Goal: Task Accomplishment & Management: Use online tool/utility

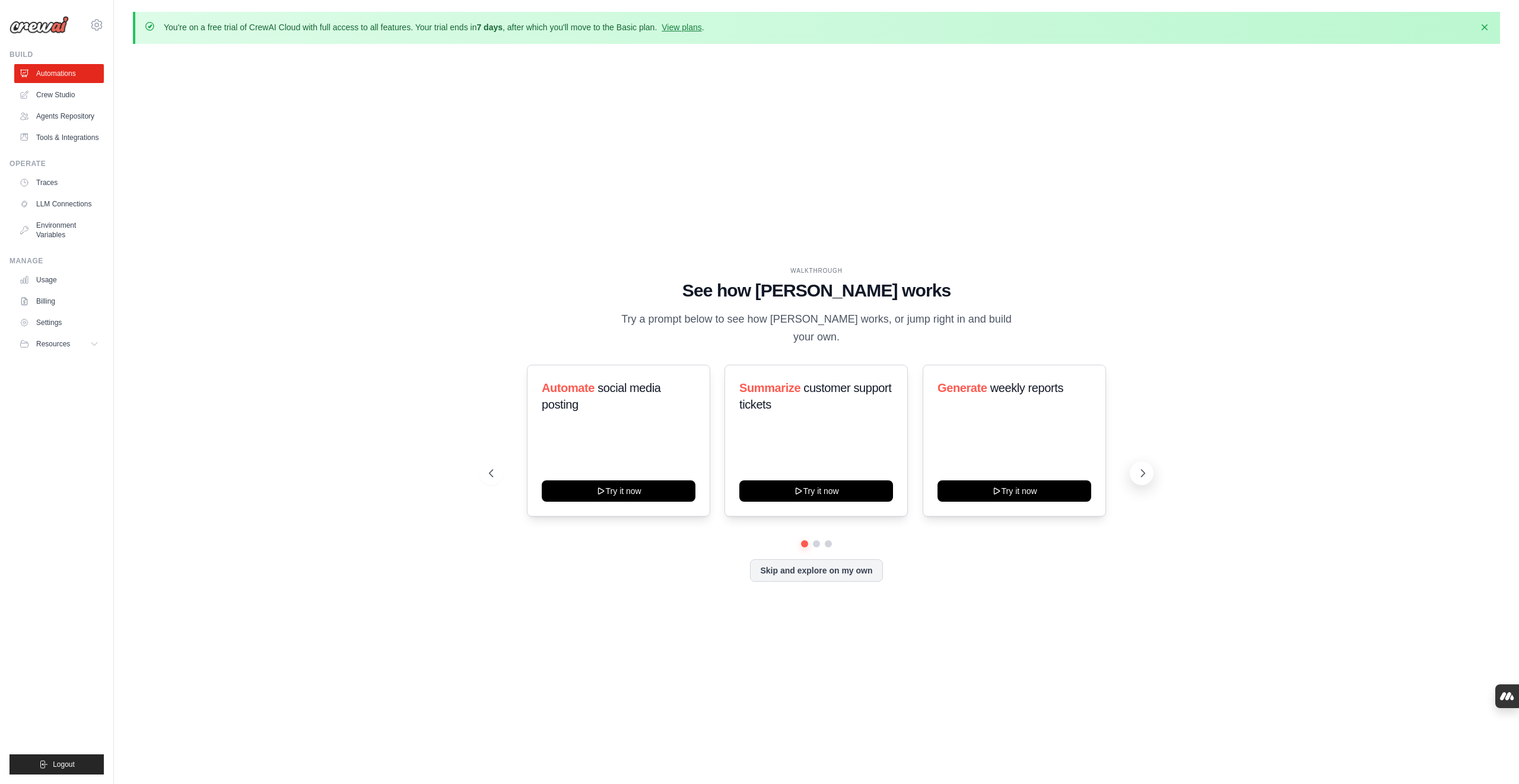
click at [1139, 467] on icon at bounding box center [1143, 473] width 12 height 12
click at [855, 562] on button "Skip and explore on my own" at bounding box center [816, 569] width 133 height 22
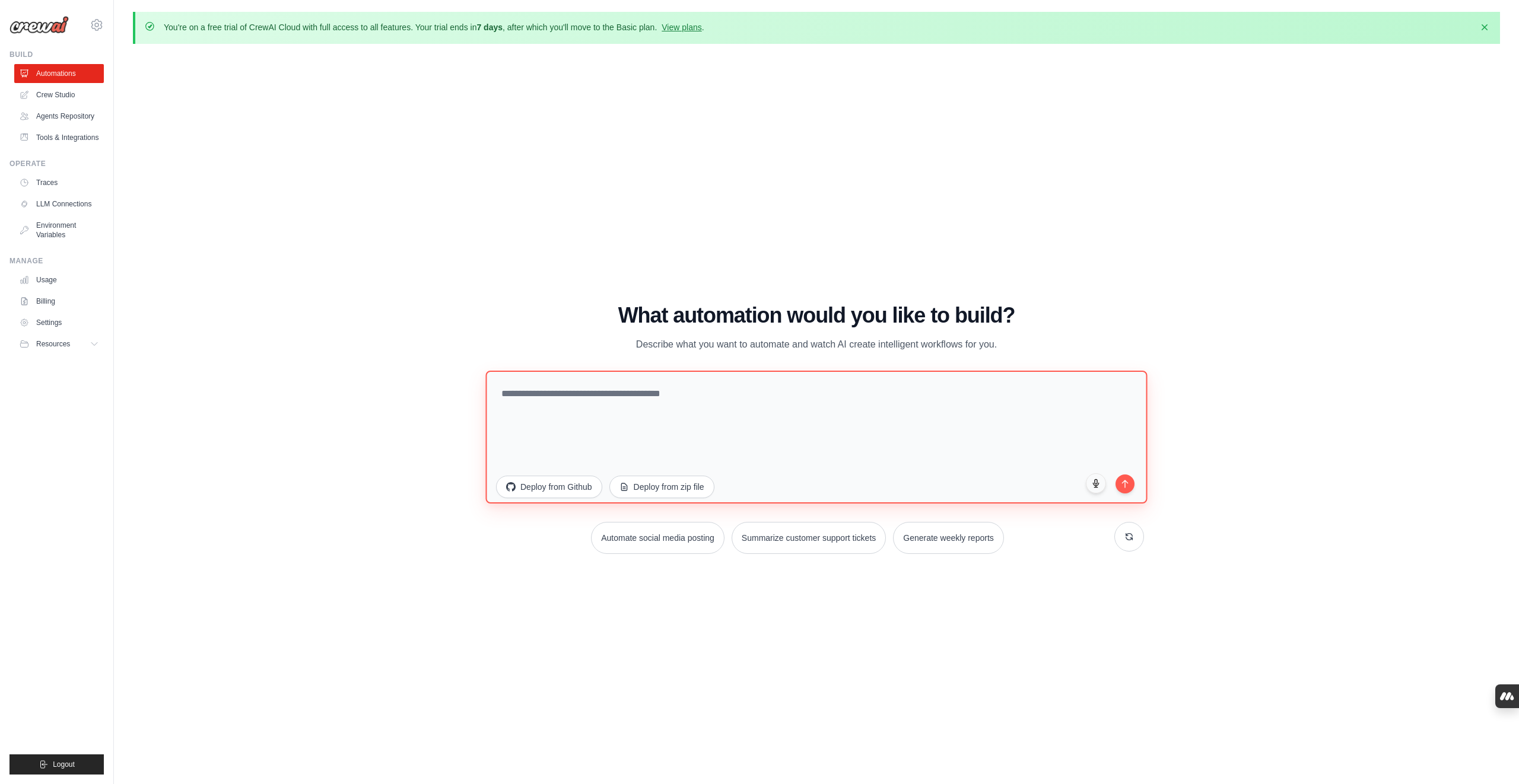
click at [570, 397] on textarea at bounding box center [816, 437] width 662 height 133
drag, startPoint x: 577, startPoint y: 392, endPoint x: 470, endPoint y: 397, distance: 107.1
click at [481, 382] on div "WALKTHROUGH See how [PERSON_NAME] works Try a prompt below to see how [PERSON_N…" at bounding box center [816, 433] width 683 height 260
click at [504, 391] on textarea "**********" at bounding box center [816, 437] width 662 height 133
click at [809, 396] on textarea "**********" at bounding box center [816, 437] width 662 height 133
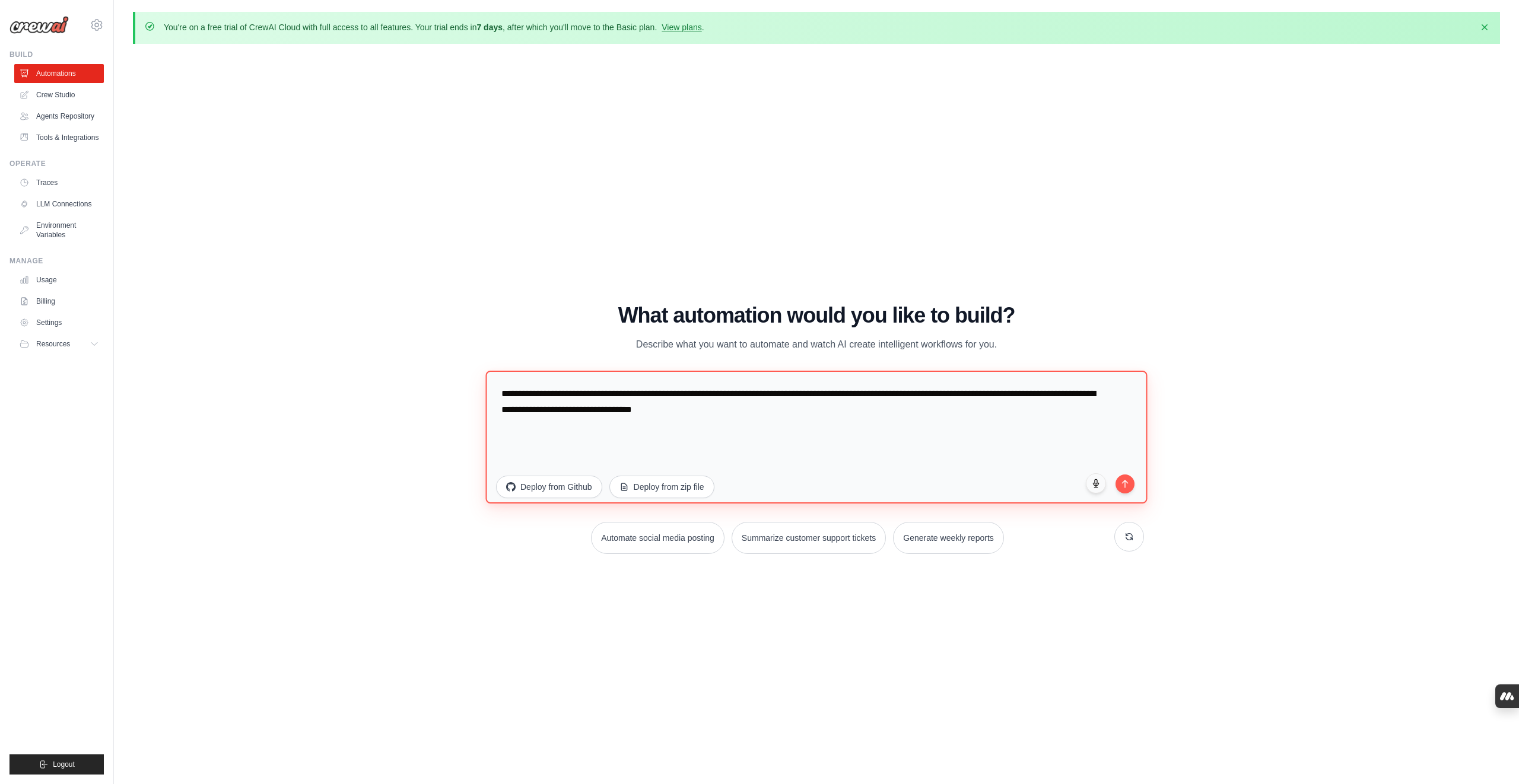
click at [761, 408] on textarea "**********" at bounding box center [816, 437] width 662 height 133
drag, startPoint x: 496, startPoint y: 392, endPoint x: 494, endPoint y: 435, distance: 43.0
click at [496, 392] on textarea "**********" at bounding box center [816, 437] width 662 height 133
click at [847, 411] on textarea "**********" at bounding box center [816, 437] width 662 height 133
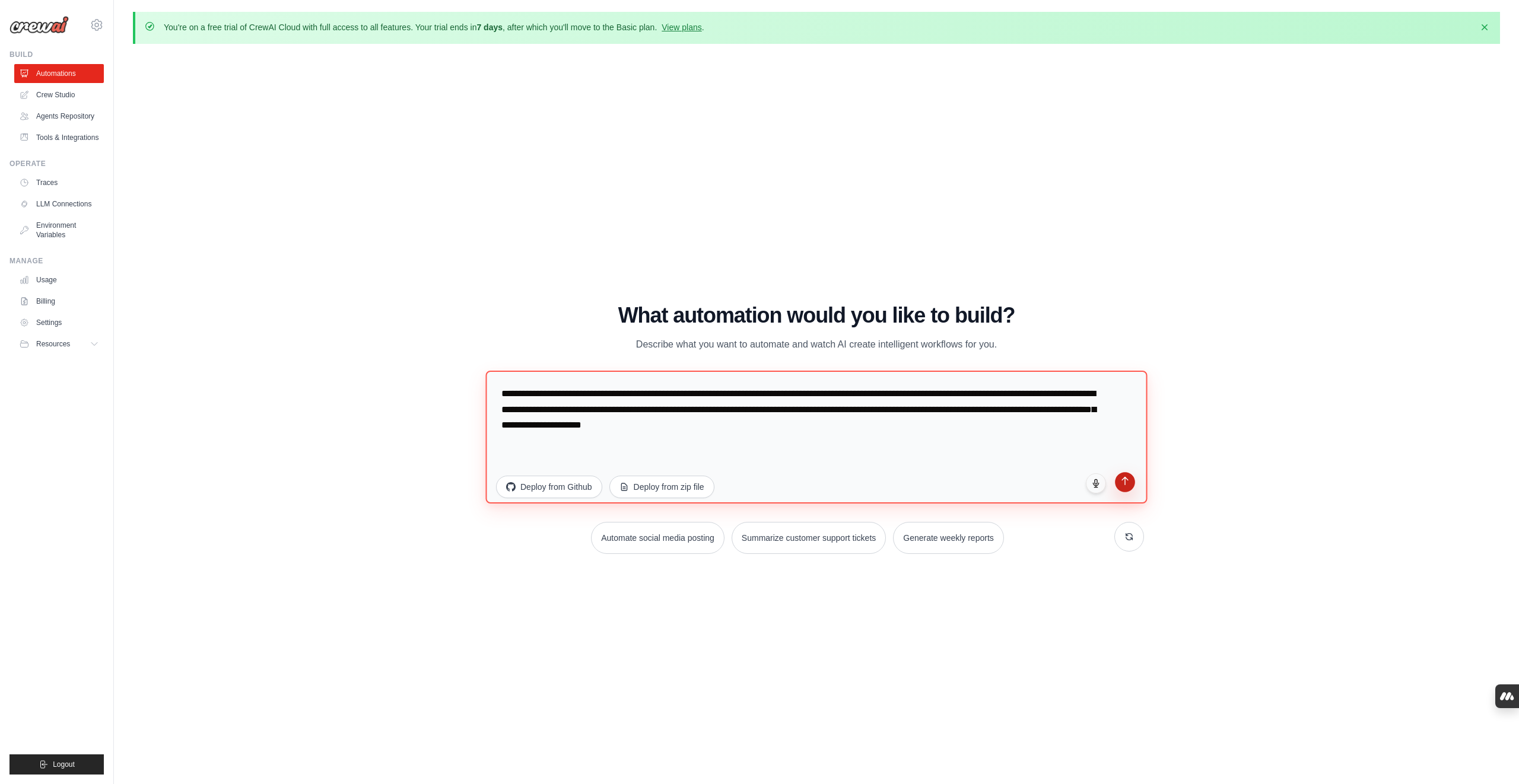
type textarea "**********"
drag, startPoint x: 1129, startPoint y: 482, endPoint x: 1155, endPoint y: 482, distance: 26.0
click at [1129, 482] on icon "submit" at bounding box center [1125, 484] width 9 height 9
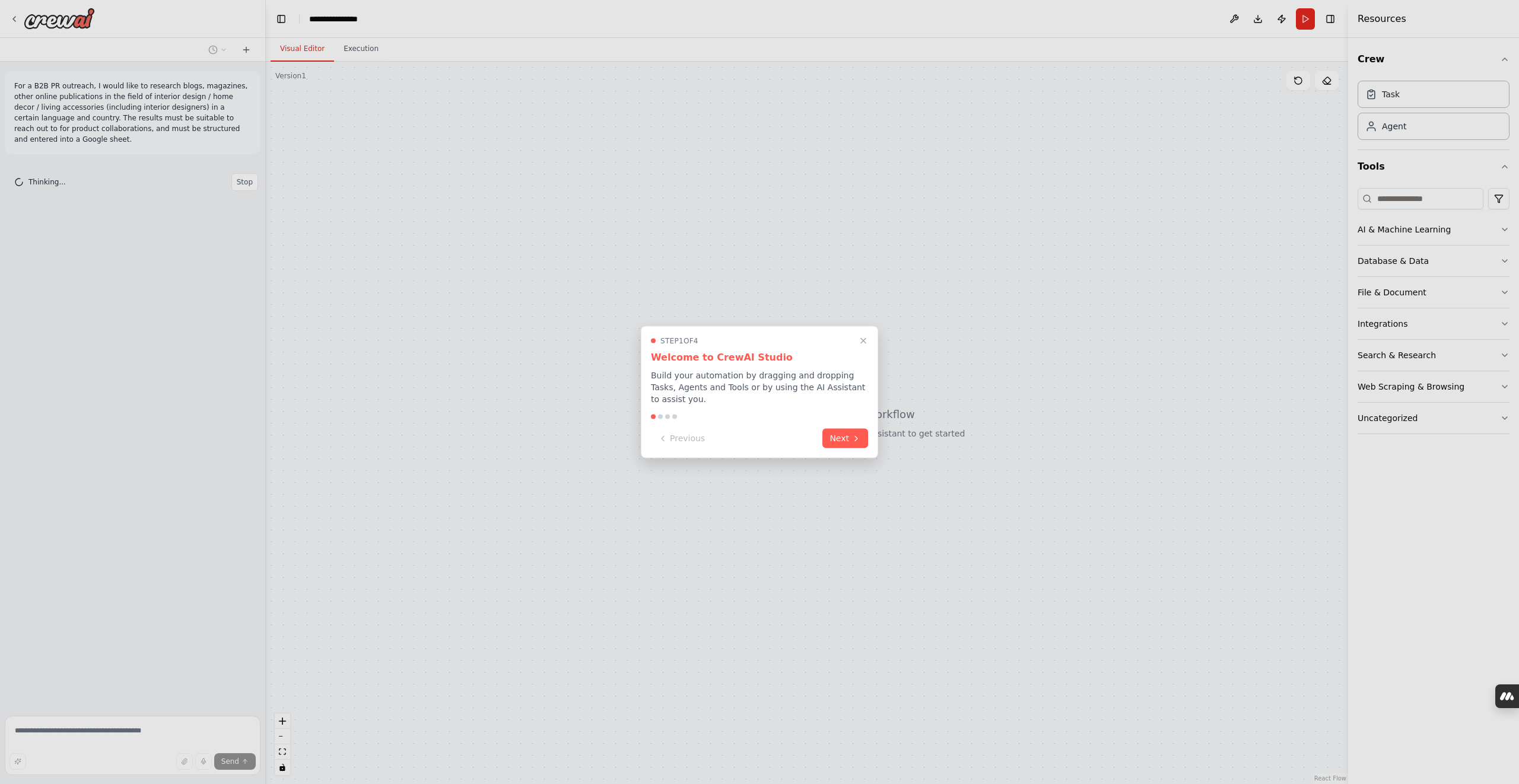
click at [852, 439] on icon at bounding box center [856, 438] width 9 height 9
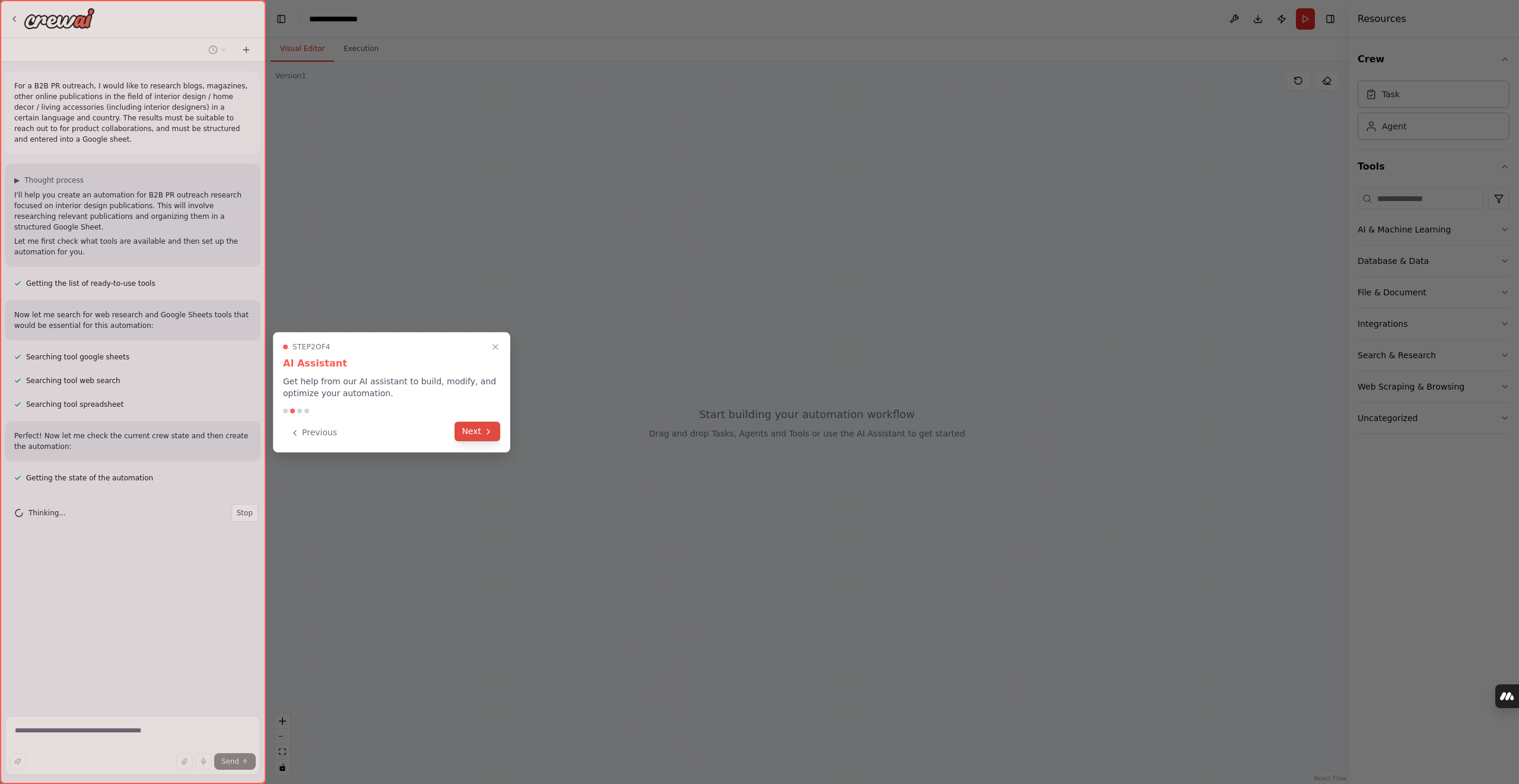
click at [482, 433] on button "Next" at bounding box center [477, 431] width 46 height 20
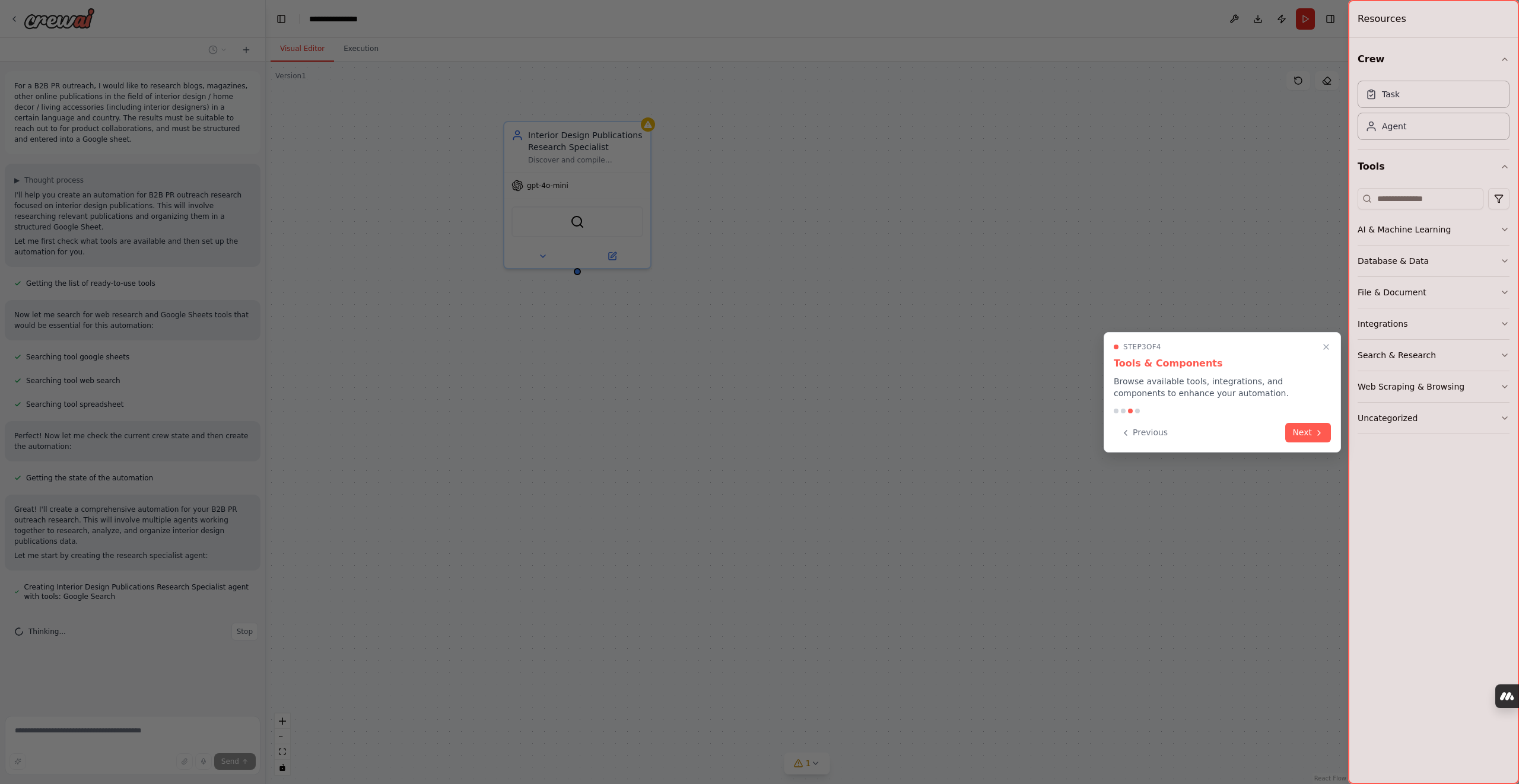
click at [1312, 433] on button "Next" at bounding box center [1308, 432] width 46 height 20
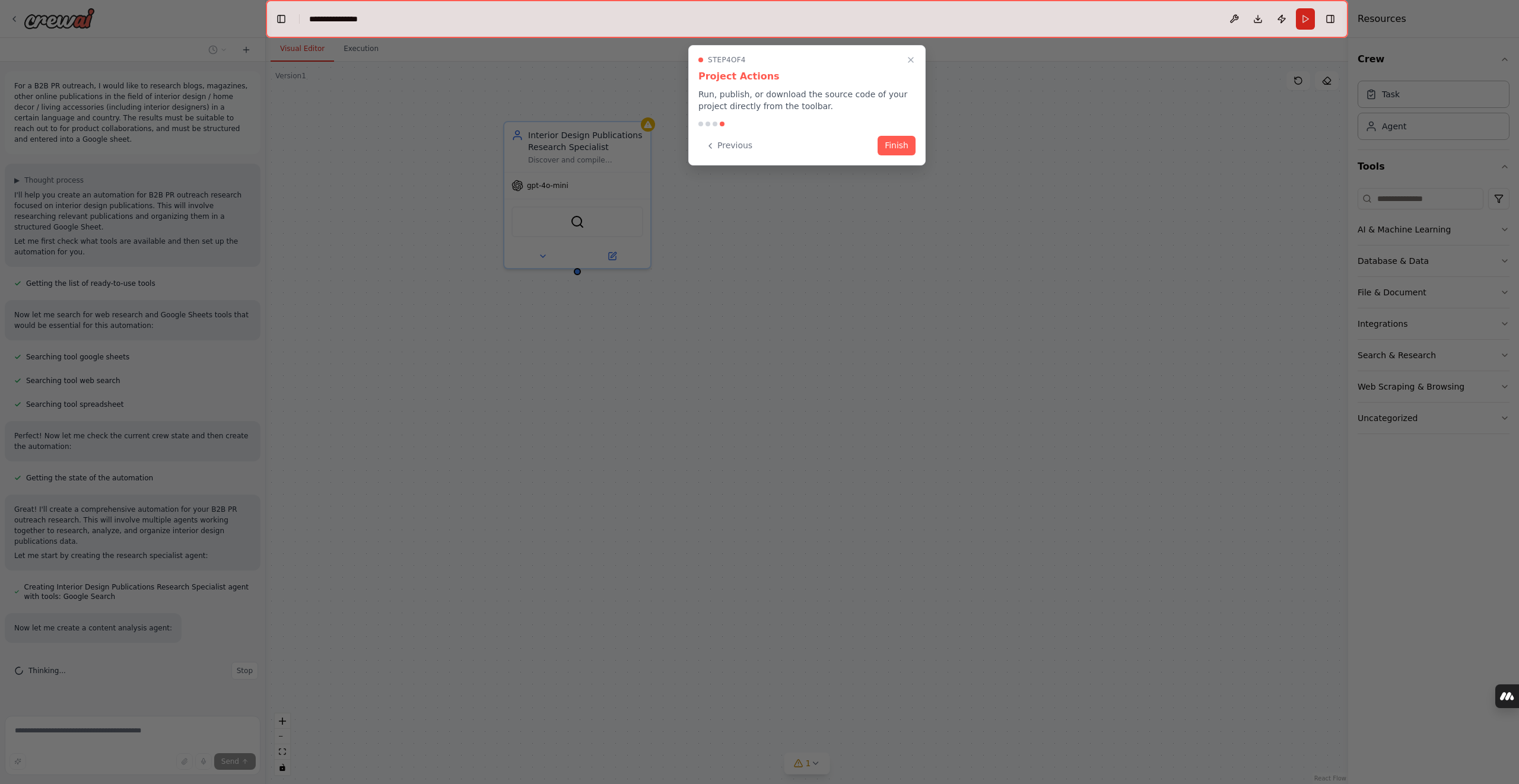
scroll to position [9, 0]
click at [897, 143] on button "Finish" at bounding box center [896, 144] width 38 height 20
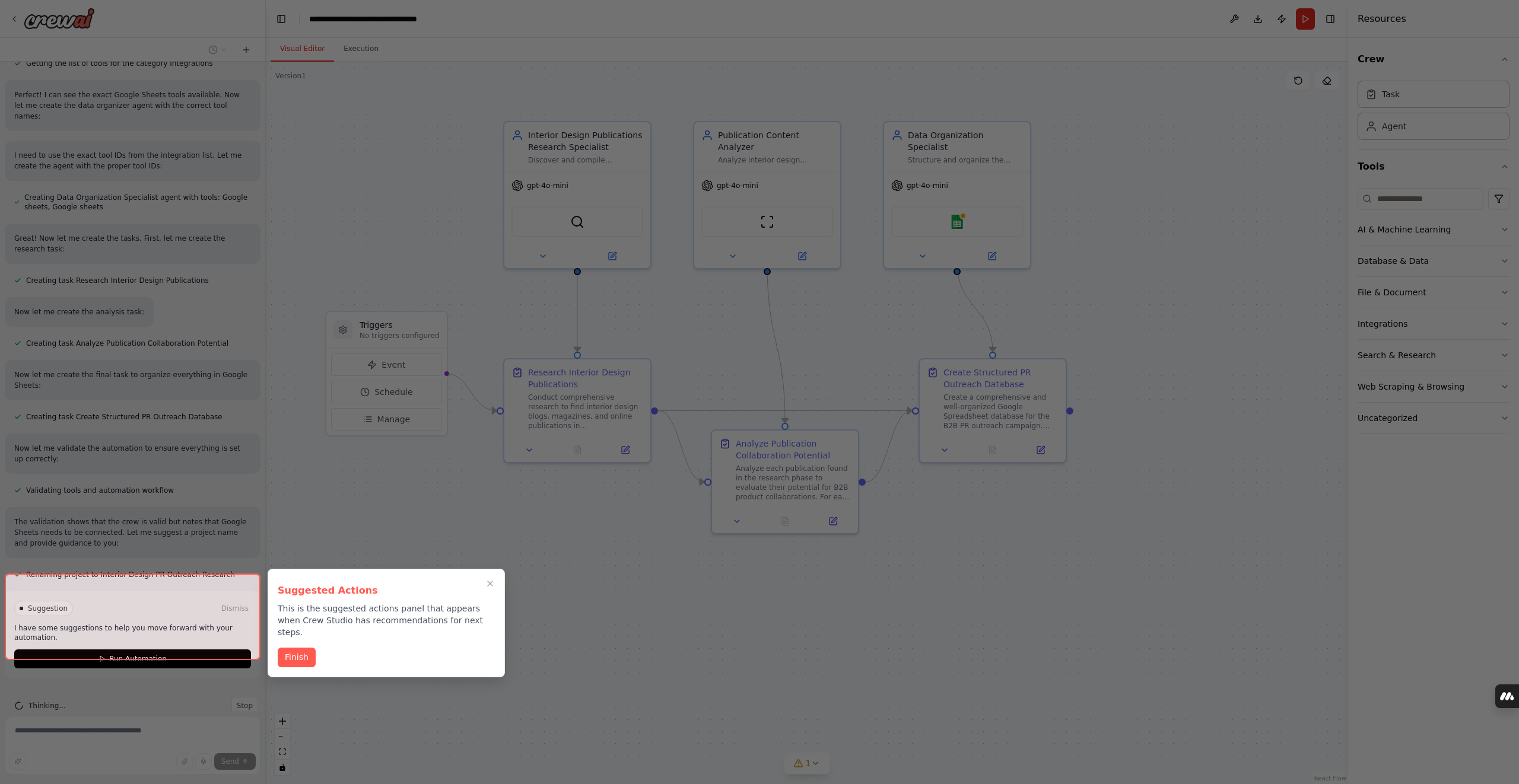
scroll to position [782, 0]
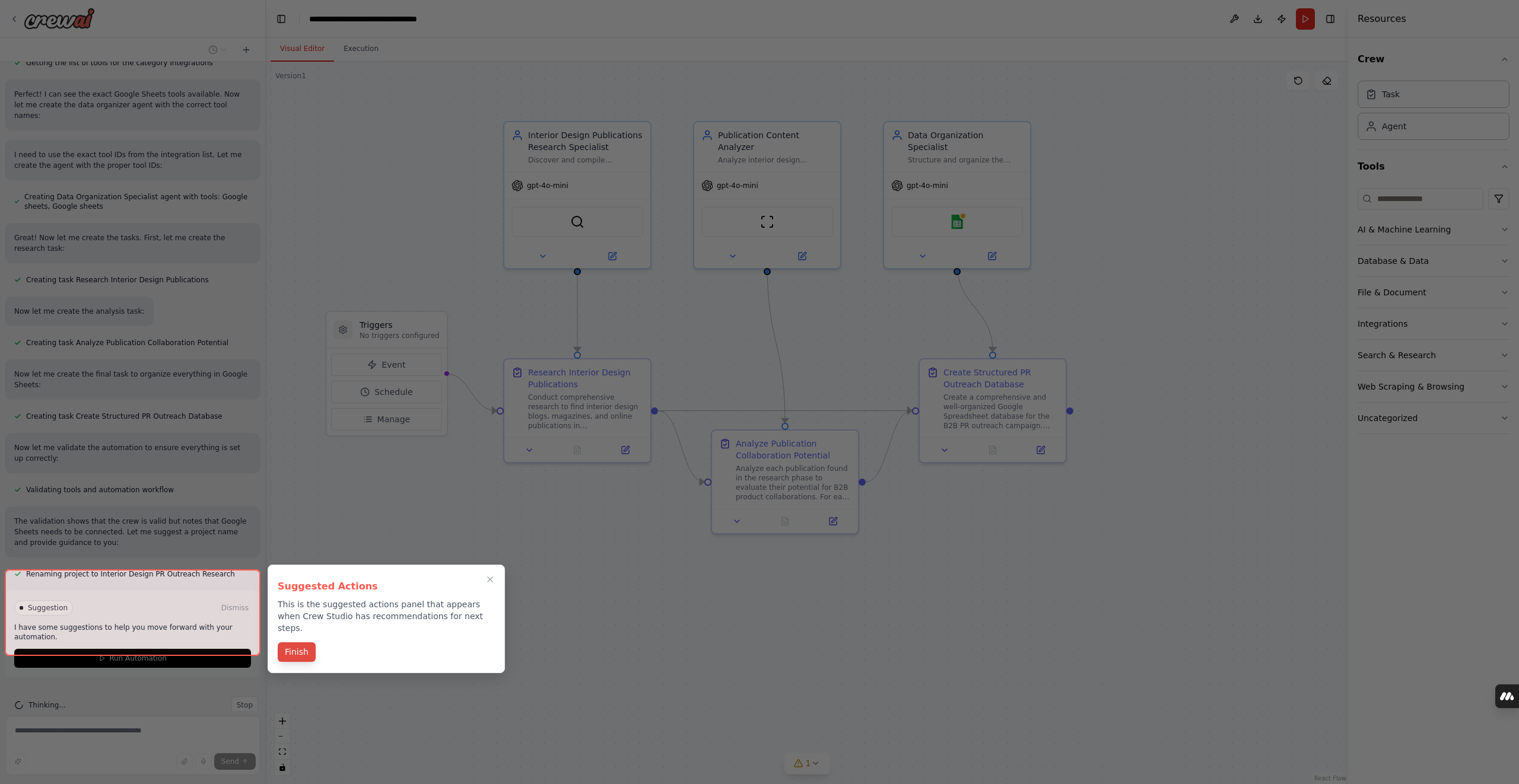
click at [300, 642] on button "Finish" at bounding box center [296, 651] width 38 height 20
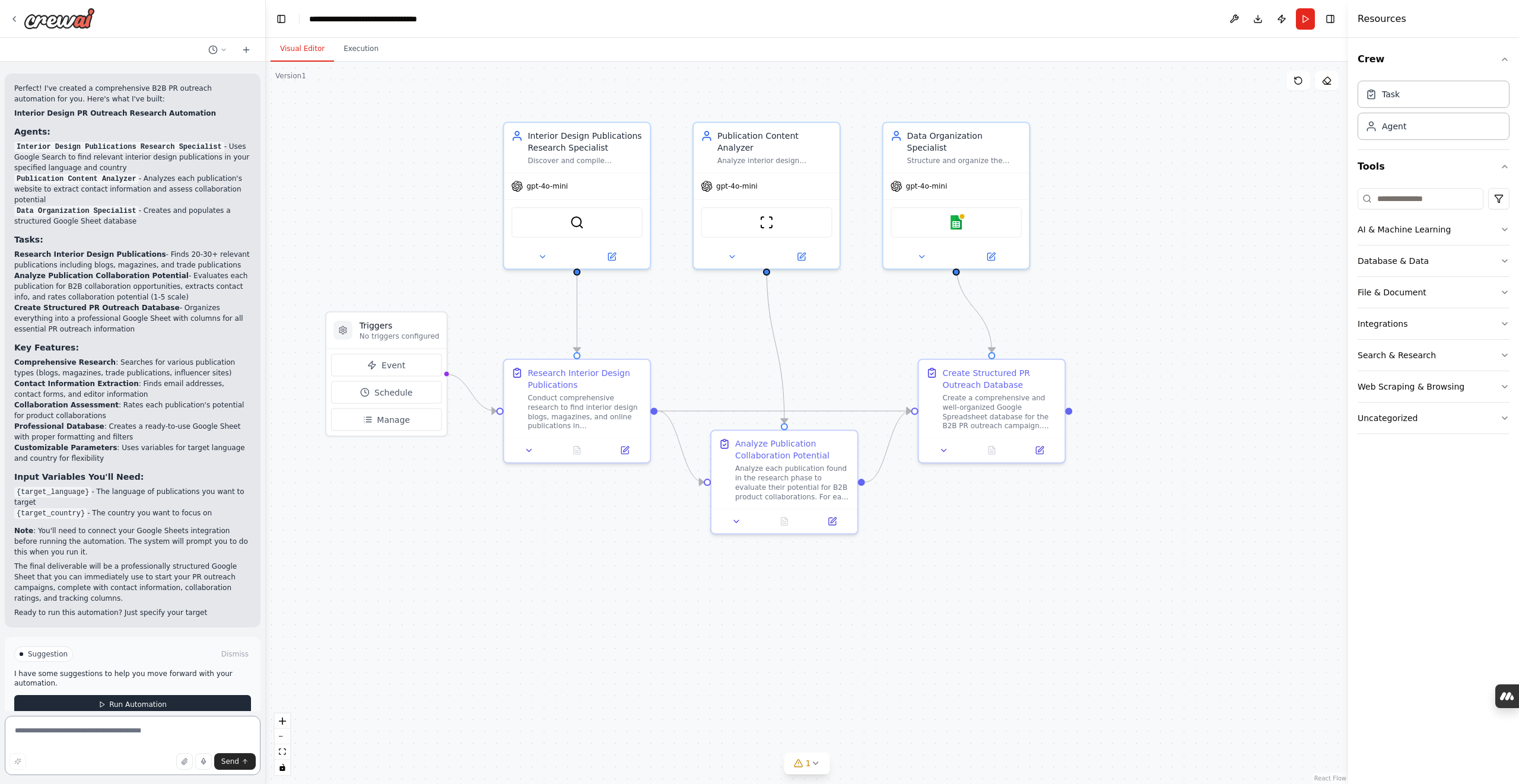
scroll to position [1310, 0]
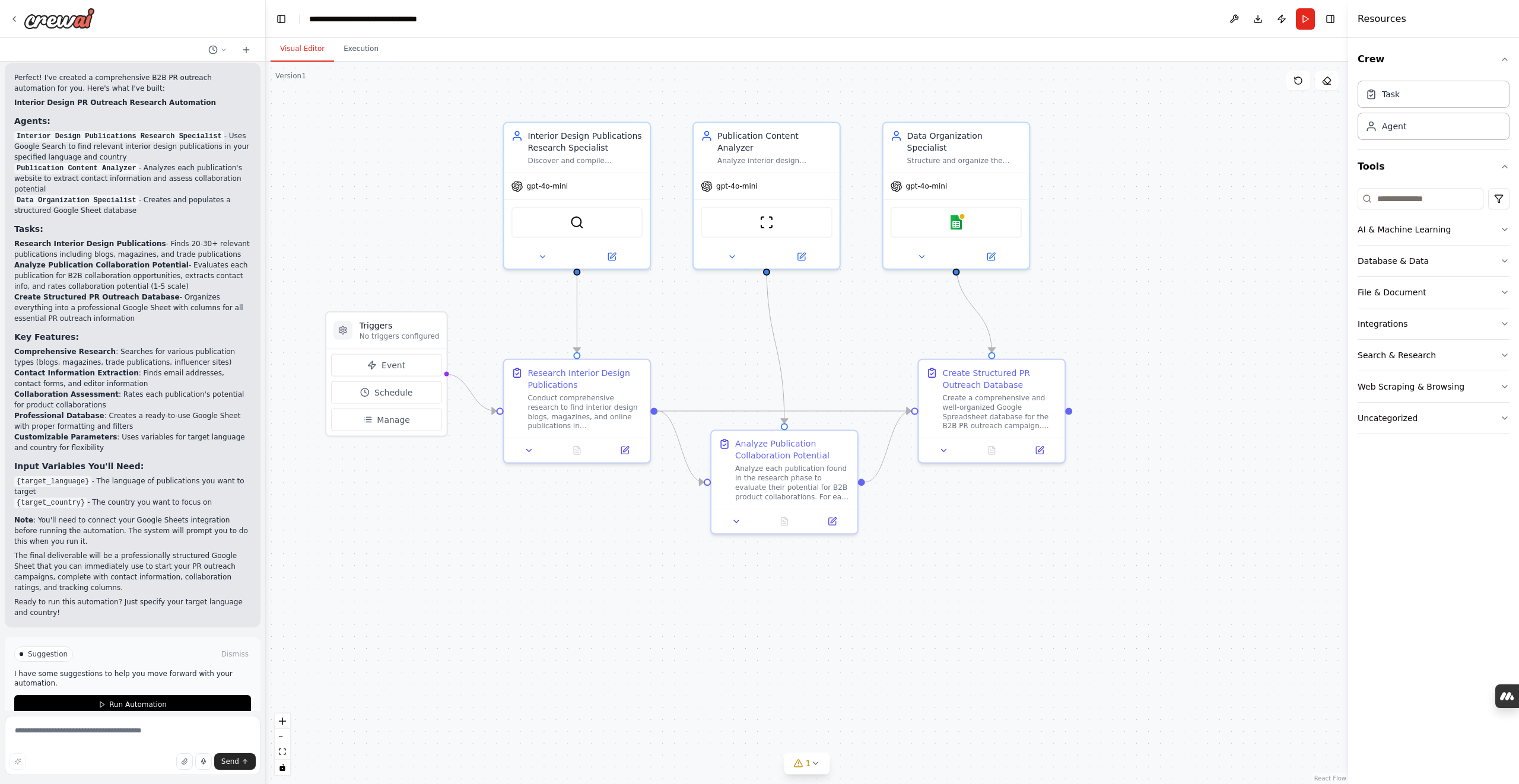
click at [389, 612] on div ".deletable-edge-delete-btn { width: 20px; height: 20px; border: 0px solid #ffff…" at bounding box center [807, 423] width 1082 height 722
drag, startPoint x: 102, startPoint y: 652, endPoint x: 94, endPoint y: 646, distance: 10.0
click at [102, 669] on p "I have some suggestions to help you move forward with your automation." at bounding box center [133, 678] width 237 height 19
click at [63, 649] on span "Suggestion" at bounding box center [47, 654] width 40 height 9
click at [48, 649] on span "Suggestion" at bounding box center [47, 654] width 40 height 9
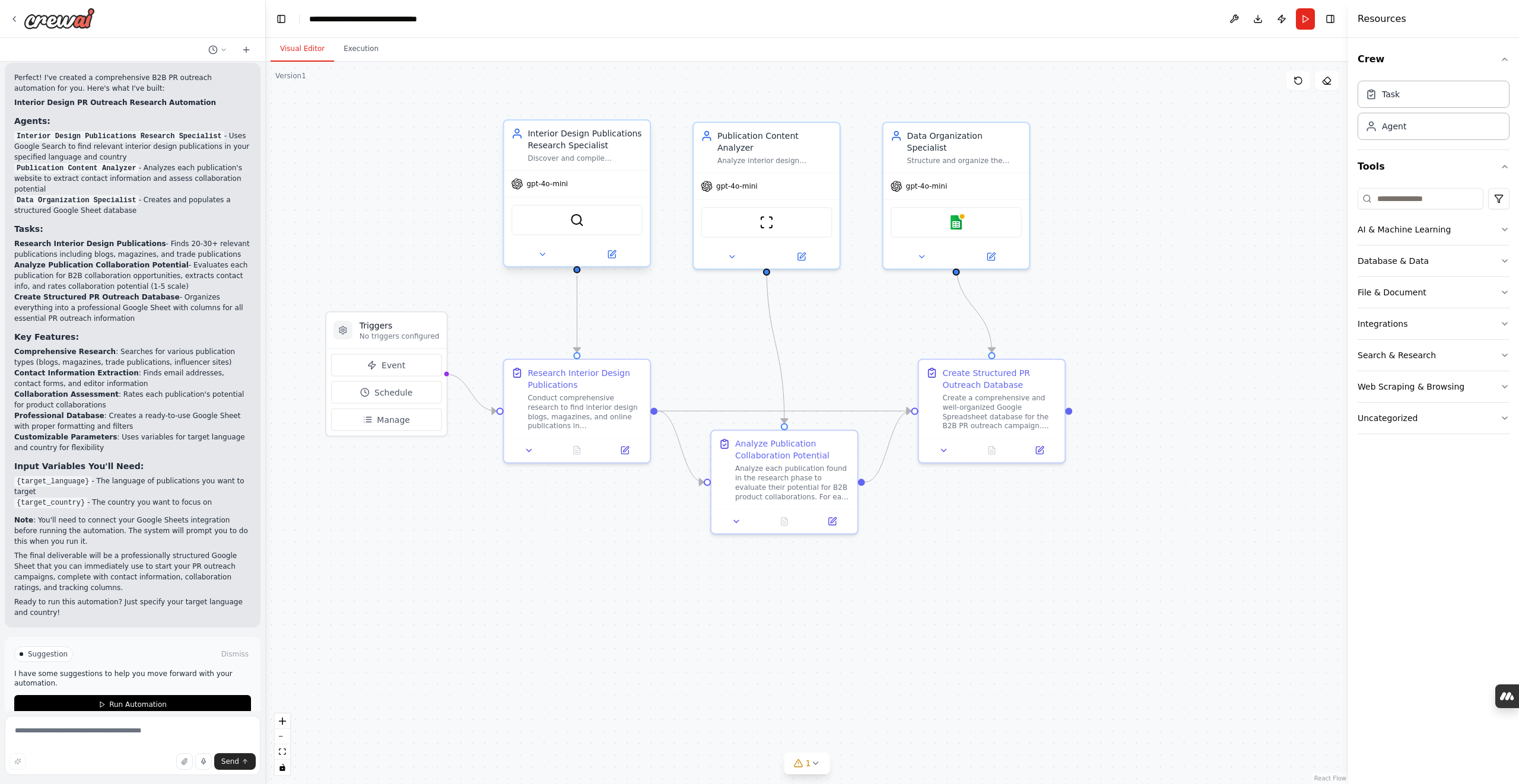
click at [586, 143] on div "Interior Design Publications Research Specialist" at bounding box center [584, 139] width 115 height 24
click at [574, 182] on div "gpt-4o-mini" at bounding box center [577, 184] width 146 height 26
click at [576, 221] on img at bounding box center [576, 219] width 14 height 14
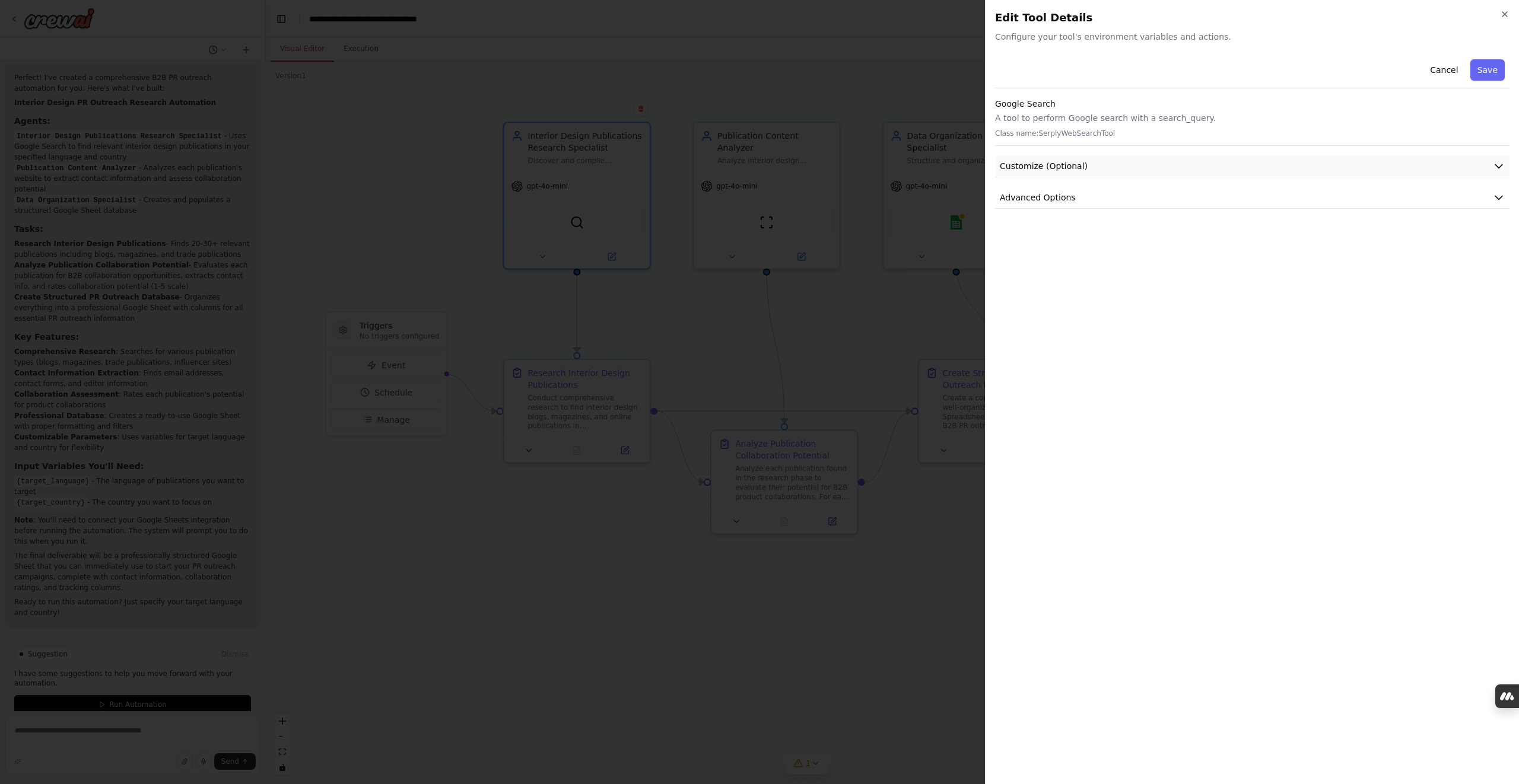
click at [1182, 155] on button "Customize (Optional)" at bounding box center [1252, 166] width 514 height 22
click at [1184, 155] on button "Customize (Optional)" at bounding box center [1252, 166] width 514 height 22
click at [1146, 188] on button "Advanced Options" at bounding box center [1252, 198] width 514 height 22
click at [1160, 77] on div "Cancel Save" at bounding box center [1252, 71] width 514 height 34
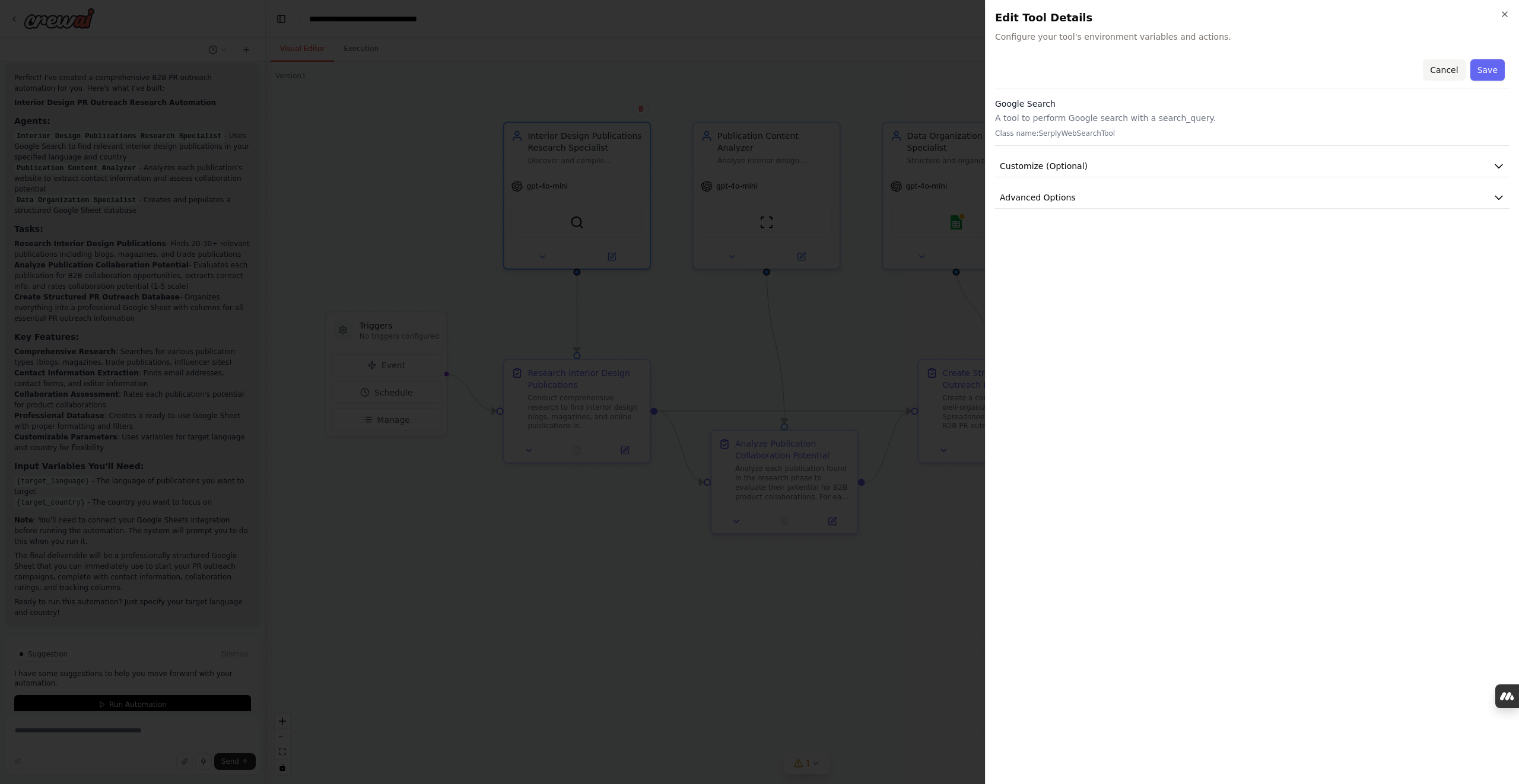
click at [1440, 67] on button "Cancel" at bounding box center [1444, 70] width 42 height 22
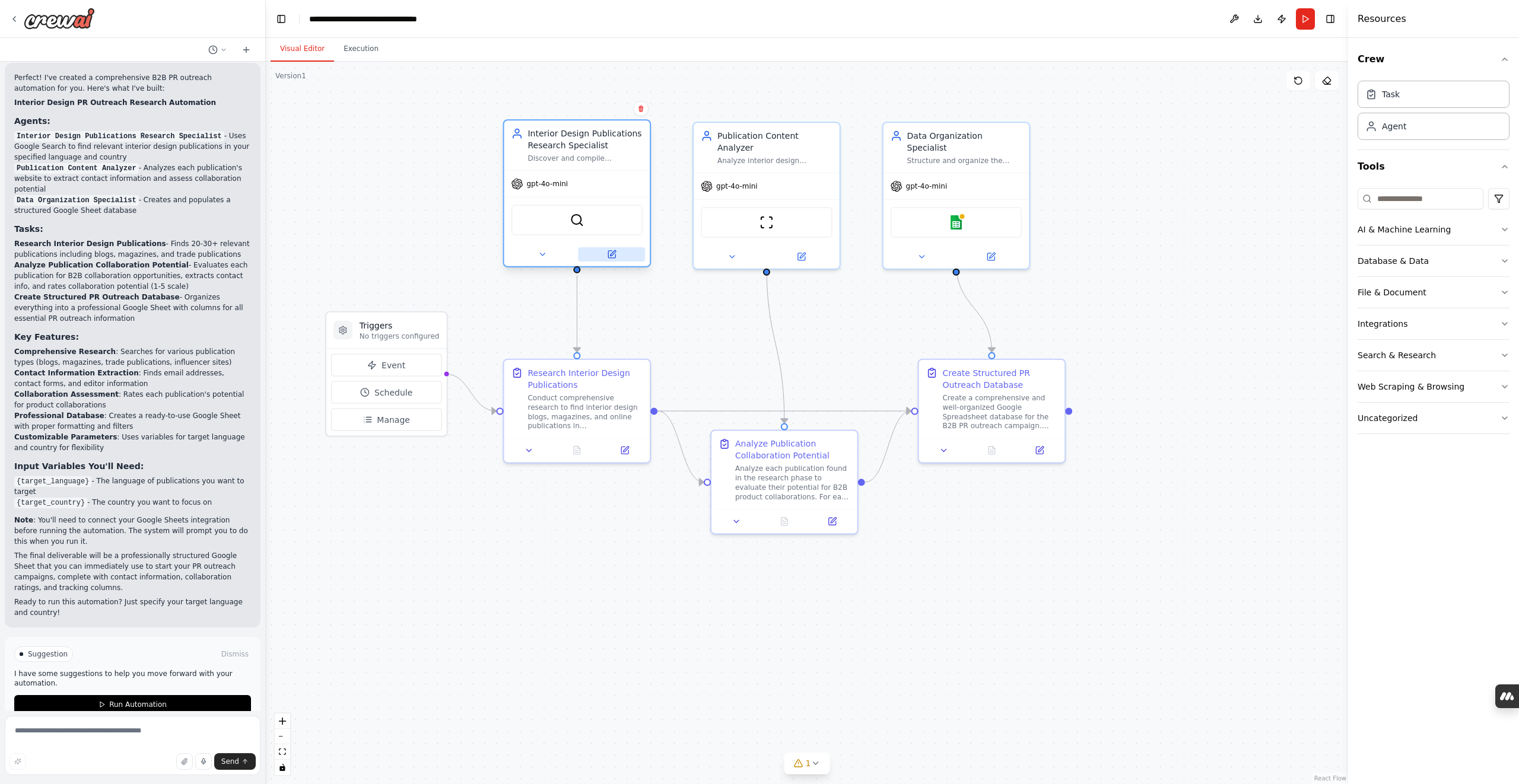
click at [612, 254] on icon at bounding box center [613, 253] width 5 height 5
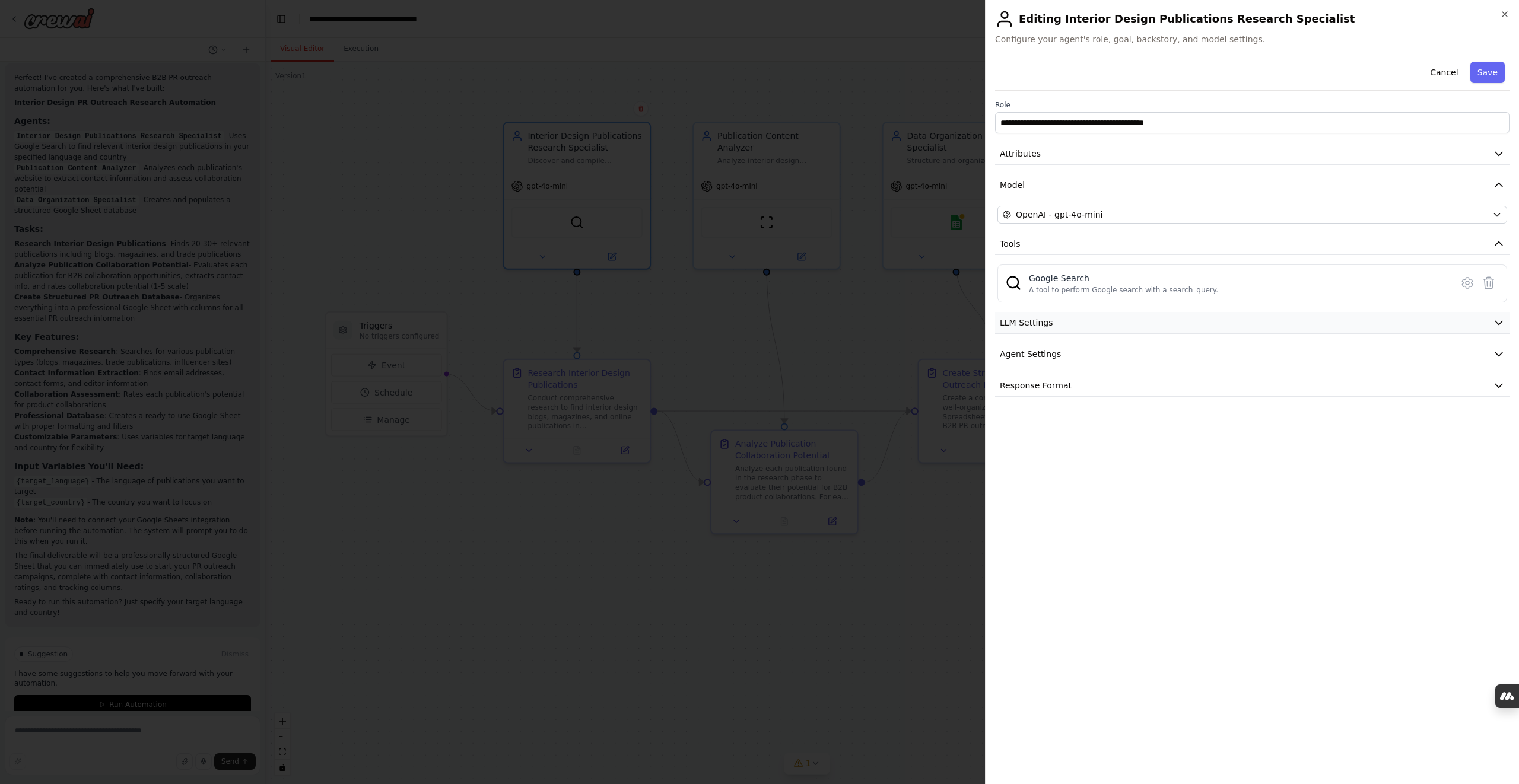
click at [1017, 321] on span "LLM Settings" at bounding box center [1026, 323] width 53 height 12
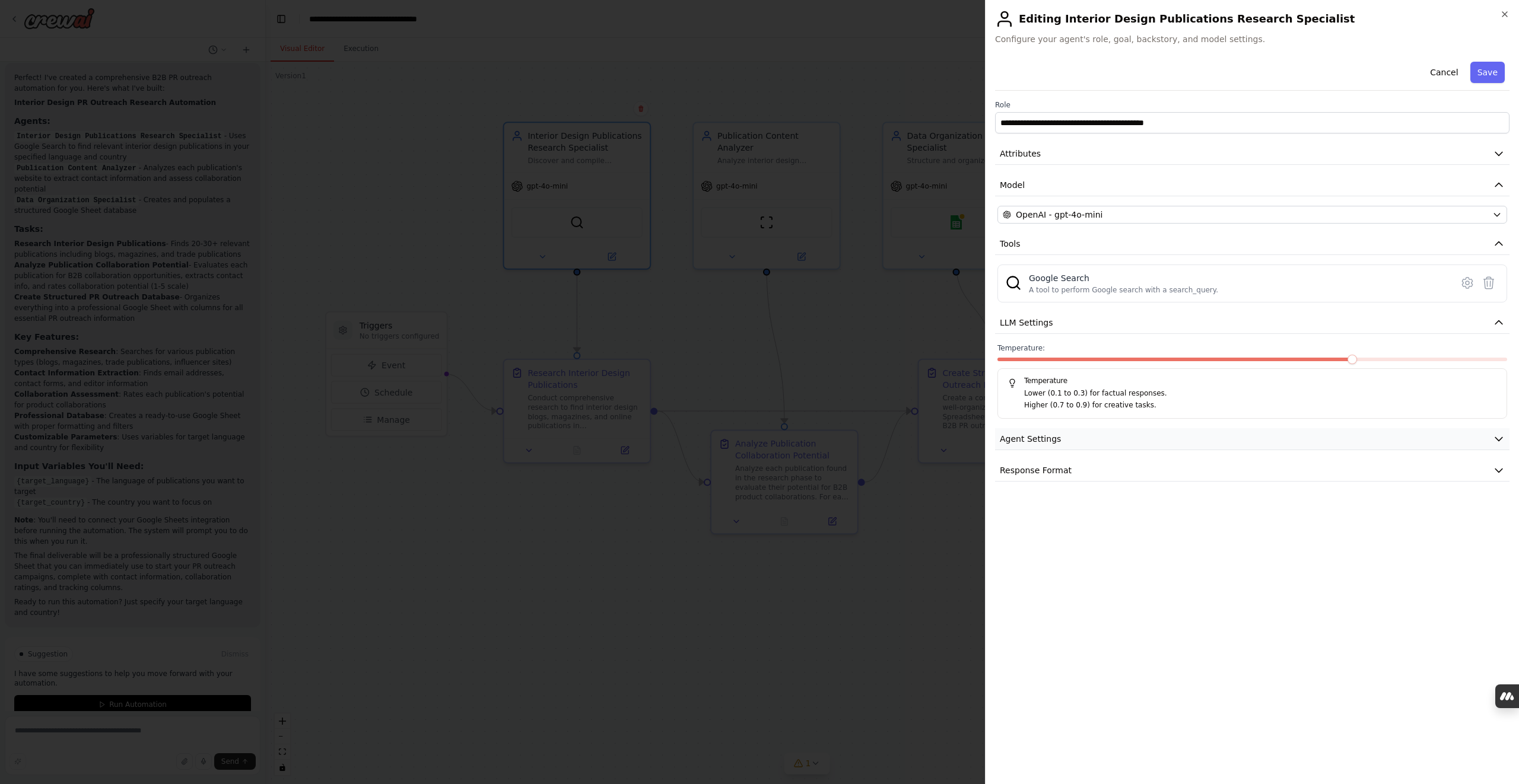
click at [1042, 435] on span "Agent Settings" at bounding box center [1030, 439] width 61 height 12
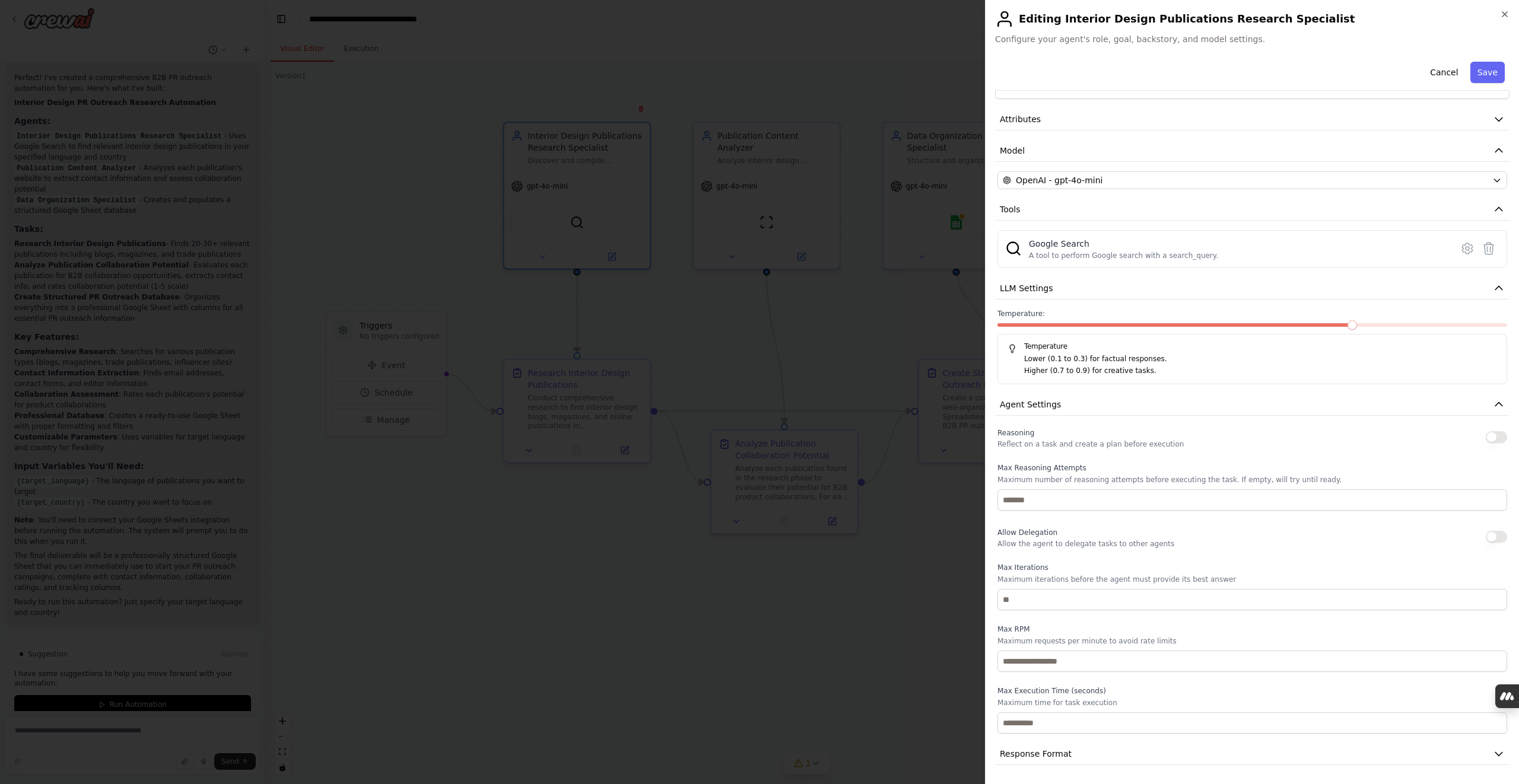
scroll to position [0, 0]
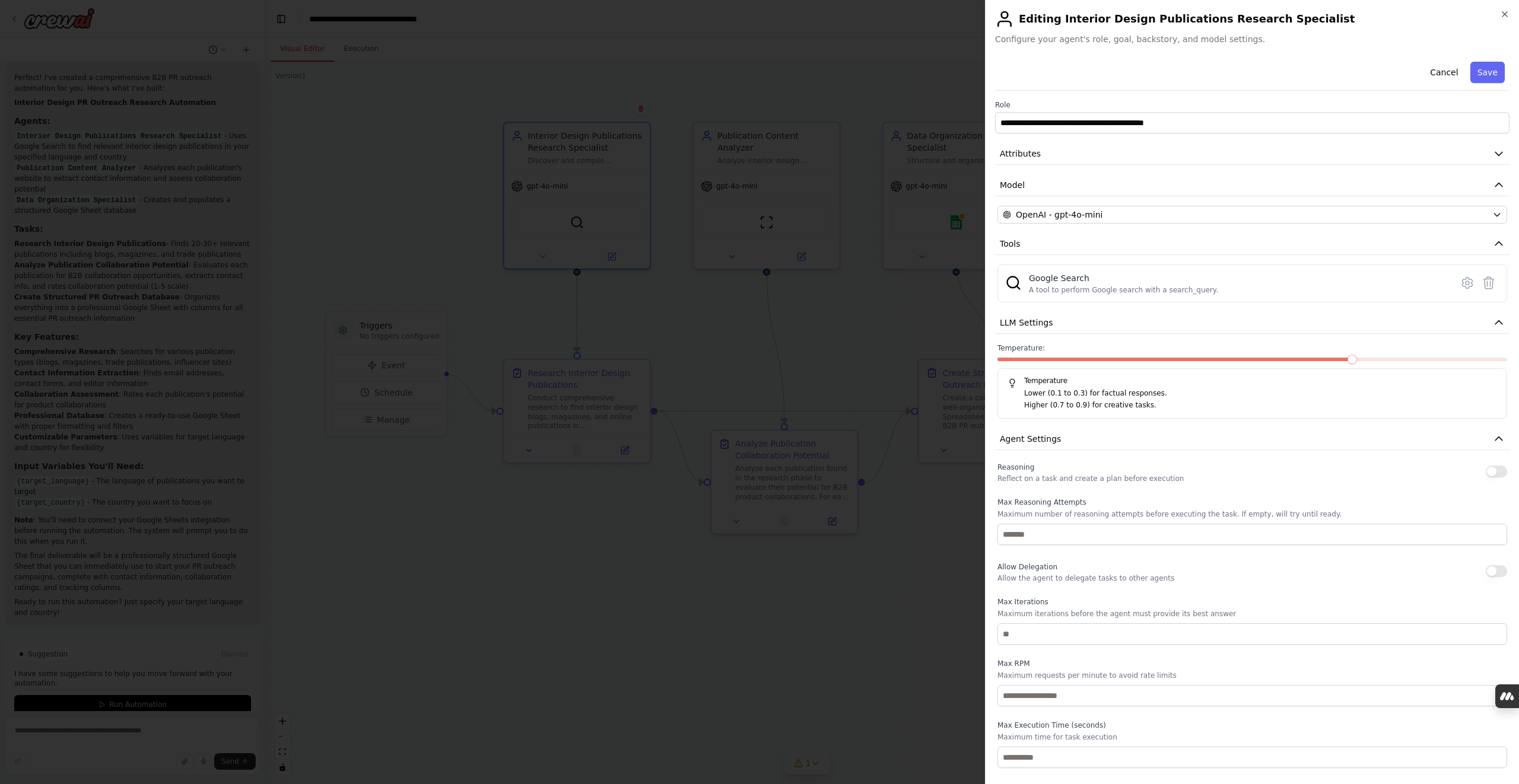
click at [1015, 347] on span "Temperature:" at bounding box center [1021, 348] width 48 height 9
click at [1501, 322] on icon "button" at bounding box center [1499, 322] width 7 height 3
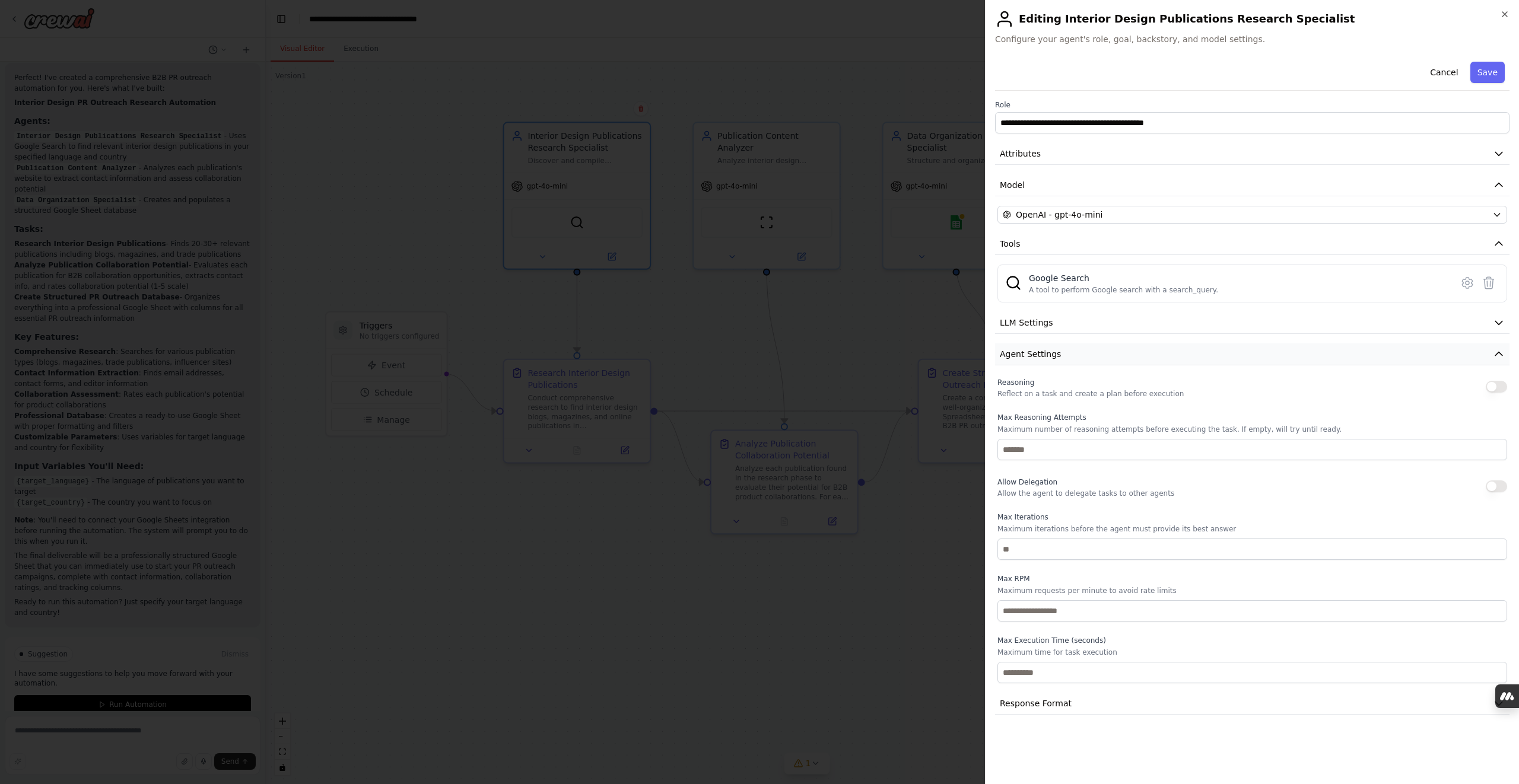
click at [1495, 351] on icon "button" at bounding box center [1499, 354] width 12 height 12
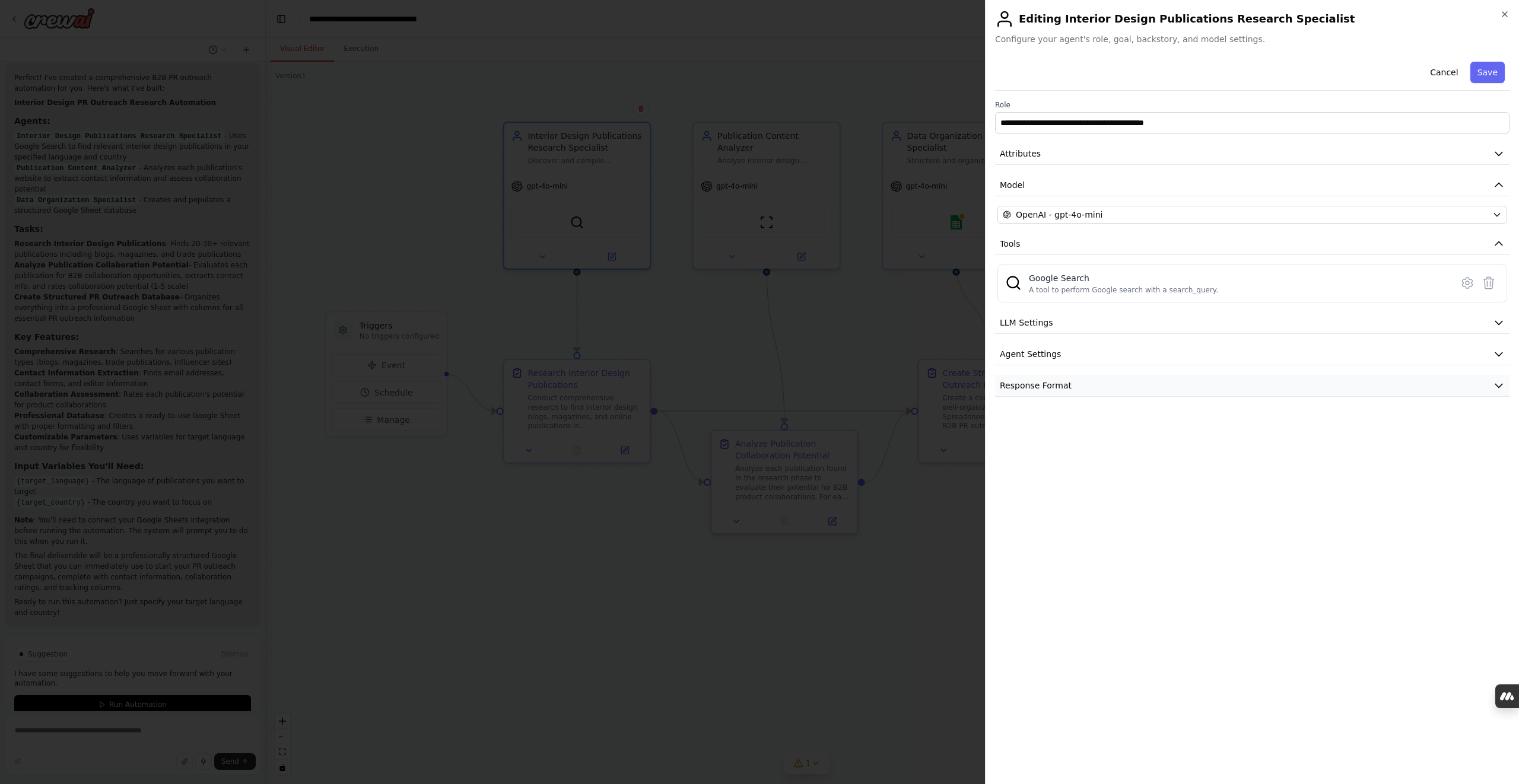
click at [1217, 384] on button "Response Format" at bounding box center [1252, 386] width 514 height 22
click at [1505, 384] on button "Response Format" at bounding box center [1252, 386] width 514 height 22
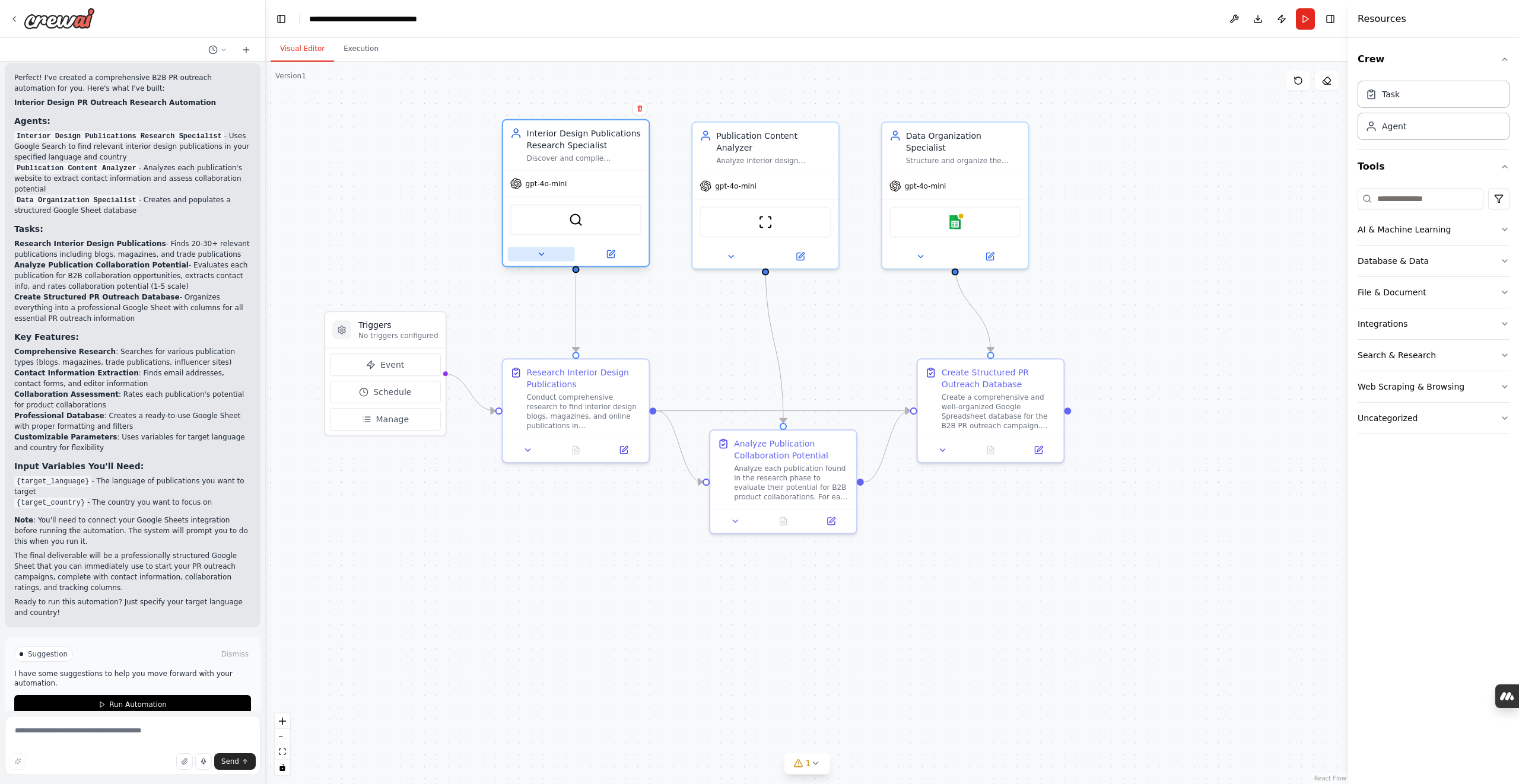
click at [539, 258] on icon at bounding box center [541, 254] width 9 height 9
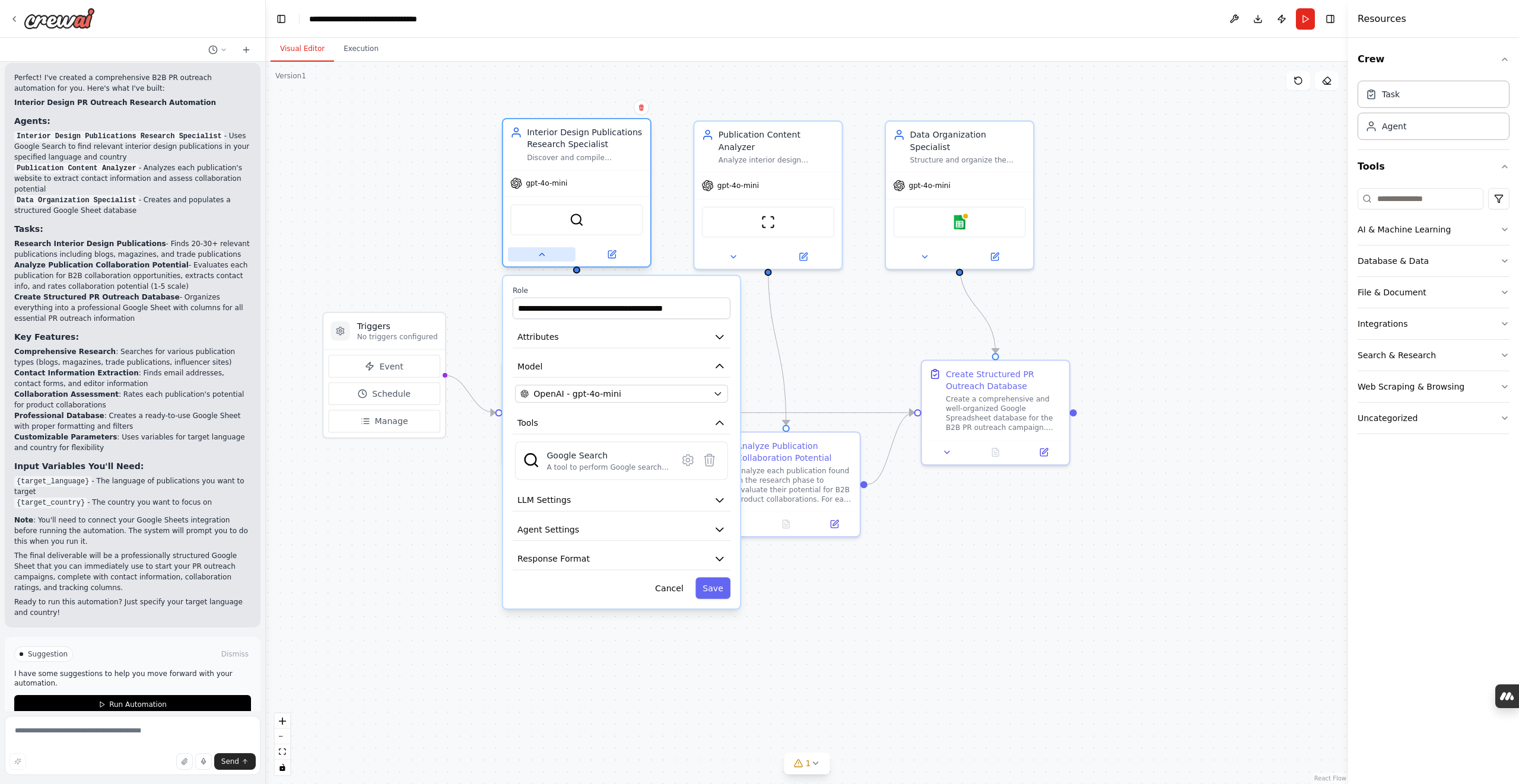
click at [551, 254] on button at bounding box center [541, 254] width 67 height 14
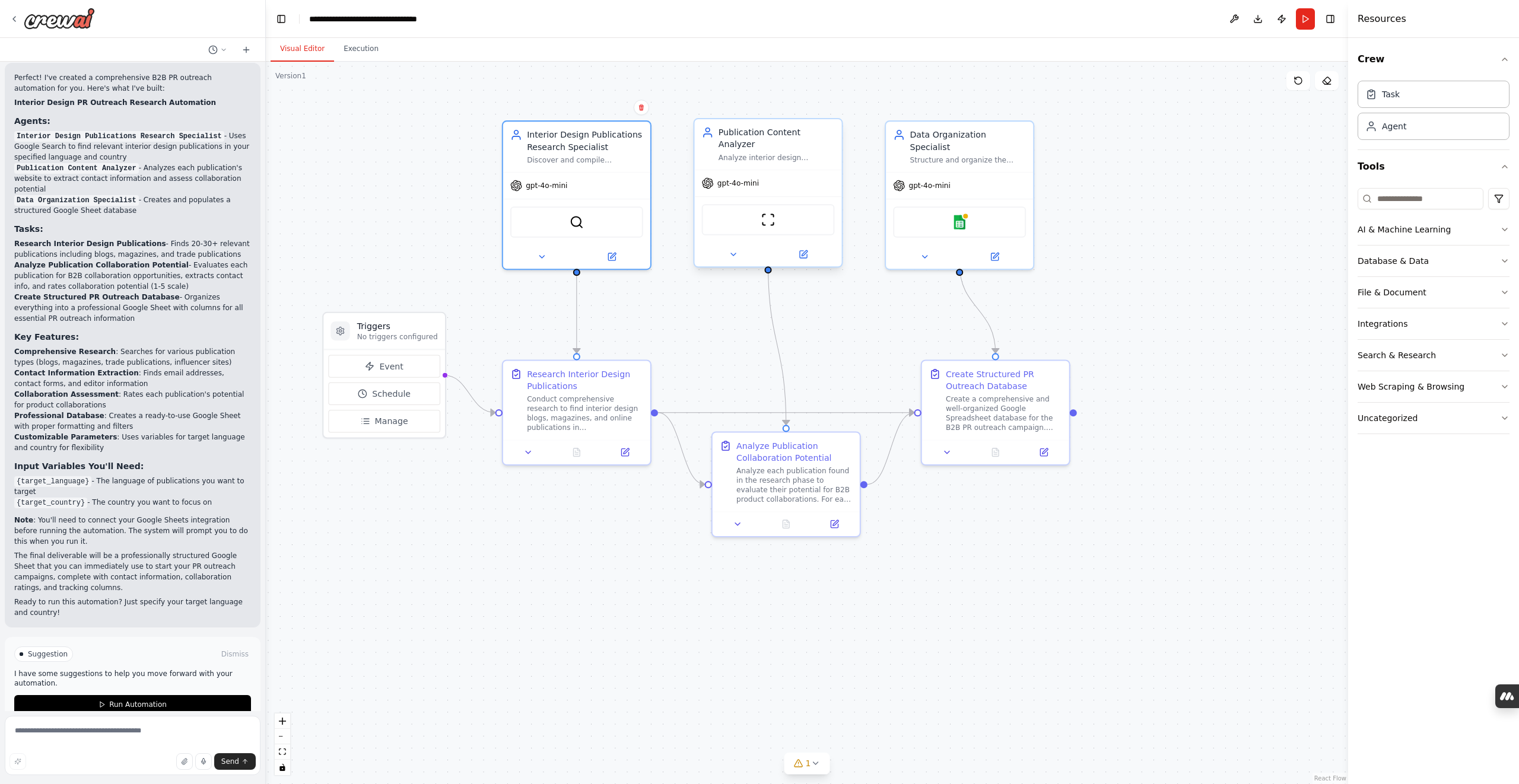
click at [748, 153] on div "Analyze interior design publications to evaluate their collaboration potential,…" at bounding box center [776, 157] width 116 height 9
click at [766, 212] on img at bounding box center [768, 219] width 14 height 14
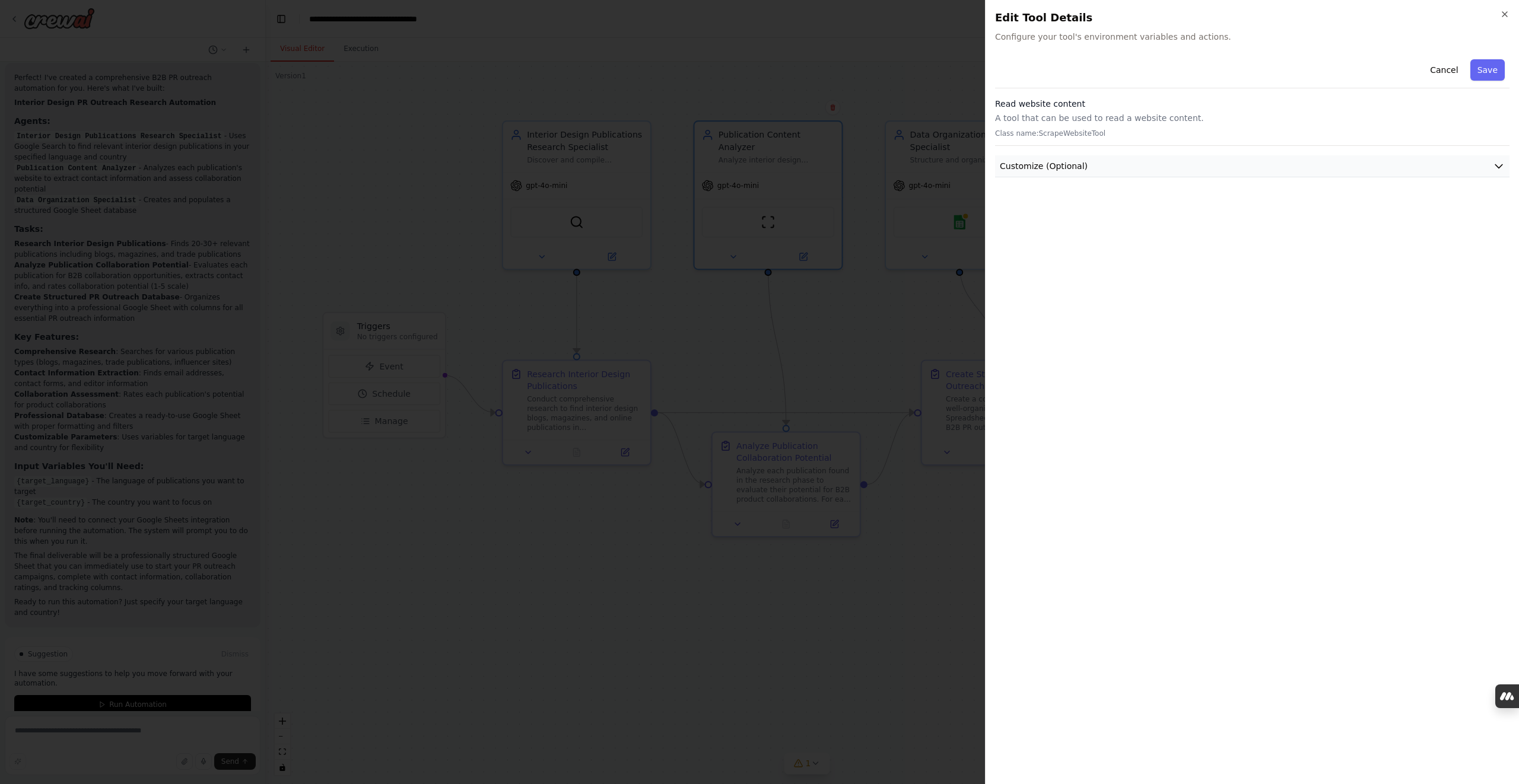
click at [1082, 164] on span "Customize (Optional)" at bounding box center [1044, 166] width 88 height 12
click at [1444, 67] on button "Cancel" at bounding box center [1444, 70] width 42 height 22
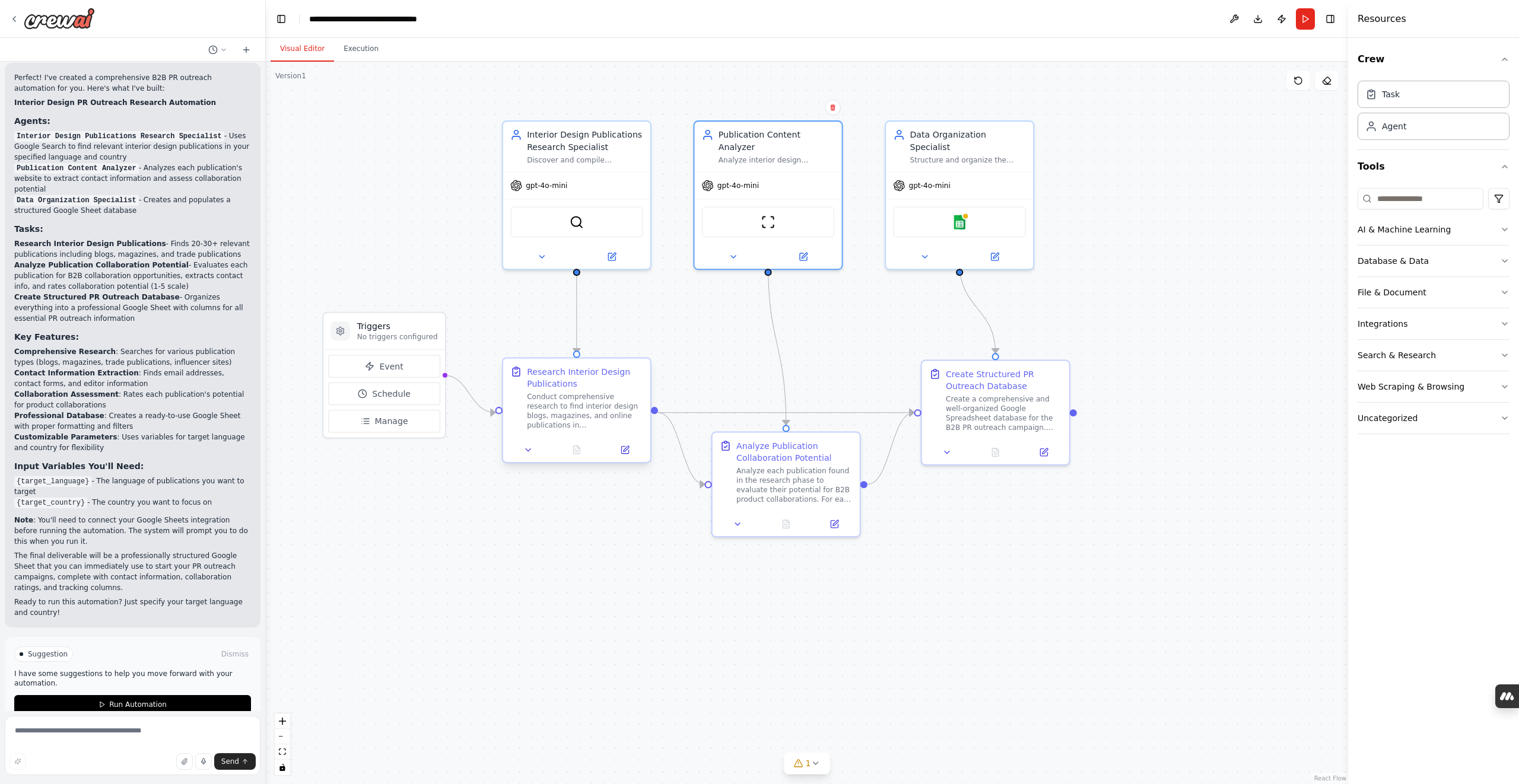
click at [562, 394] on div "Conduct comprehensive research to find interior design blogs, magazines, and on…" at bounding box center [585, 411] width 116 height 38
click at [530, 447] on icon at bounding box center [528, 450] width 9 height 9
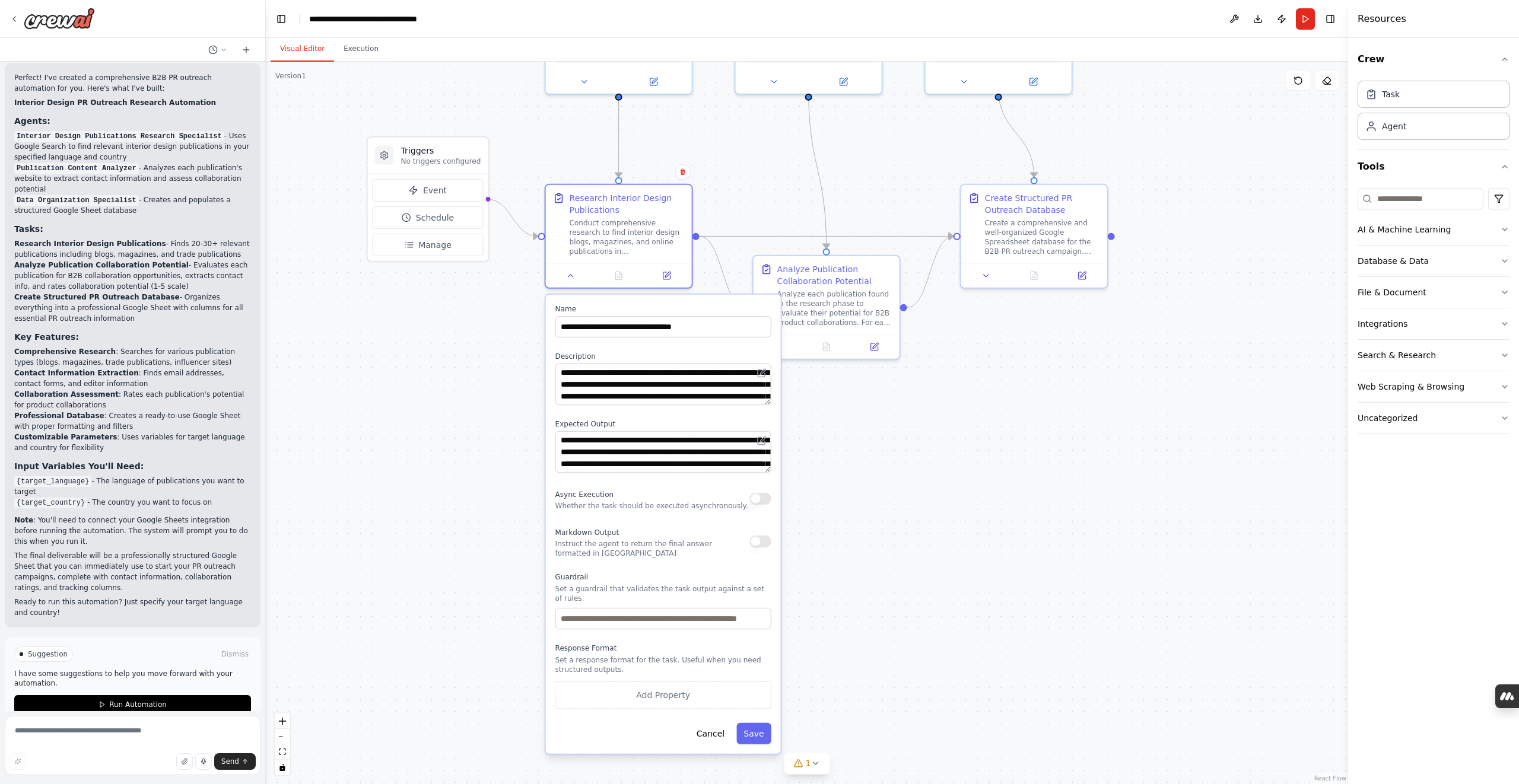
drag, startPoint x: 487, startPoint y: 668, endPoint x: 493, endPoint y: 480, distance: 188.1
click at [493, 480] on div ".deletable-edge-delete-btn { width: 20px; height: 20px; border: 0px solid #ffff…" at bounding box center [807, 423] width 1082 height 722
drag, startPoint x: 677, startPoint y: 620, endPoint x: 827, endPoint y: 622, distance: 150.0
click at [827, 622] on div ".deletable-edge-delete-btn { width: 20px; height: 20px; border: 0px solid #ffff…" at bounding box center [807, 423] width 1082 height 722
click at [486, 488] on div ".deletable-edge-delete-btn { width: 20px; height: 20px; border: 0px solid #ffff…" at bounding box center [807, 423] width 1082 height 722
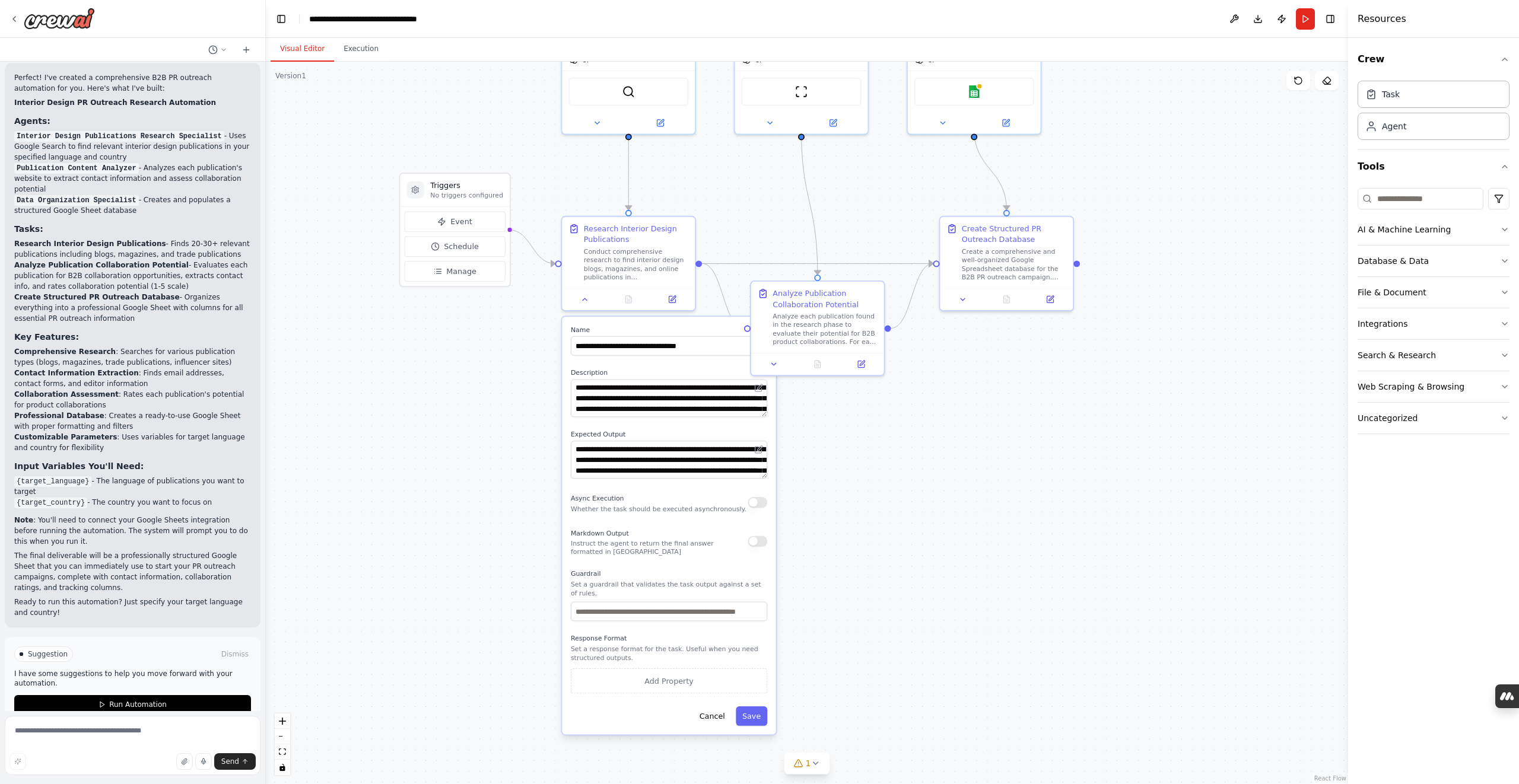
click at [1031, 518] on div ".deletable-edge-delete-btn { width: 20px; height: 20px; border: 0px solid #ffff…" at bounding box center [807, 423] width 1082 height 722
drag, startPoint x: 819, startPoint y: 327, endPoint x: 872, endPoint y: 400, distance: 90.2
click at [872, 400] on div "Analyze each publication found in the research phase to evaluate their potentia…" at bounding box center [874, 402] width 105 height 34
drag, startPoint x: 583, startPoint y: 298, endPoint x: 576, endPoint y: 302, distance: 8.1
click at [583, 298] on icon at bounding box center [584, 297] width 4 height 3
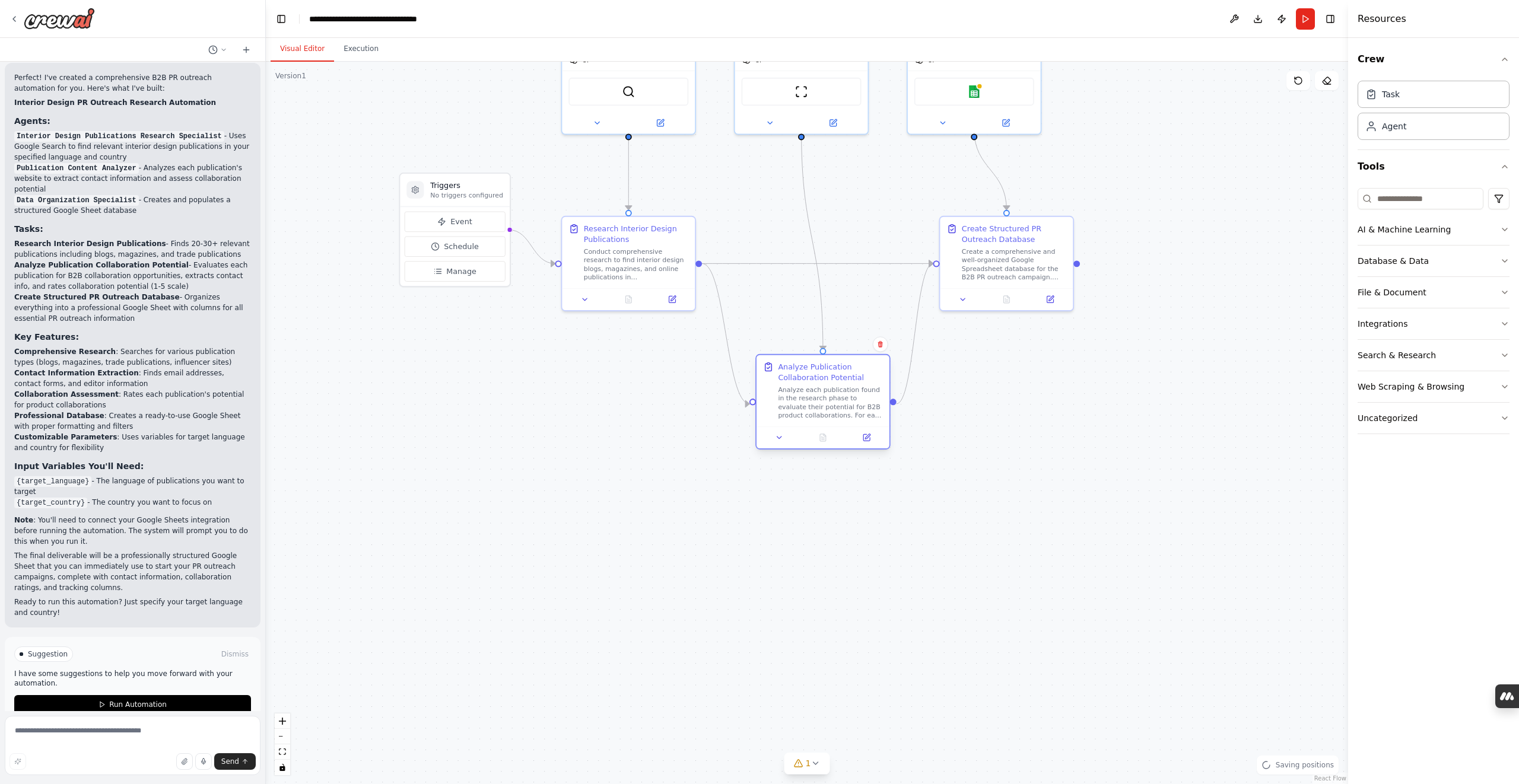
drag, startPoint x: 871, startPoint y: 404, endPoint x: 828, endPoint y: 404, distance: 43.0
click at [828, 404] on div "Analyze each publication found in the research phase to evaluate their potentia…" at bounding box center [830, 402] width 105 height 34
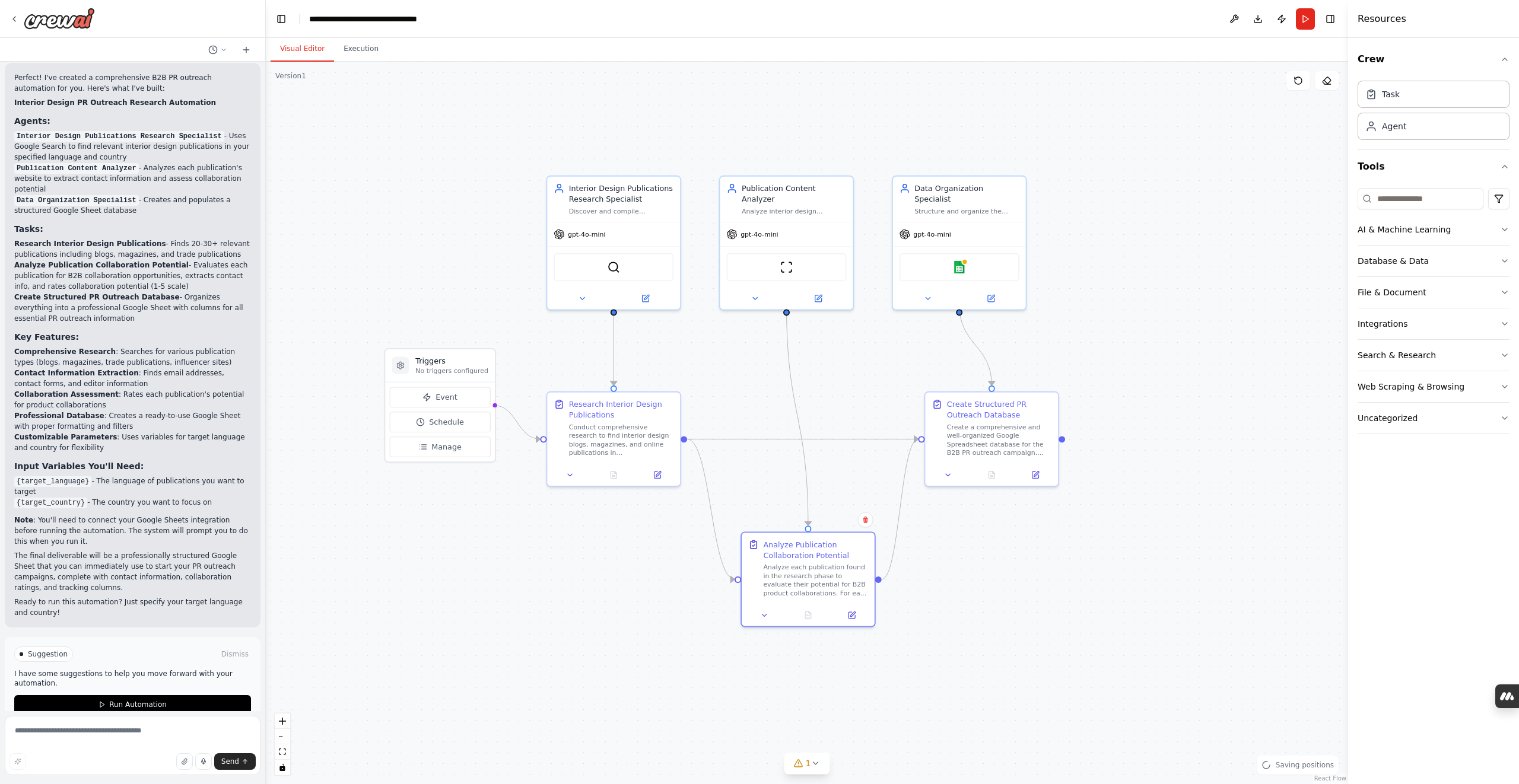
drag, startPoint x: 1031, startPoint y: 448, endPoint x: 1015, endPoint y: 622, distance: 174.7
click at [1015, 622] on div ".deletable-edge-delete-btn { width: 20px; height: 20px; border: 0px solid #ffff…" at bounding box center [807, 423] width 1082 height 722
click at [769, 616] on button at bounding box center [764, 612] width 37 height 13
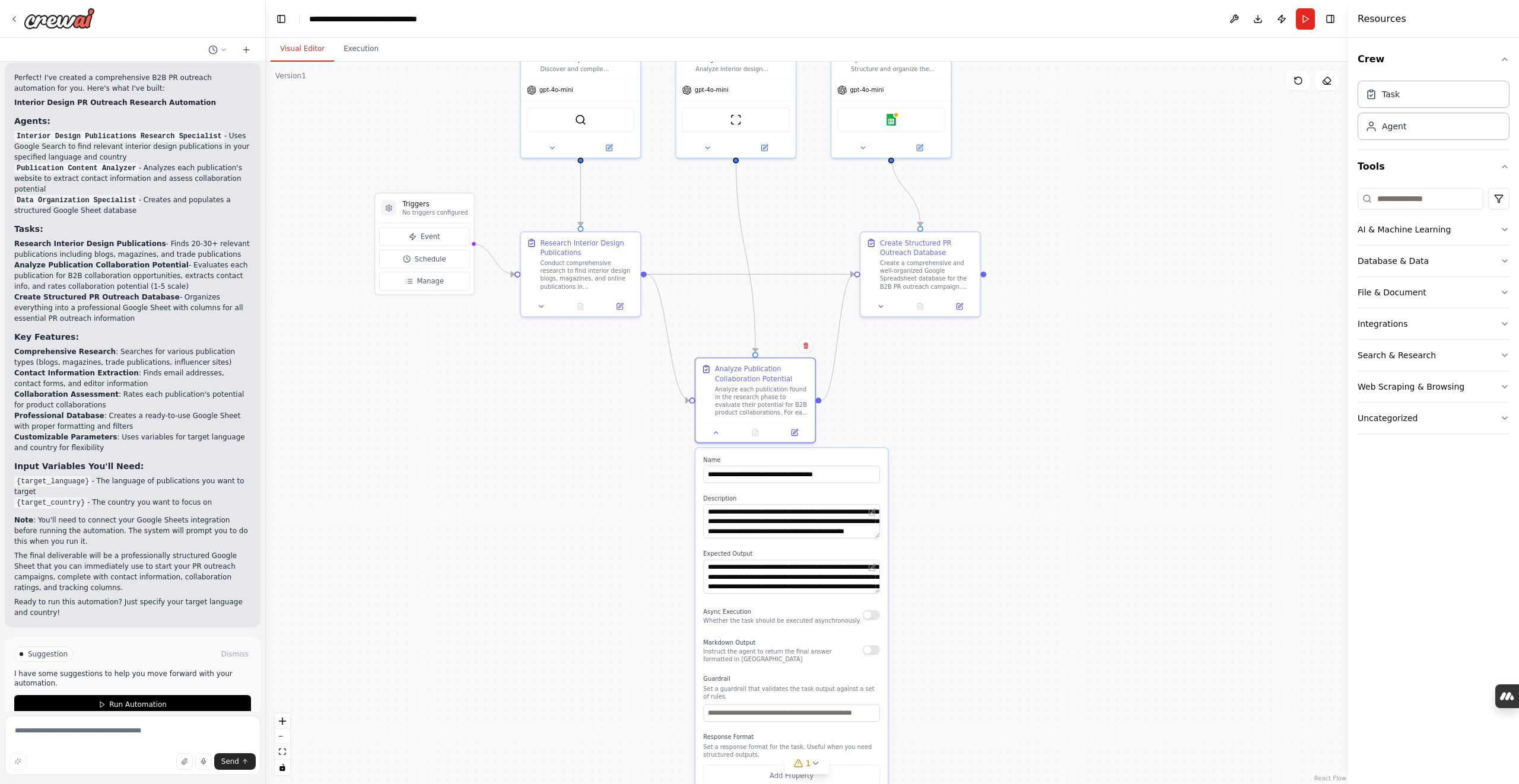
drag, startPoint x: 1078, startPoint y: 629, endPoint x: 1037, endPoint y: 451, distance: 182.7
click at [1037, 448] on div ".deletable-edge-delete-btn { width: 20px; height: 20px; border: 0px solid #ffff…" at bounding box center [807, 423] width 1082 height 722
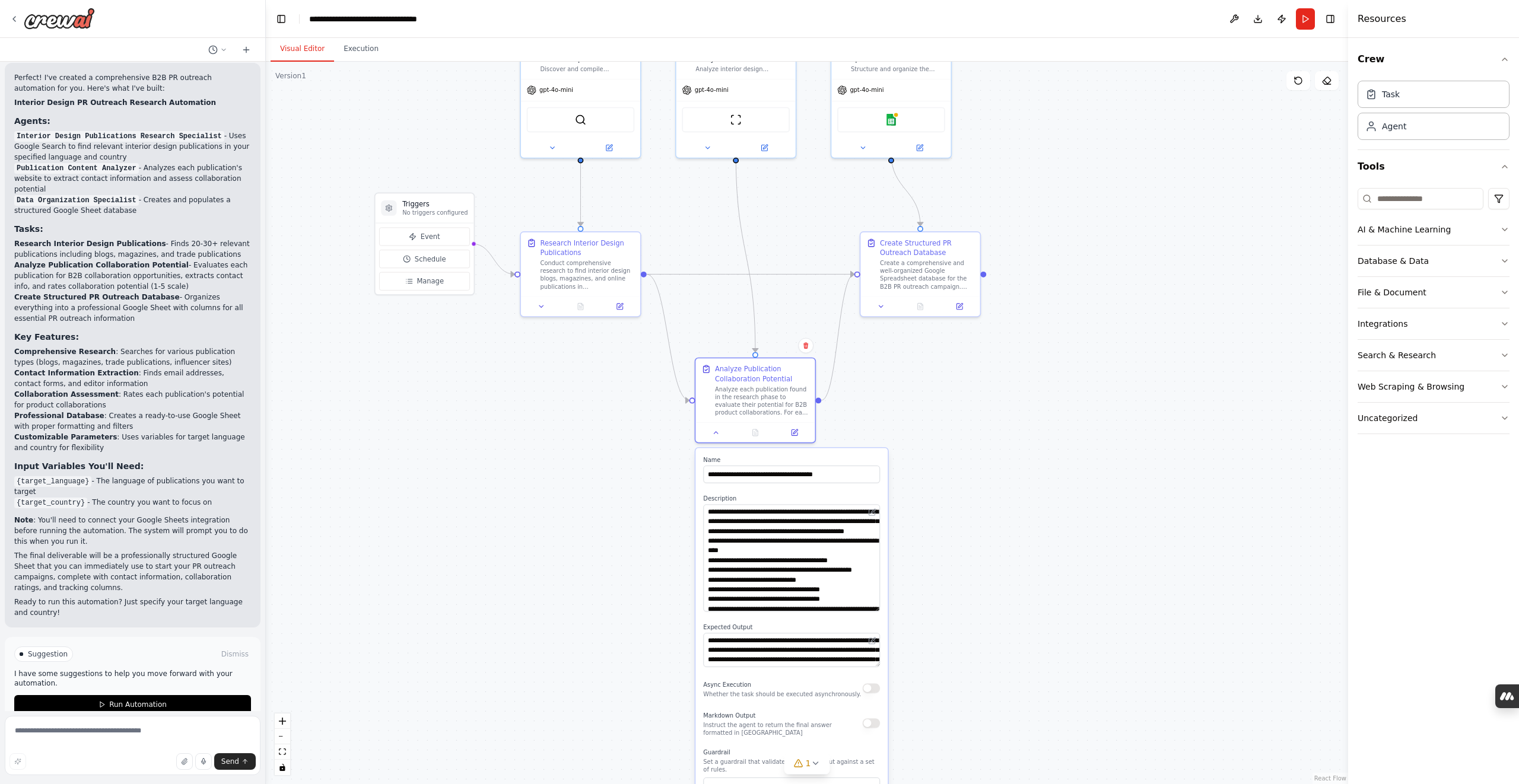
drag, startPoint x: 877, startPoint y: 536, endPoint x: 821, endPoint y: 573, distance: 67.1
click at [875, 608] on textarea "**********" at bounding box center [791, 558] width 177 height 108
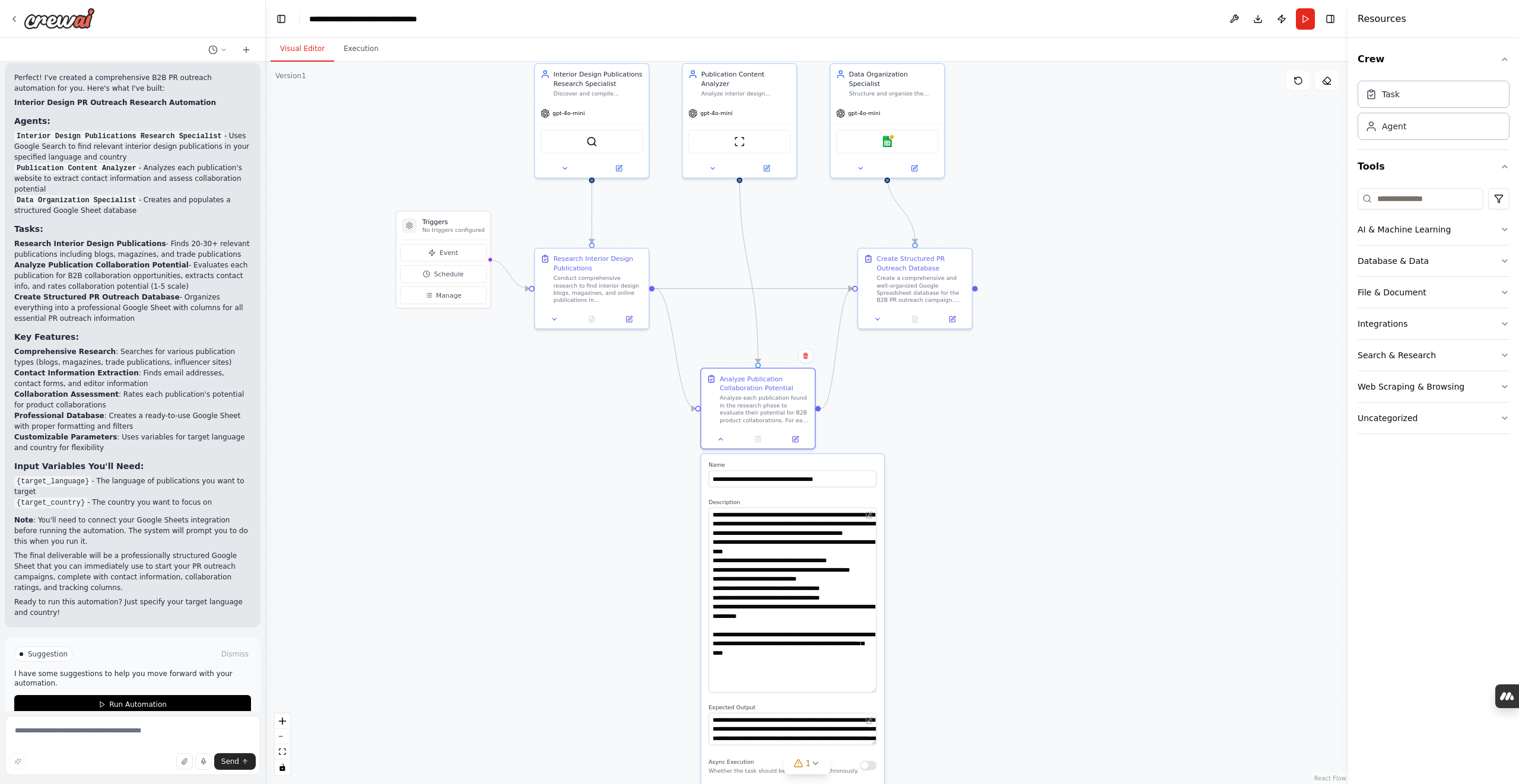
drag, startPoint x: 875, startPoint y: 608, endPoint x: 932, endPoint y: 649, distance: 70.2
click at [877, 690] on div "**********" at bounding box center [792, 709] width 182 height 510
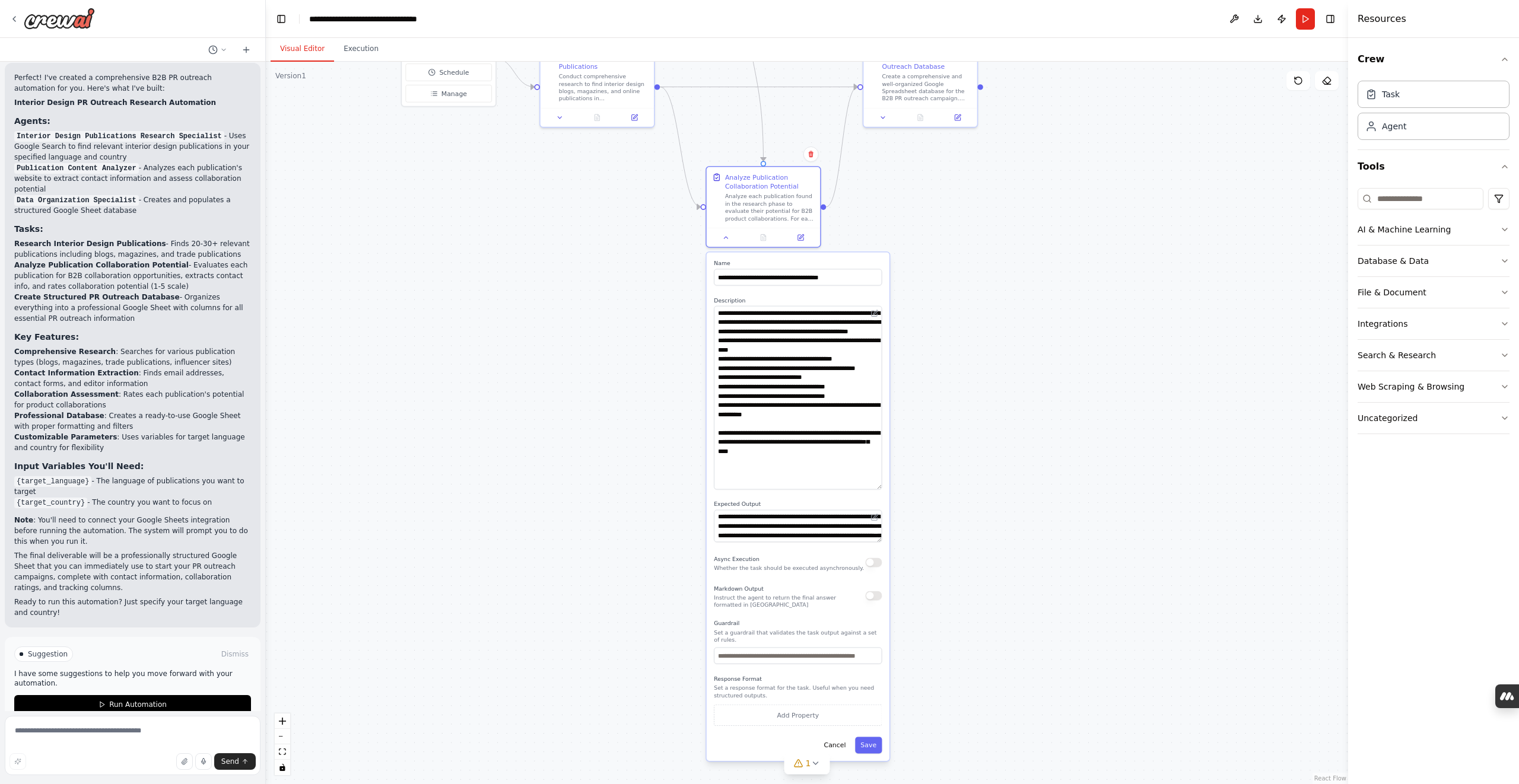
drag, startPoint x: 976, startPoint y: 595, endPoint x: 982, endPoint y: 393, distance: 202.1
click at [982, 393] on div ".deletable-edge-delete-btn { width: 20px; height: 20px; border: 0px solid #ffff…" at bounding box center [807, 423] width 1082 height 722
drag, startPoint x: 879, startPoint y: 539, endPoint x: 897, endPoint y: 594, distance: 57.9
click at [897, 594] on div ".deletable-edge-delete-btn { width: 20px; height: 20px; border: 0px solid #ffff…" at bounding box center [807, 423] width 1082 height 722
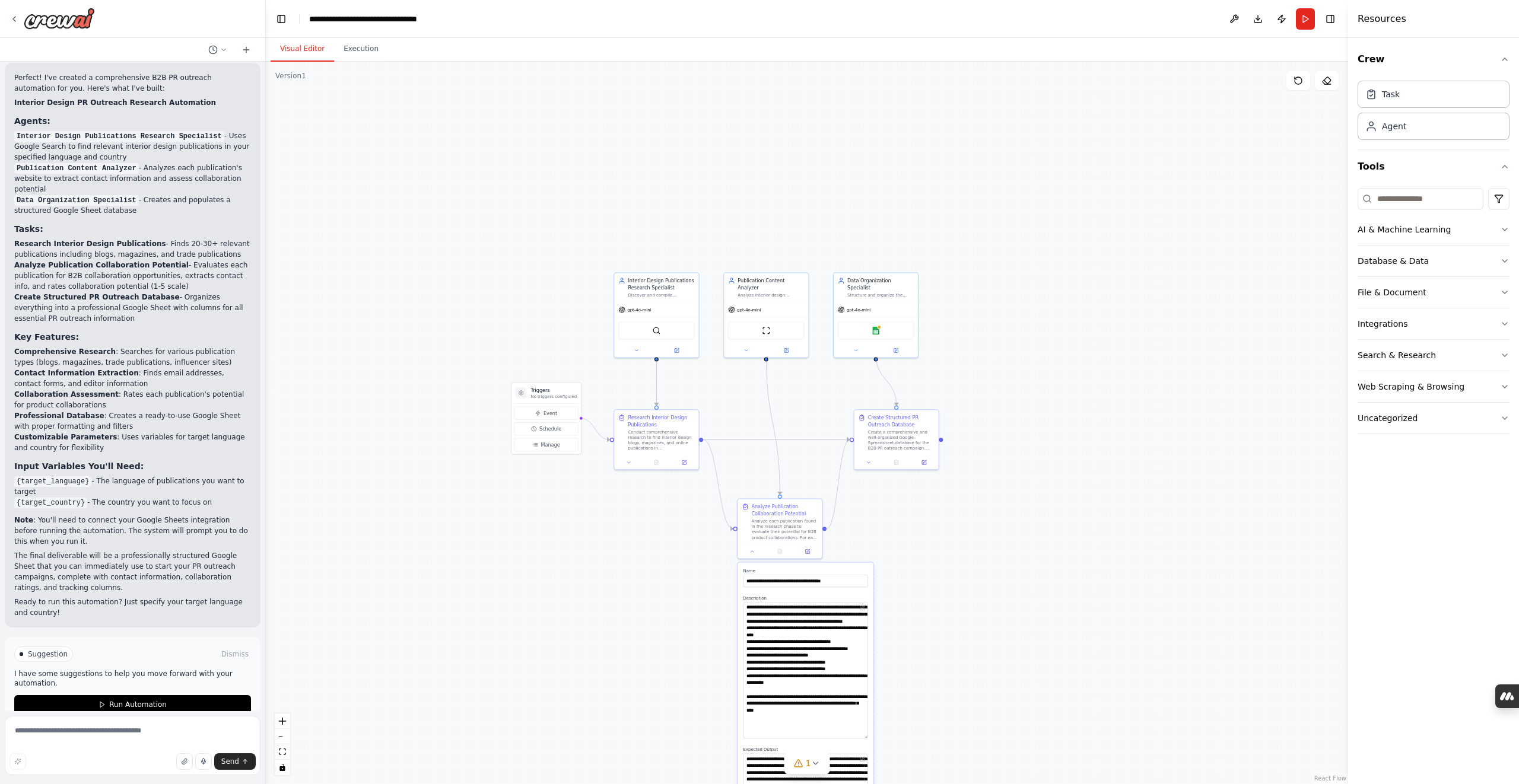
drag, startPoint x: 968, startPoint y: 392, endPoint x: 931, endPoint y: 634, distance: 244.8
click at [931, 634] on div ".deletable-edge-delete-btn { width: 20px; height: 20px; border: 0px solid #ffff…" at bounding box center [807, 423] width 1082 height 722
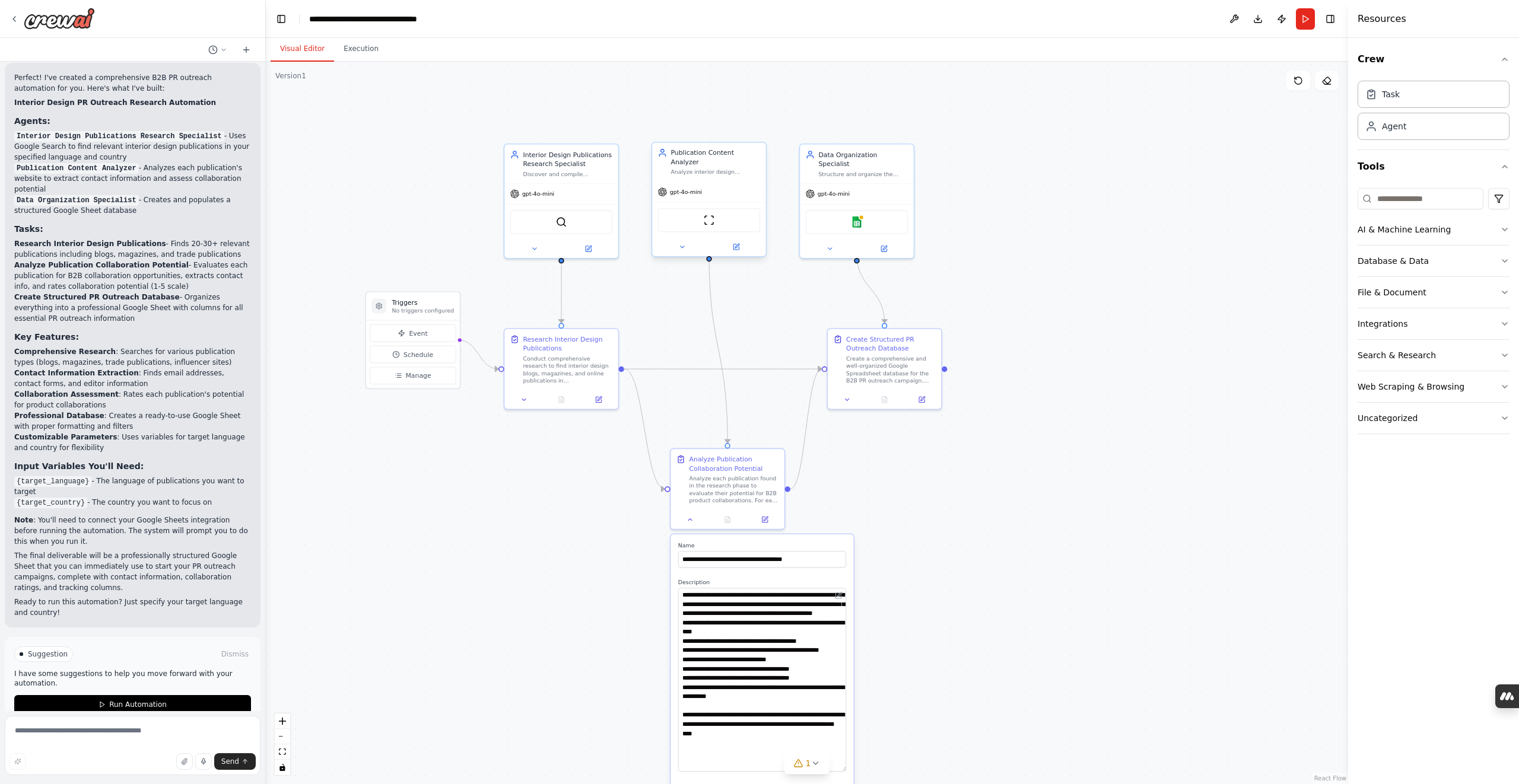
click at [719, 168] on div "Analyze interior design publications to evaluate their collaboration potential,…" at bounding box center [715, 172] width 90 height 7
click at [866, 170] on div "Data Organization Specialist Structure and organize the researched interior des…" at bounding box center [856, 162] width 113 height 38
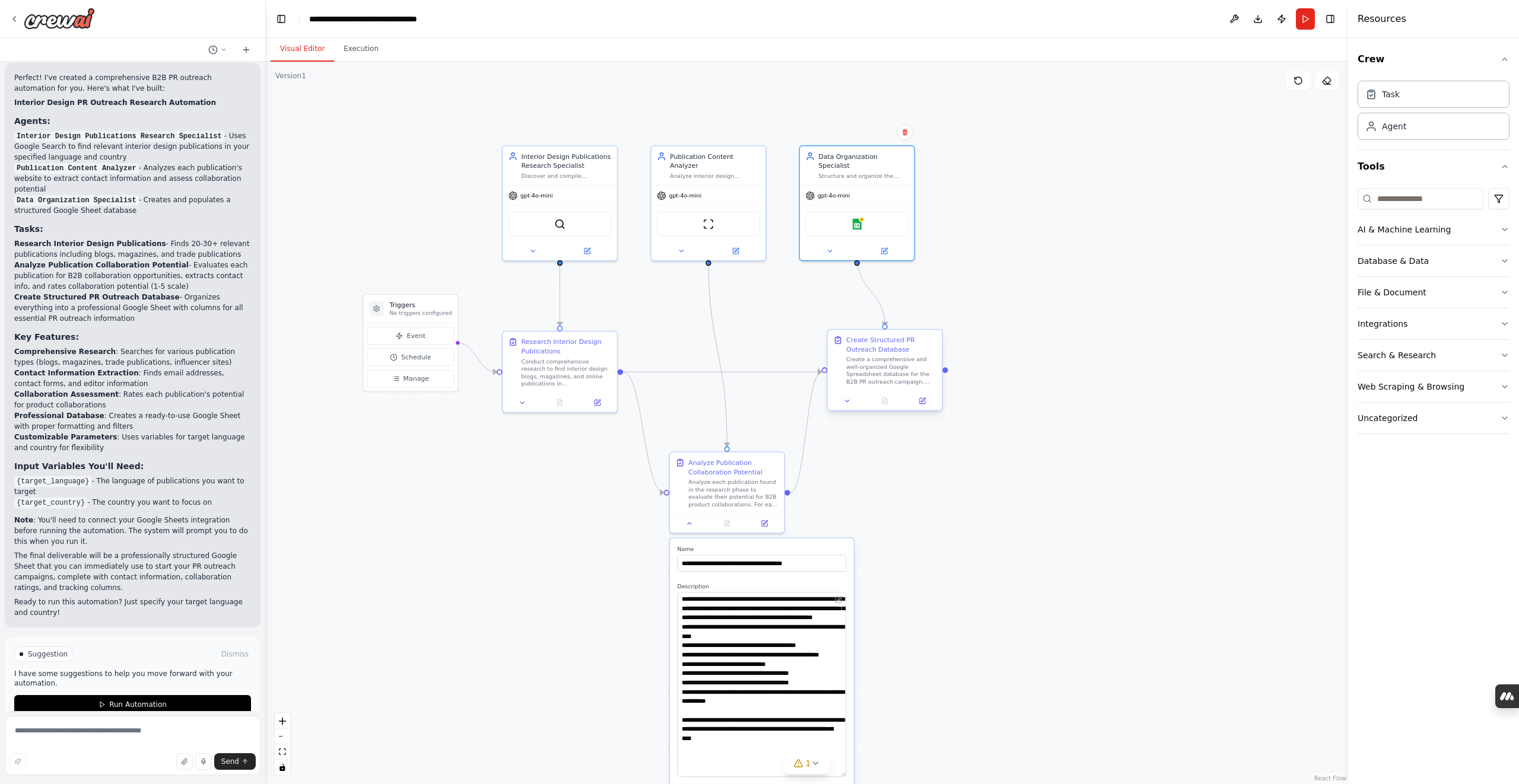
click at [881, 357] on div "Create a comprehensive and well-organized Google Spreadsheet database for the B…" at bounding box center [891, 371] width 90 height 30
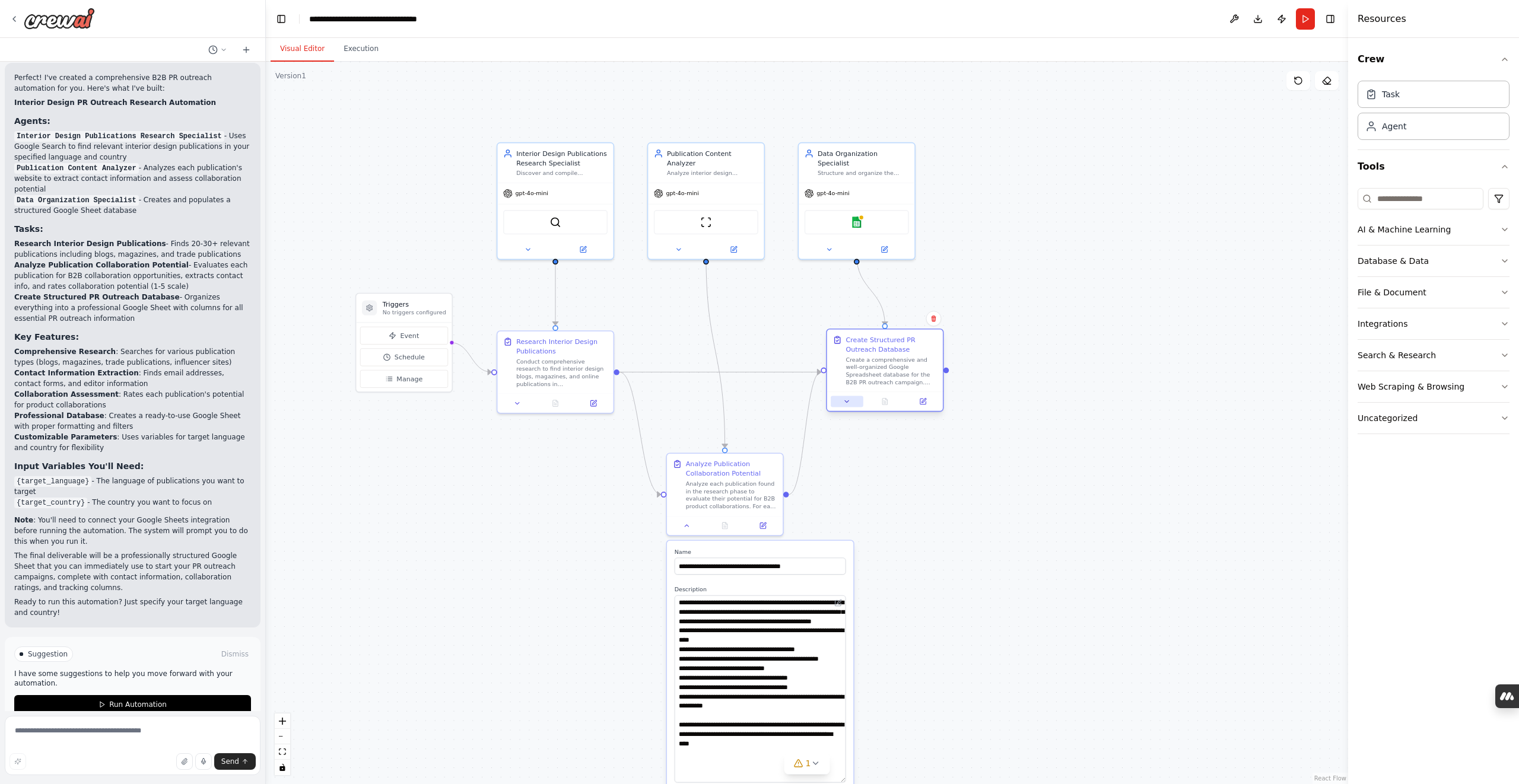
click at [847, 402] on icon at bounding box center [846, 401] width 3 height 2
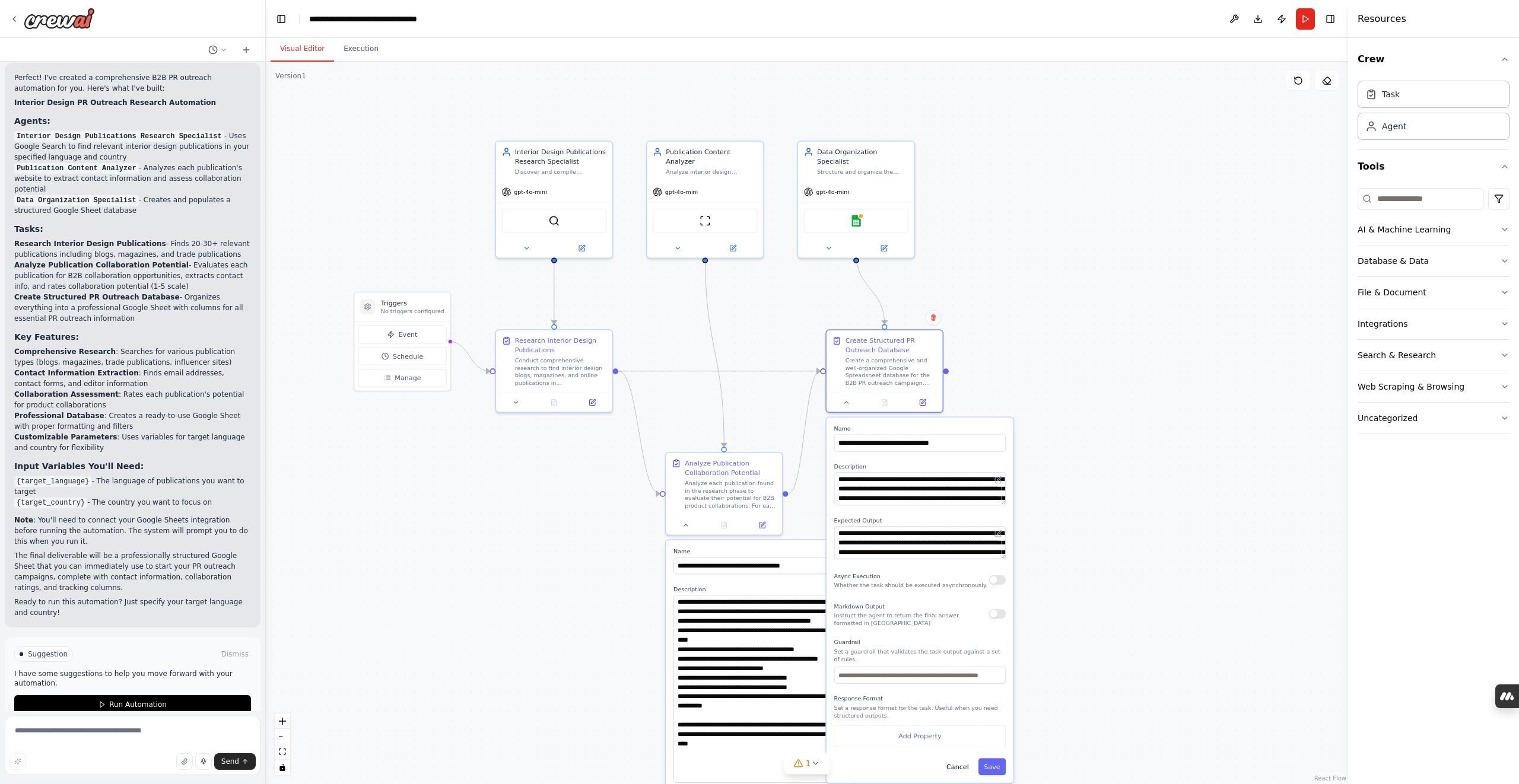
click at [1083, 465] on div ".deletable-edge-delete-btn { width: 20px; height: 20px; border: 0px solid #ffff…" at bounding box center [807, 423] width 1082 height 722
click at [846, 398] on icon at bounding box center [846, 400] width 7 height 7
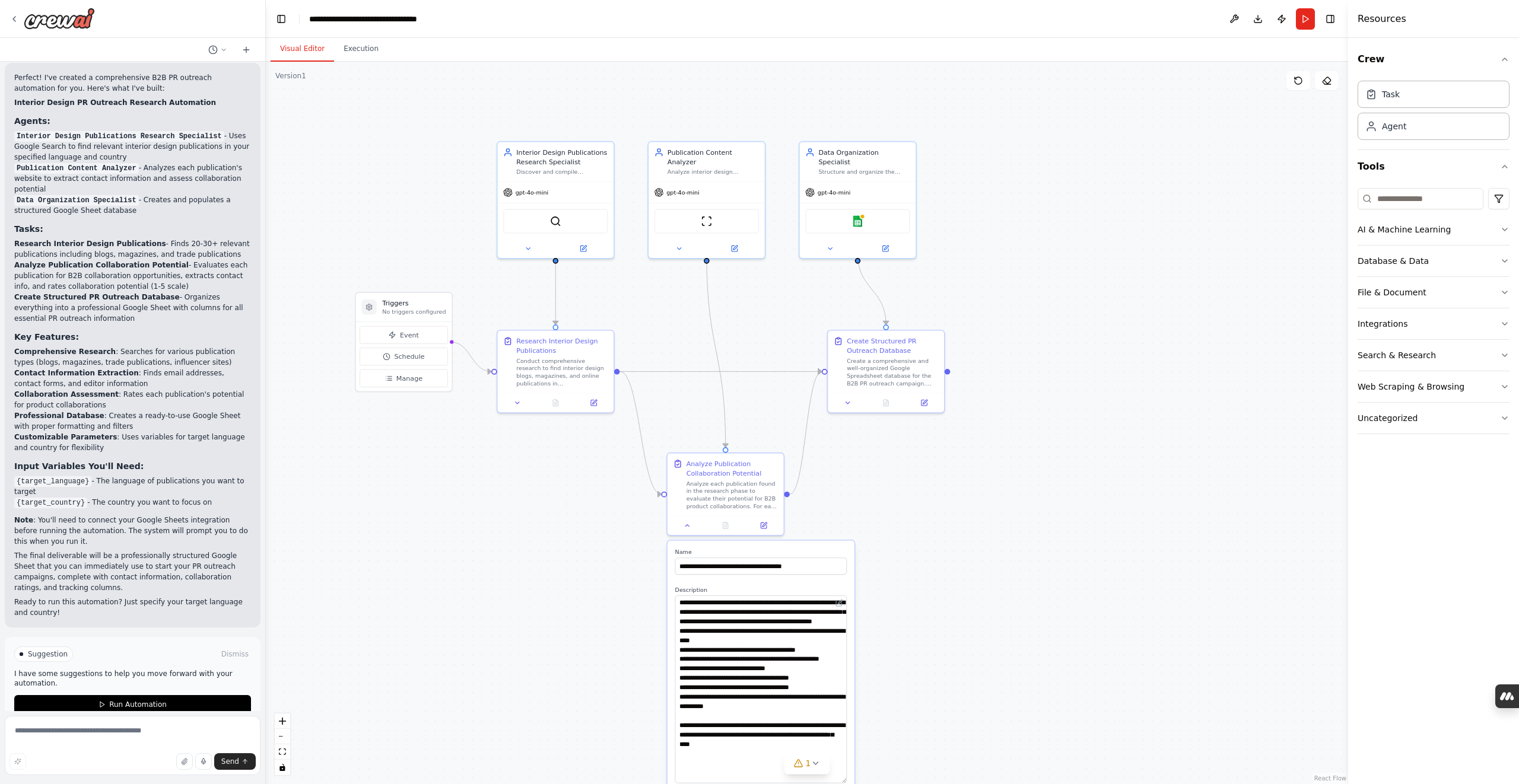
click at [1025, 447] on div ".deletable-edge-delete-btn { width: 20px; height: 20px; border: 0px solid #ffff…" at bounding box center [807, 423] width 1082 height 722
click at [399, 330] on button "Event" at bounding box center [408, 336] width 88 height 17
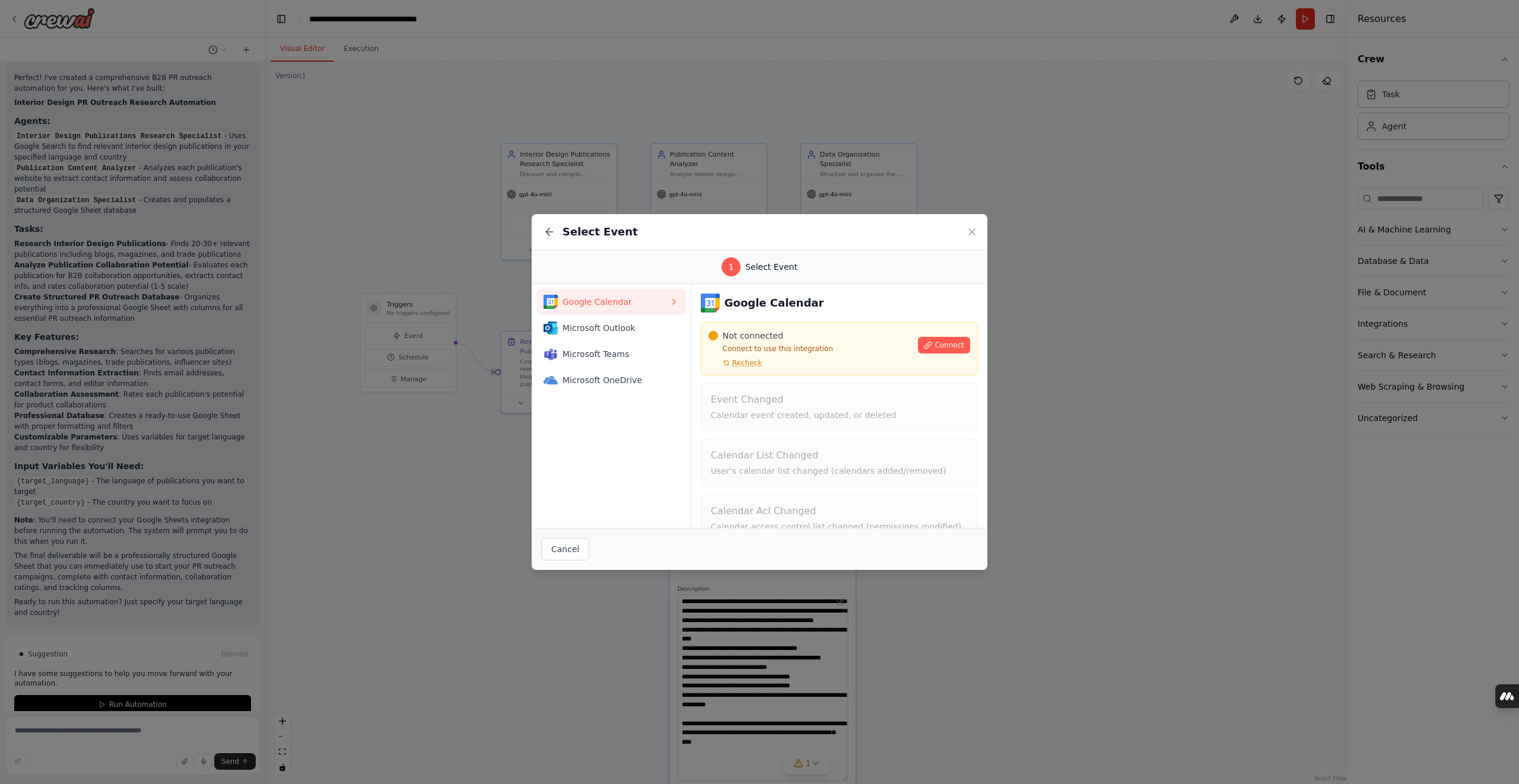
scroll to position [80, 0]
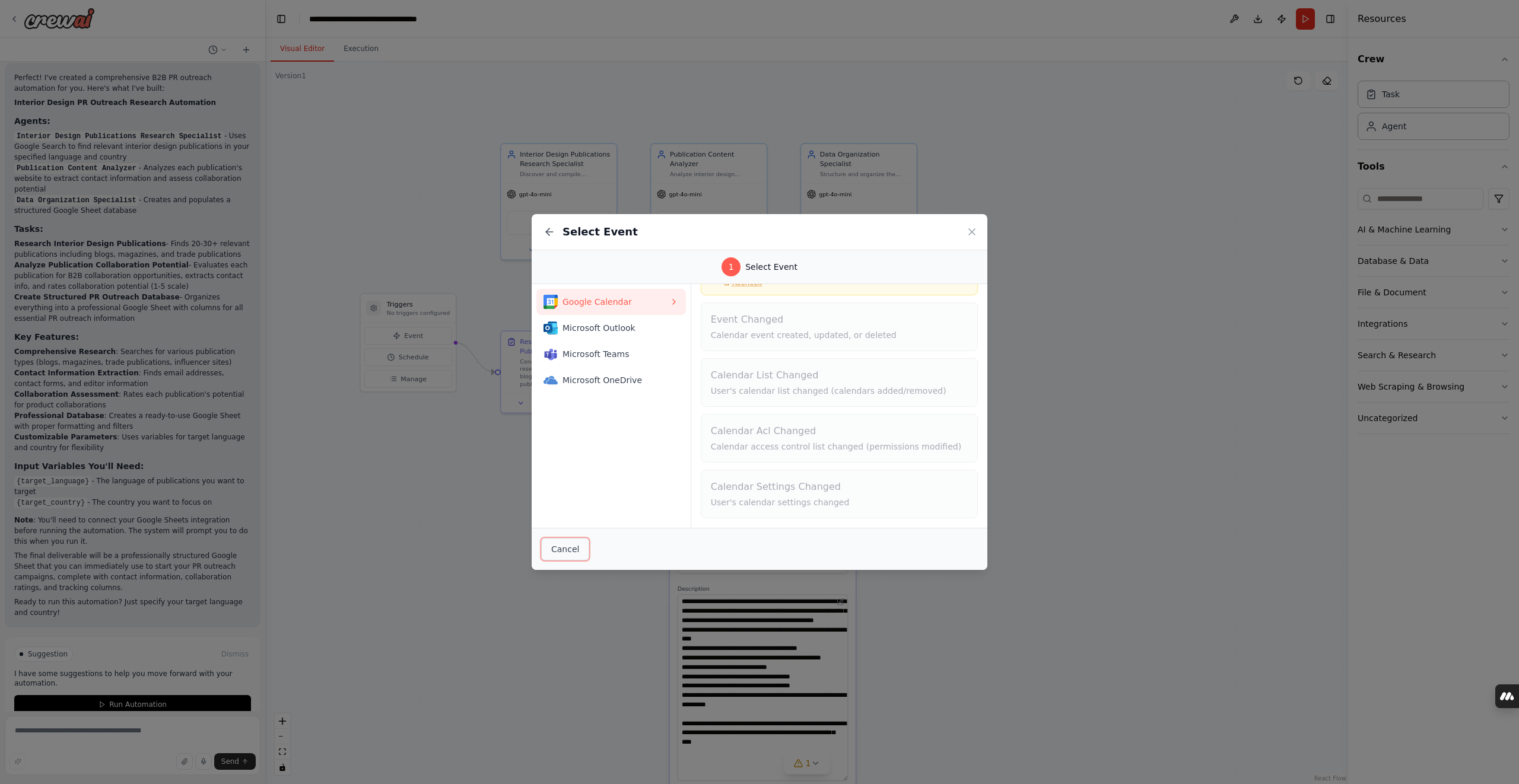
click at [563, 551] on button "Cancel" at bounding box center [565, 548] width 48 height 22
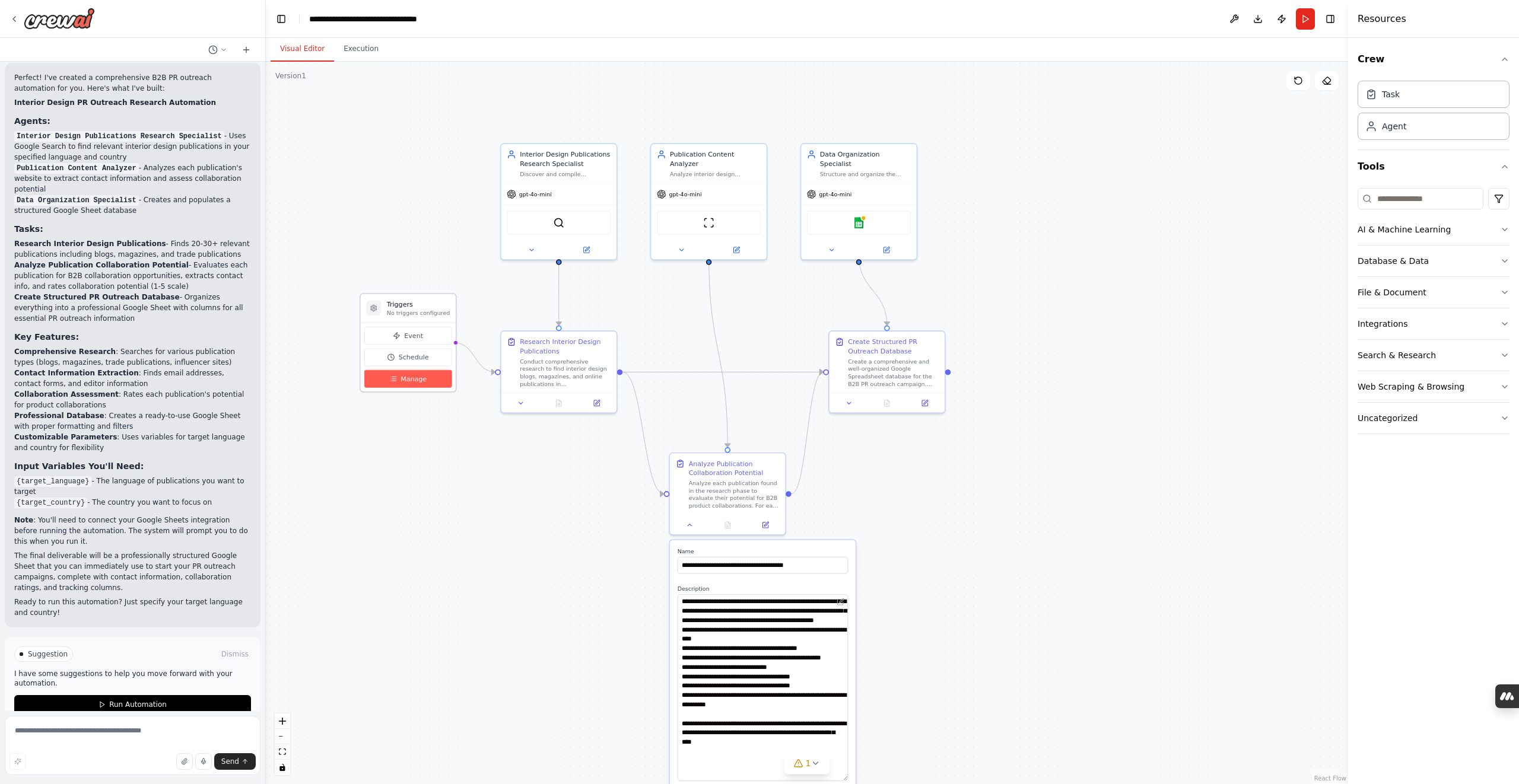
click at [424, 380] on button "Manage" at bounding box center [408, 379] width 88 height 17
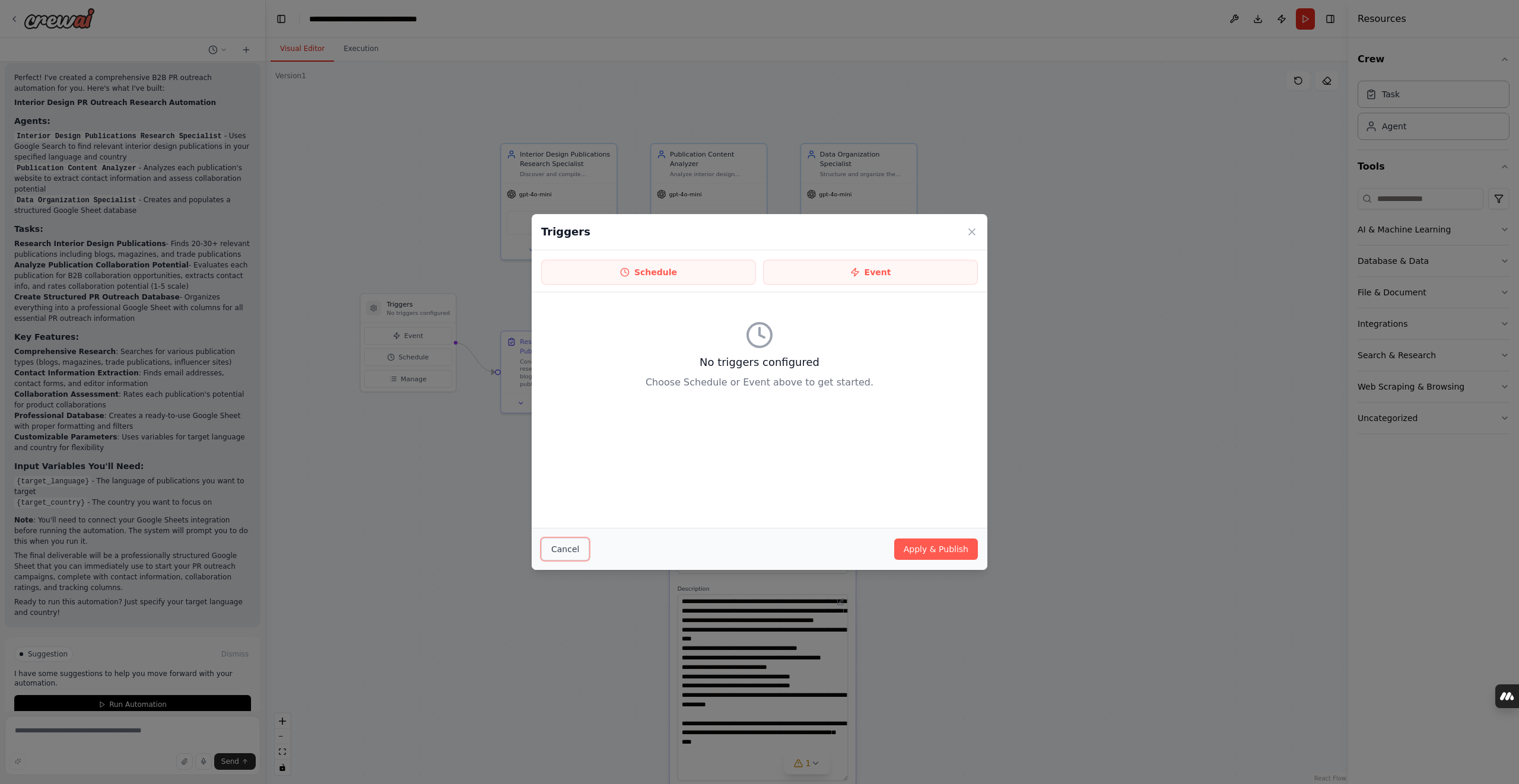
click at [562, 549] on button "Cancel" at bounding box center [565, 548] width 48 height 22
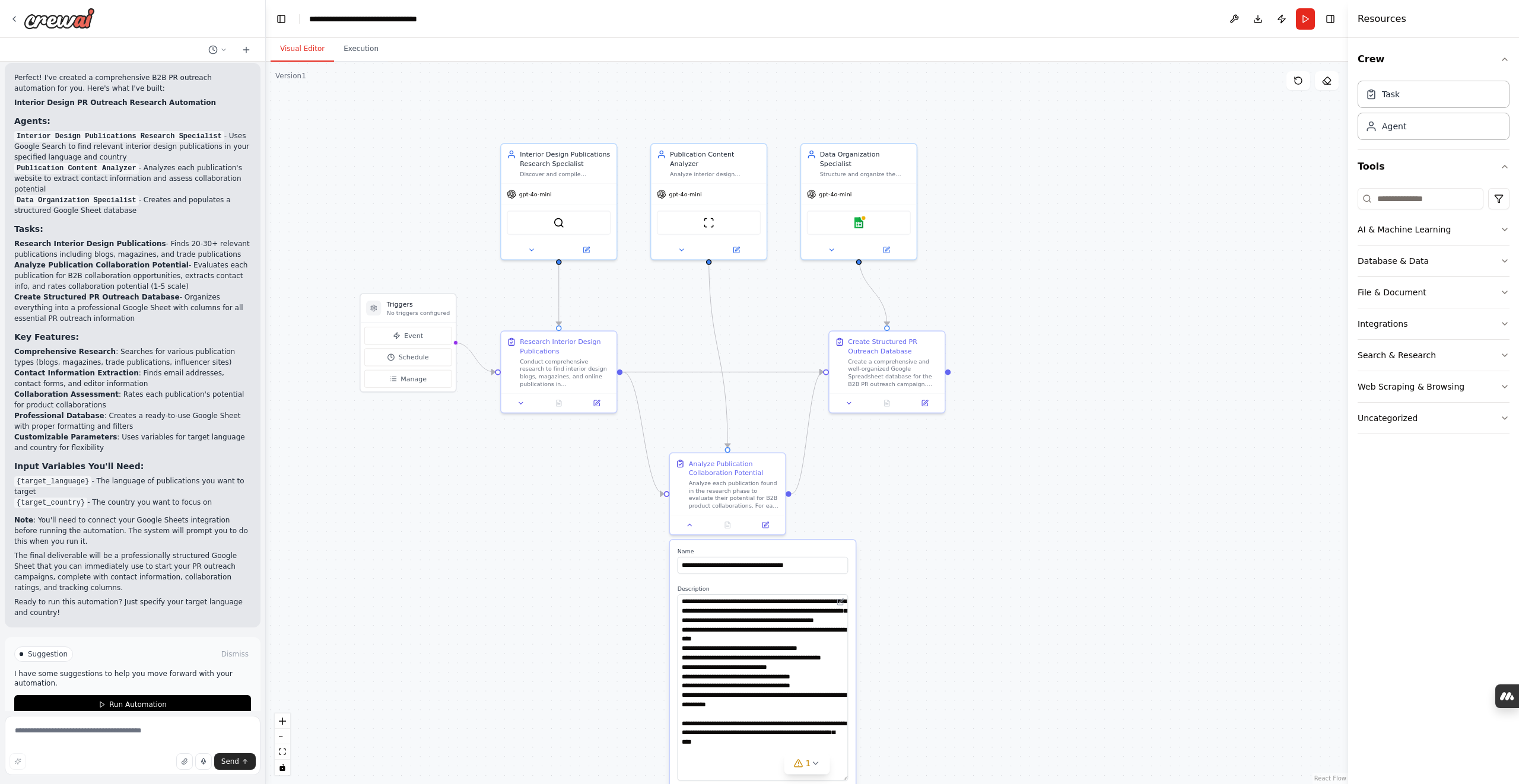
click at [420, 507] on div ".deletable-edge-delete-btn { width: 20px; height: 20px; border: 0px solid #ffff…" at bounding box center [807, 423] width 1082 height 722
click at [524, 404] on icon at bounding box center [520, 400] width 7 height 7
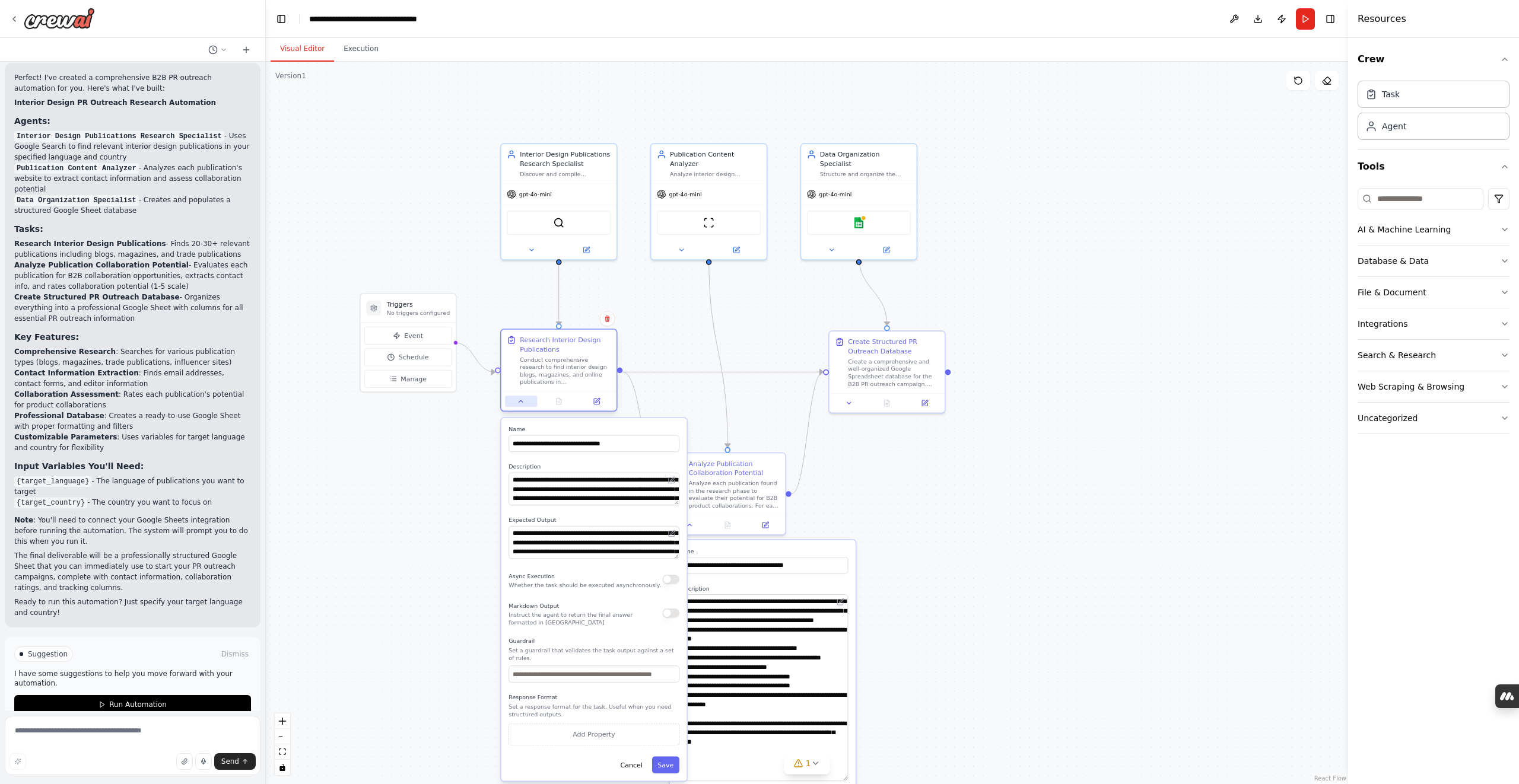
click at [524, 404] on icon at bounding box center [520, 400] width 7 height 7
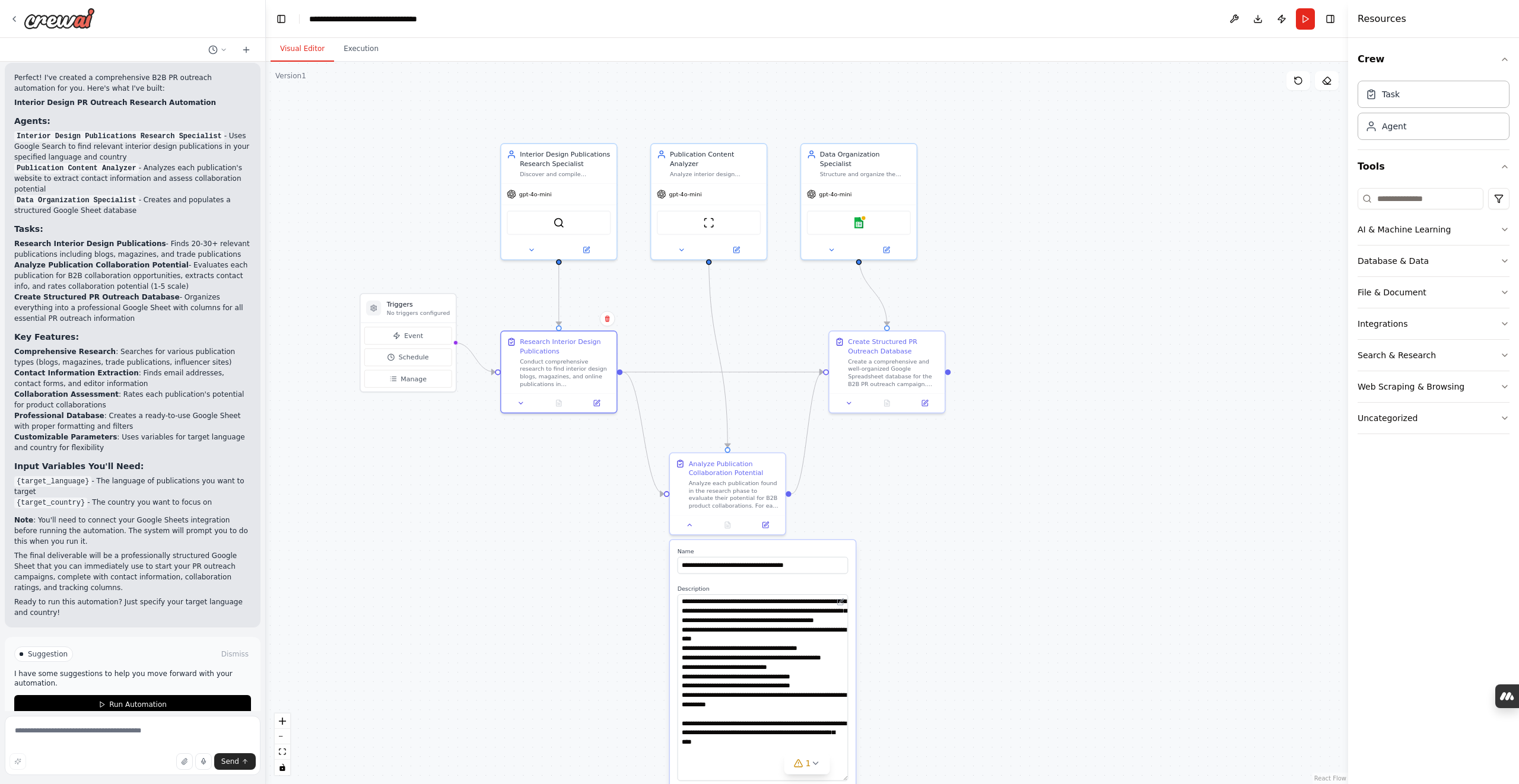
click at [499, 443] on div ".deletable-edge-delete-btn { width: 20px; height: 20px; border: 0px solid #ffff…" at bounding box center [807, 423] width 1082 height 722
click at [358, 48] on button "Execution" at bounding box center [361, 49] width 54 height 25
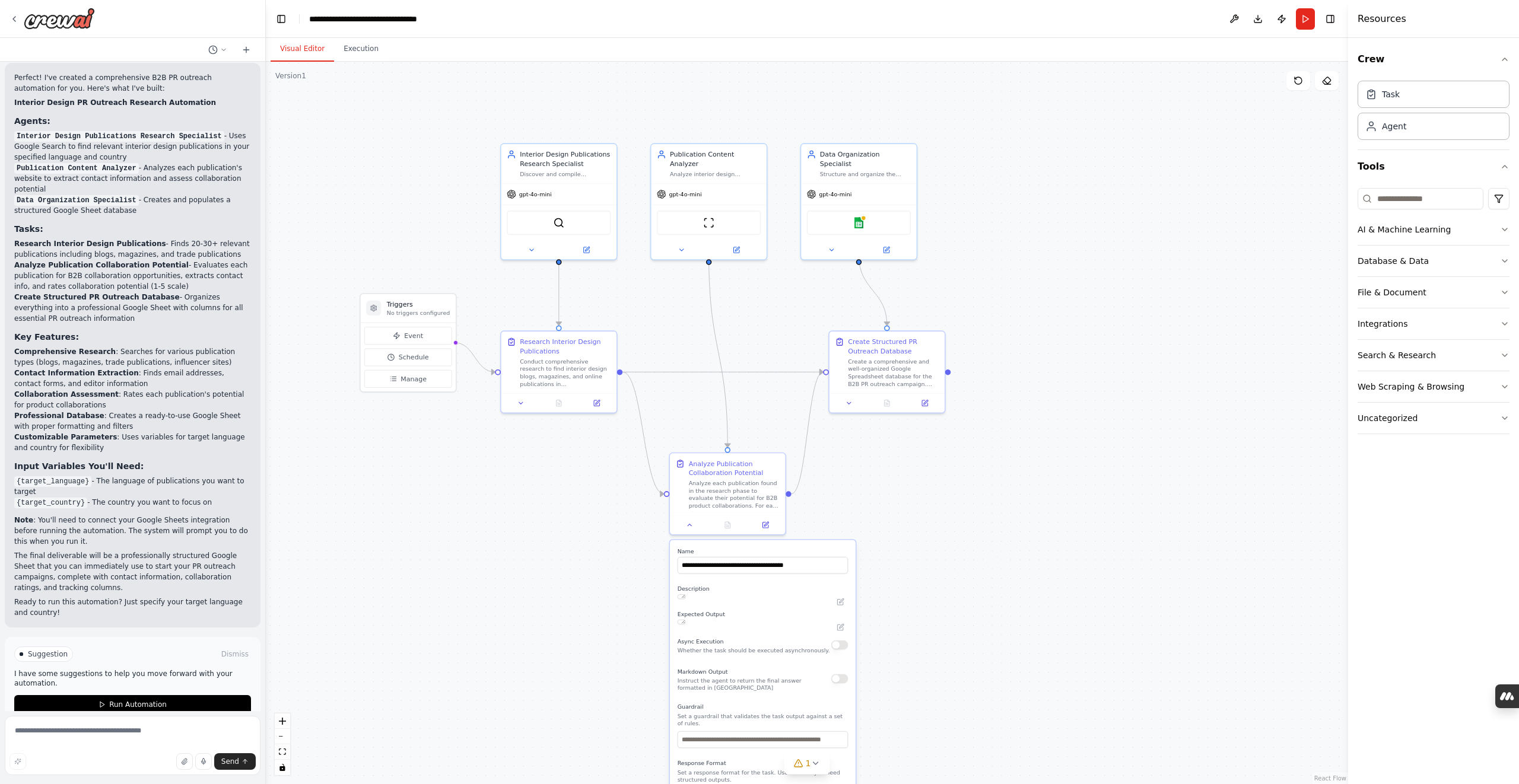
click at [315, 48] on button "Visual Editor" at bounding box center [302, 49] width 63 height 25
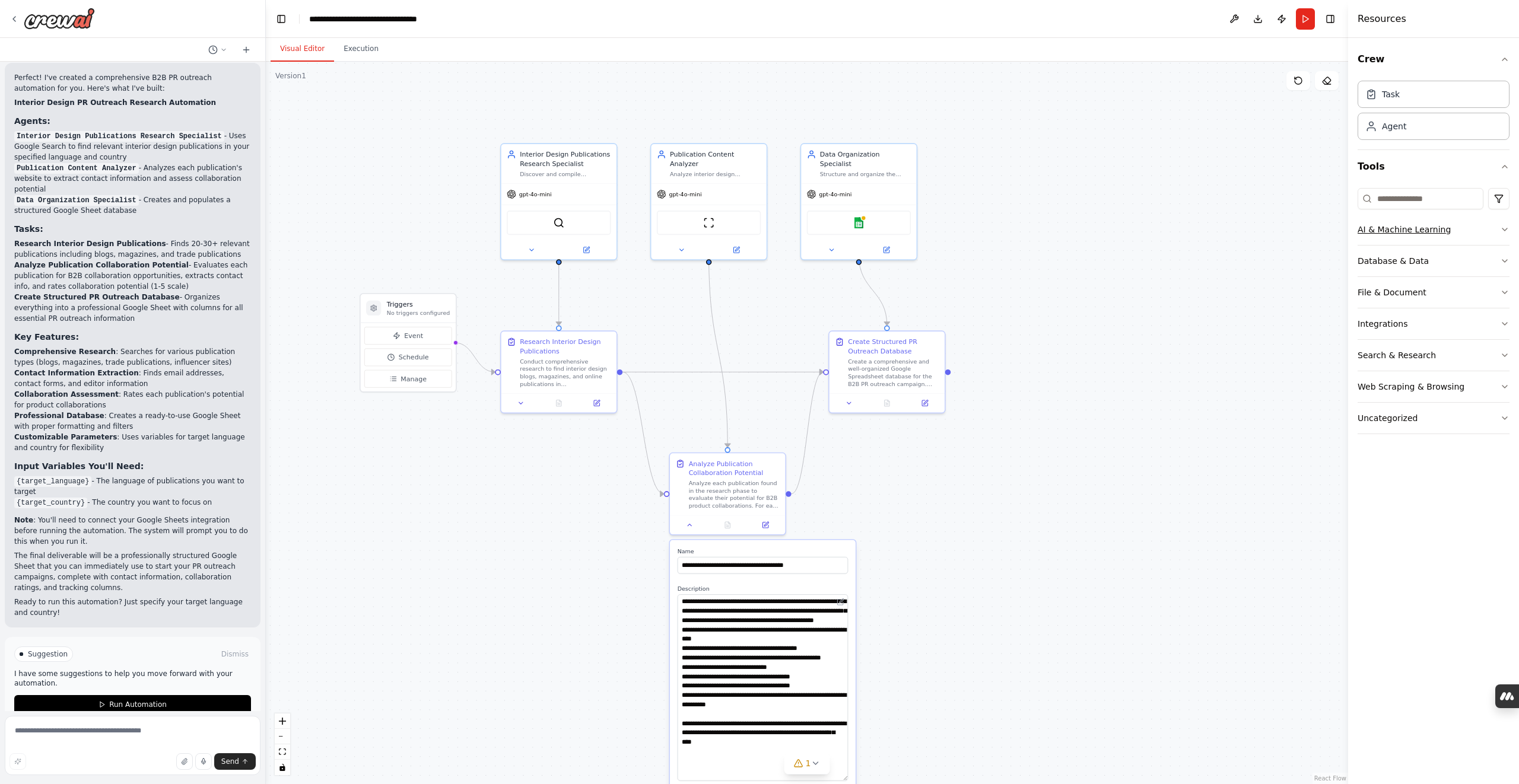
click at [1504, 227] on icon "button" at bounding box center [1505, 229] width 9 height 9
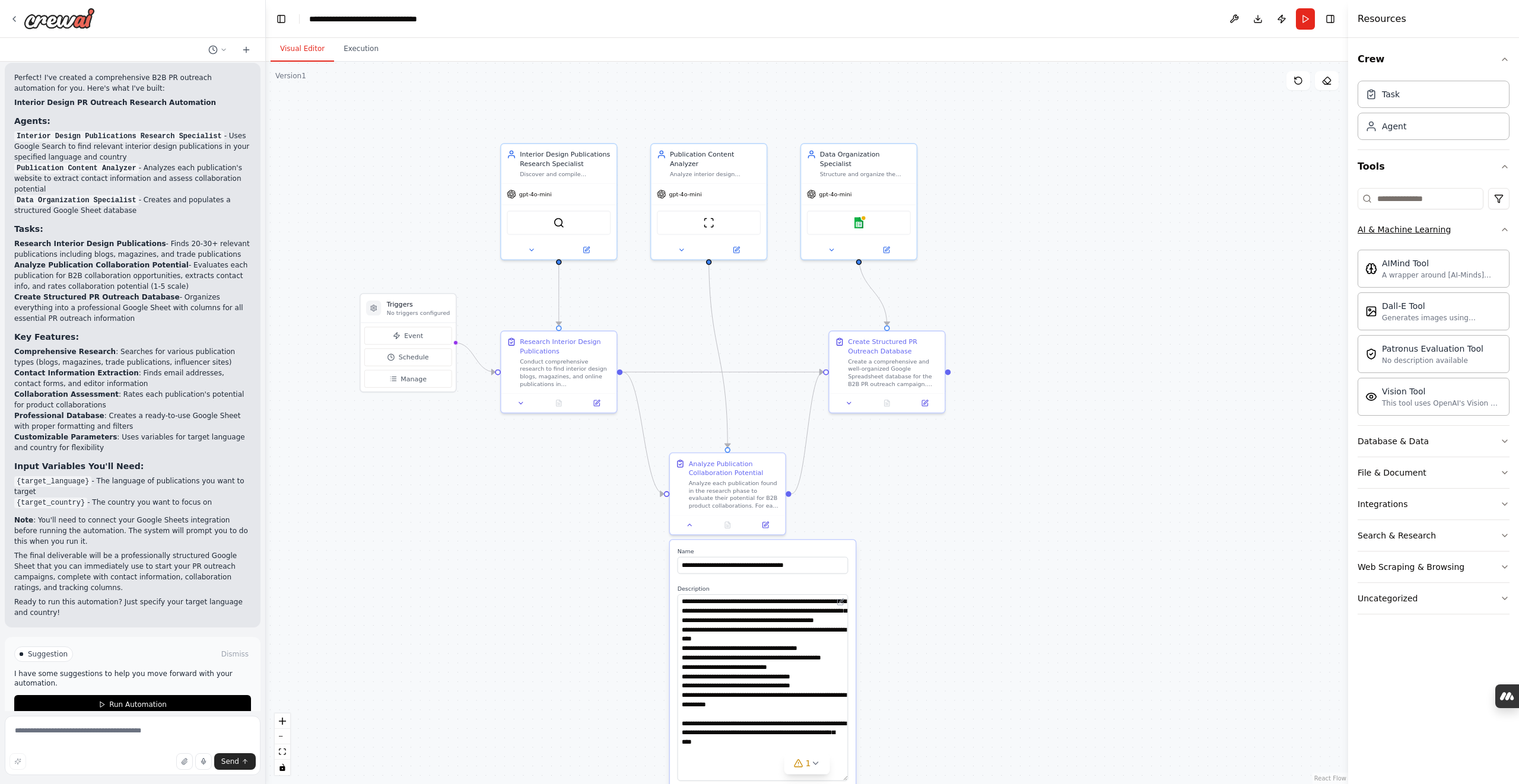
click at [1506, 228] on icon "button" at bounding box center [1505, 229] width 9 height 9
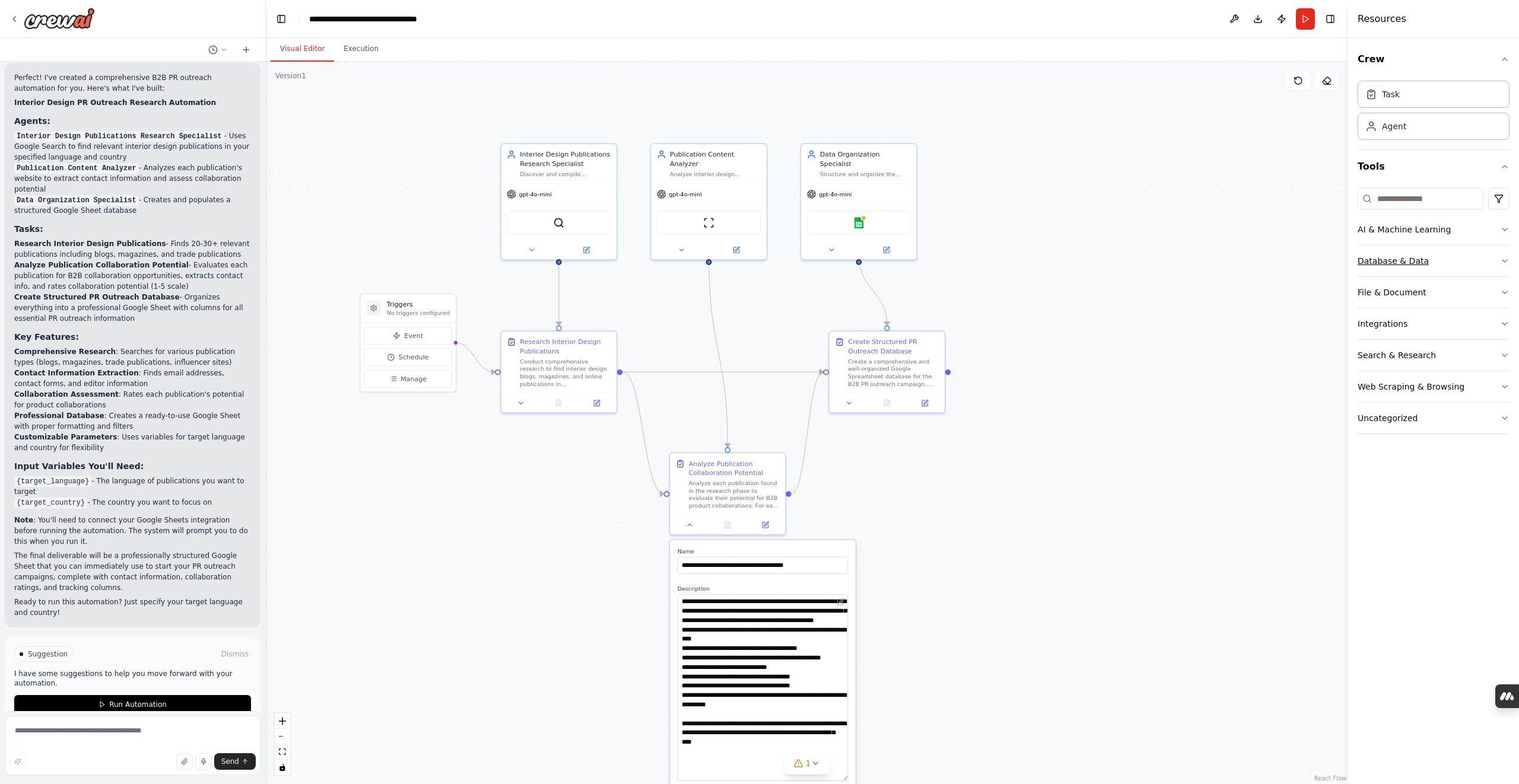
click at [1506, 255] on button "Database & Data" at bounding box center [1433, 261] width 152 height 31
click at [1504, 287] on icon "button" at bounding box center [1505, 292] width 9 height 9
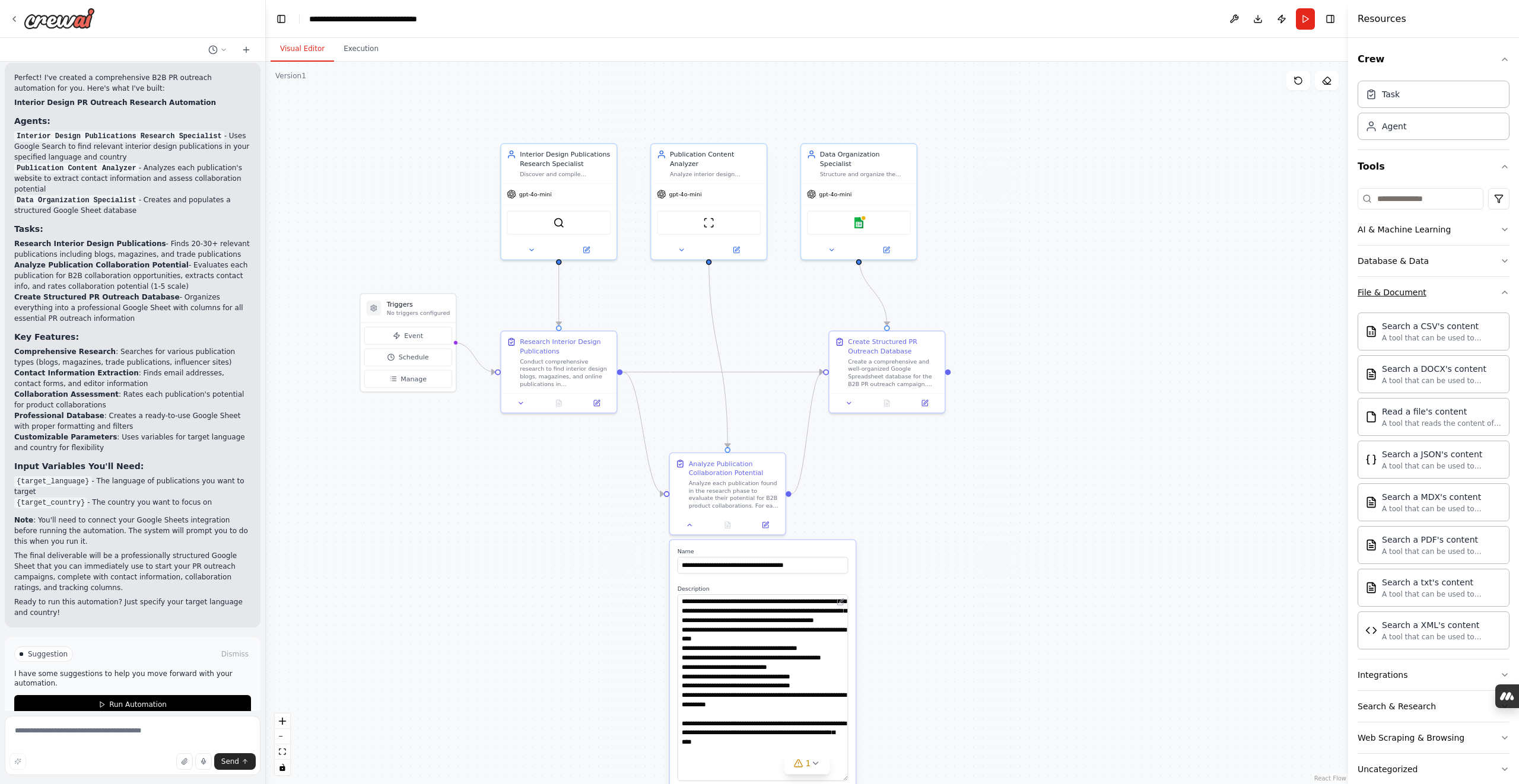
click at [1504, 287] on icon "button" at bounding box center [1505, 292] width 9 height 9
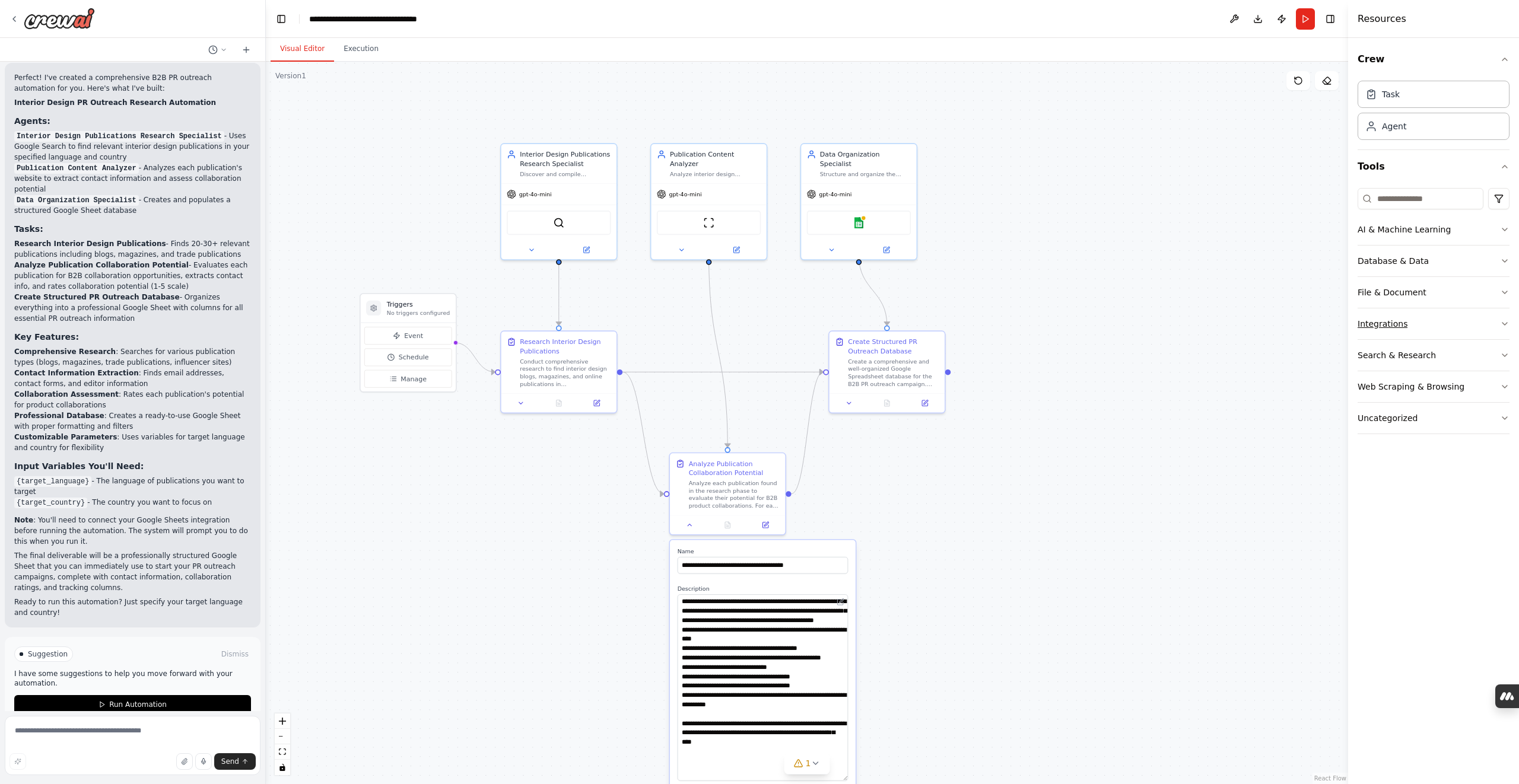
click at [1502, 322] on icon "button" at bounding box center [1505, 324] width 9 height 9
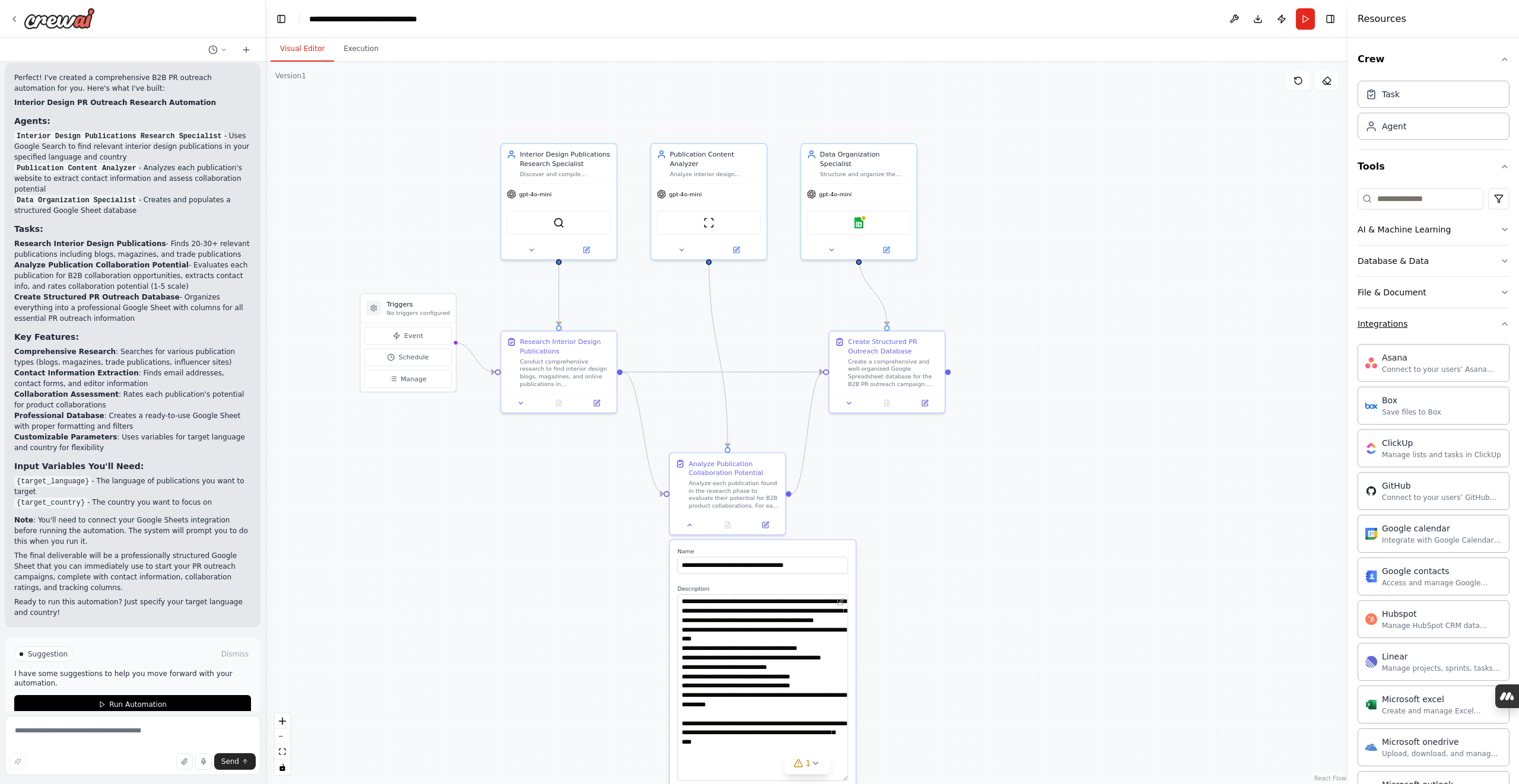
click at [1502, 322] on icon "button" at bounding box center [1505, 324] width 9 height 9
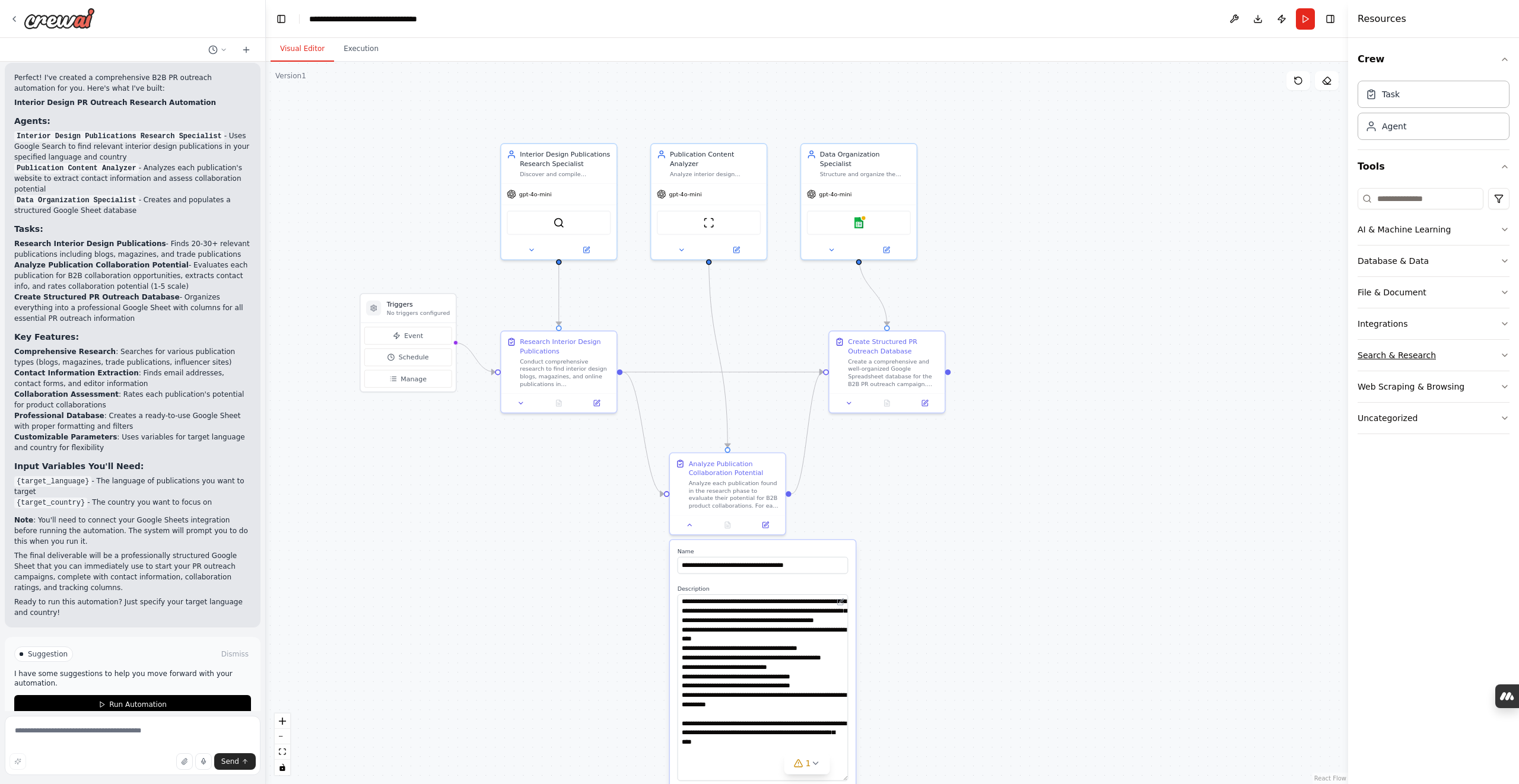
click at [1507, 354] on icon "button" at bounding box center [1504, 355] width 5 height 3
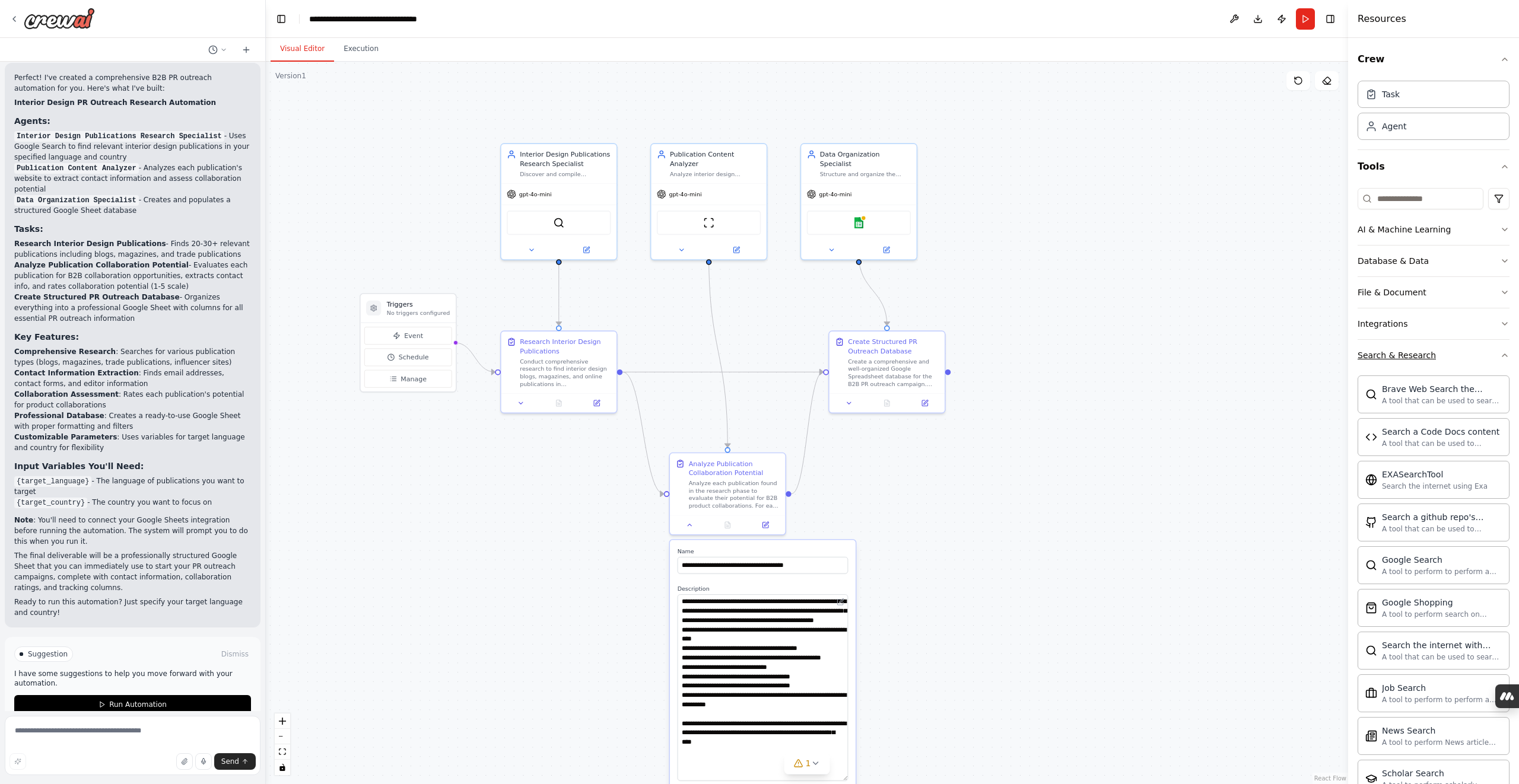
click at [1507, 354] on icon "button" at bounding box center [1505, 355] width 9 height 9
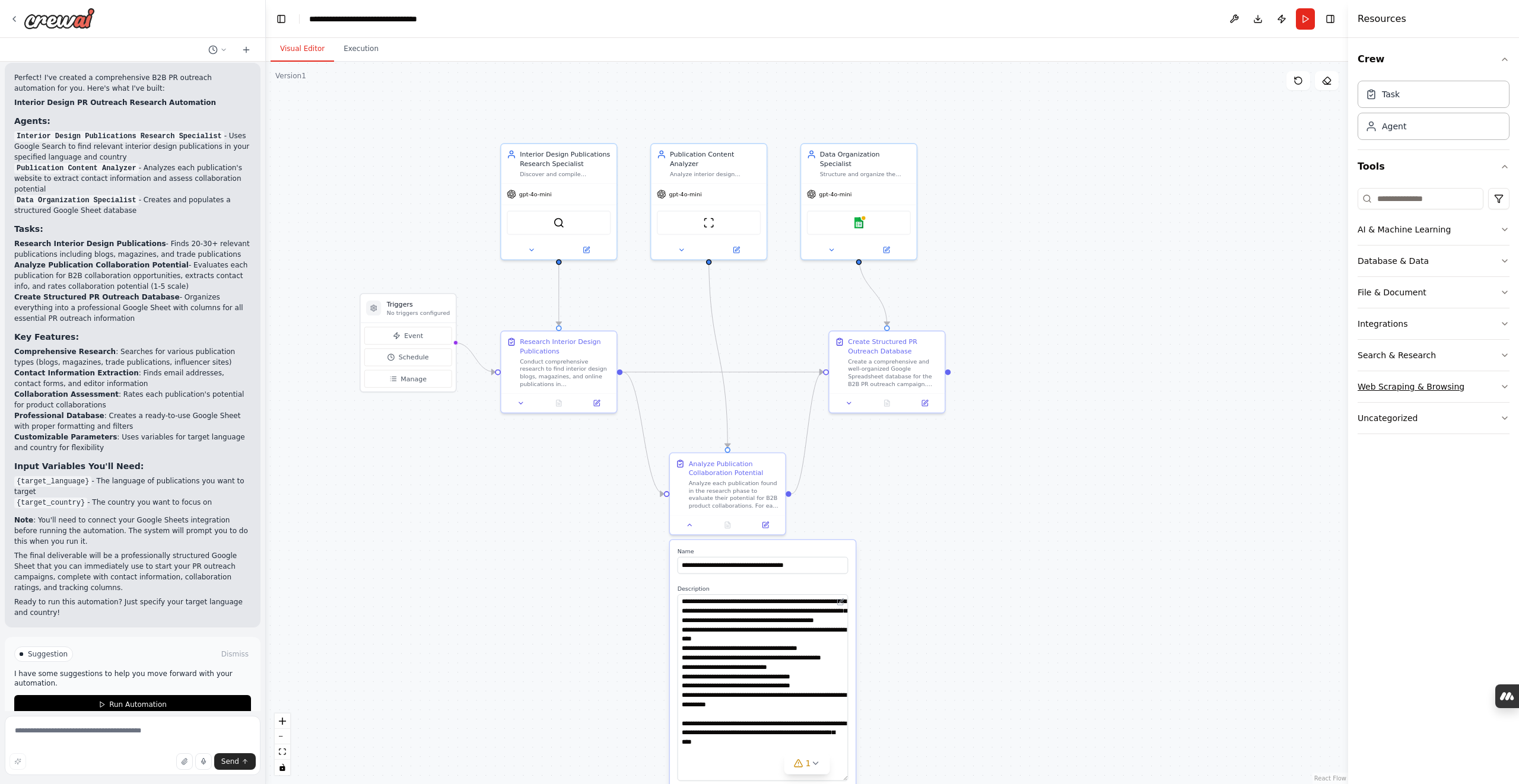
click at [1501, 383] on icon "button" at bounding box center [1505, 387] width 9 height 9
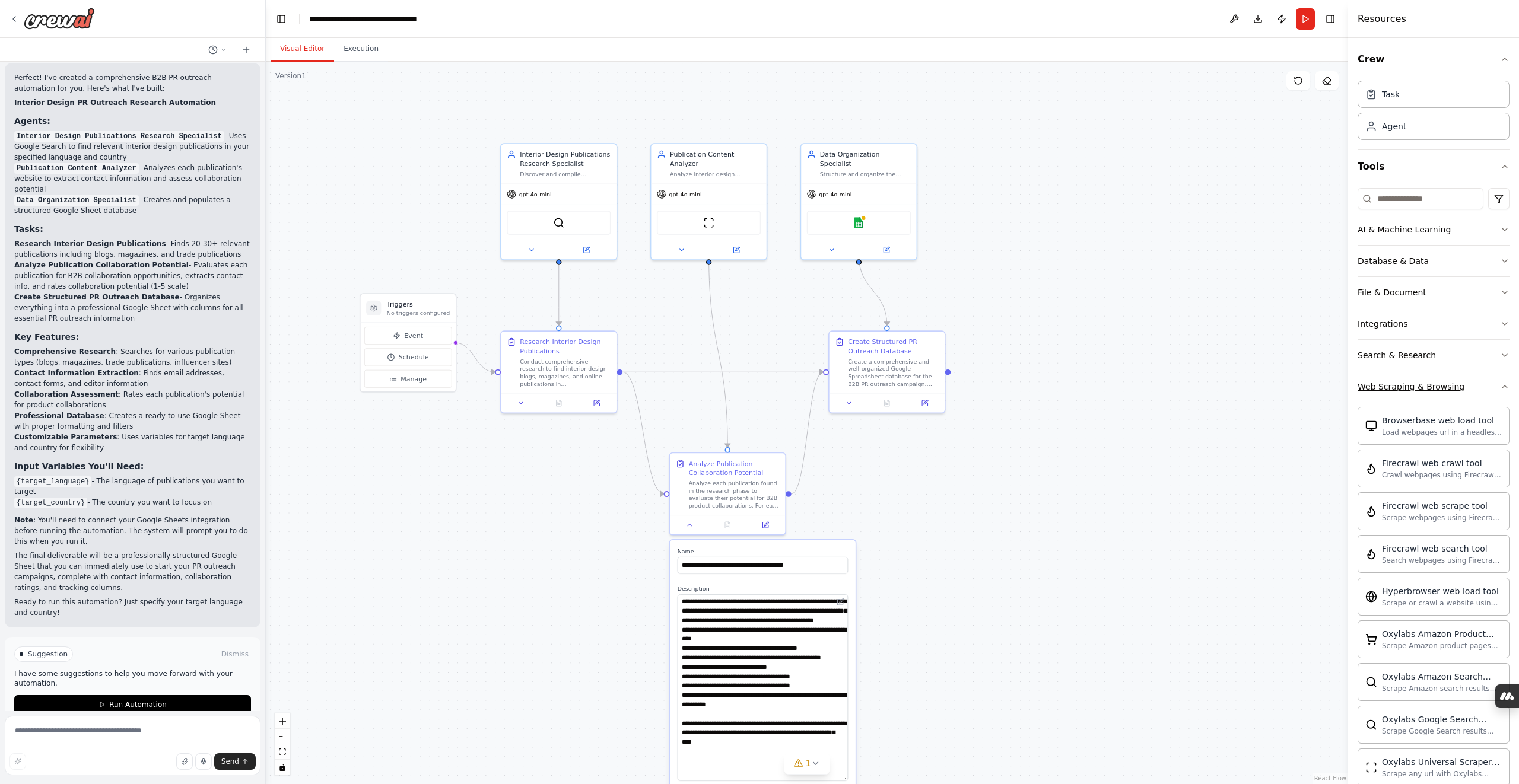
click at [1501, 383] on icon "button" at bounding box center [1505, 387] width 9 height 9
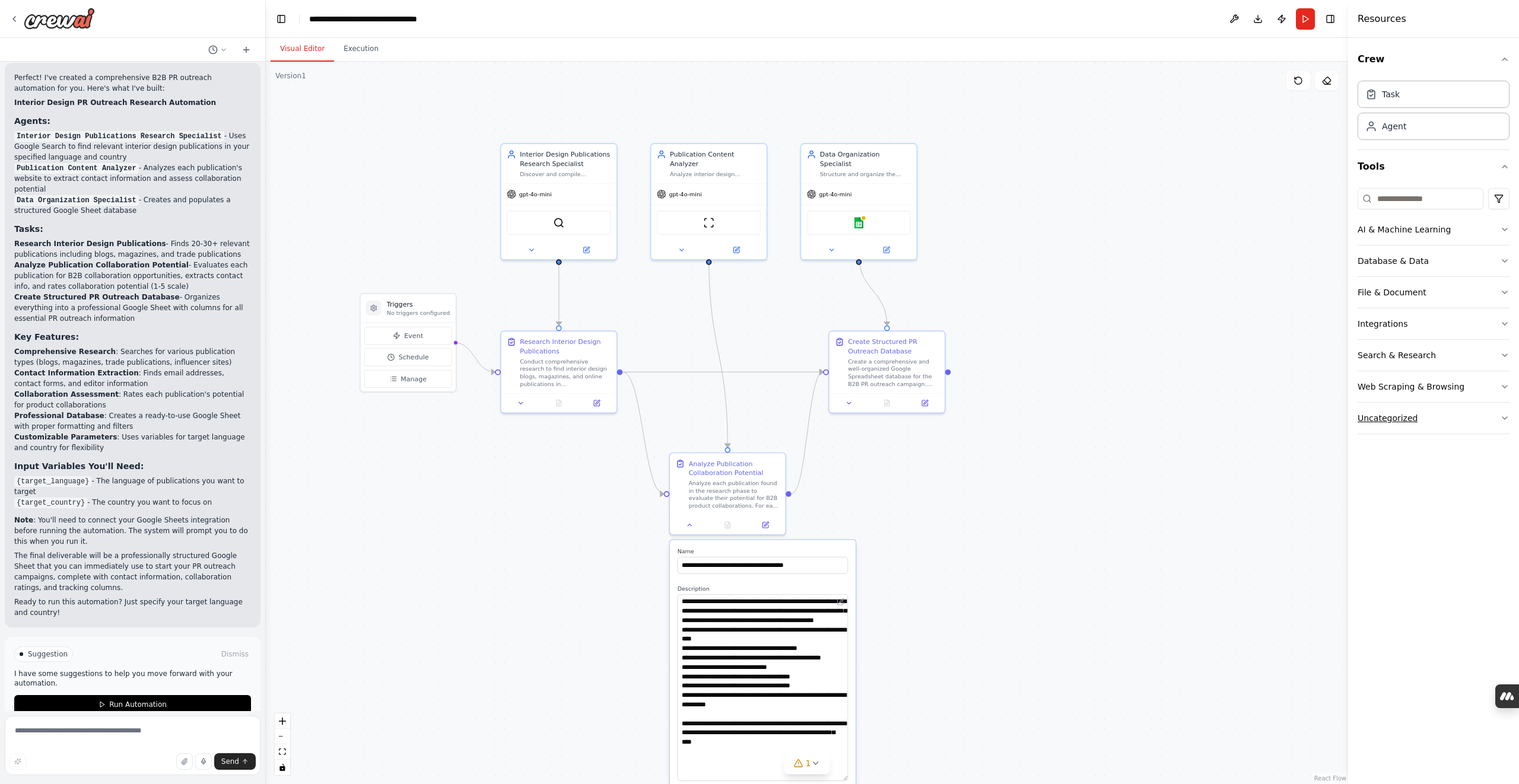
click at [1504, 417] on icon "button" at bounding box center [1505, 418] width 9 height 9
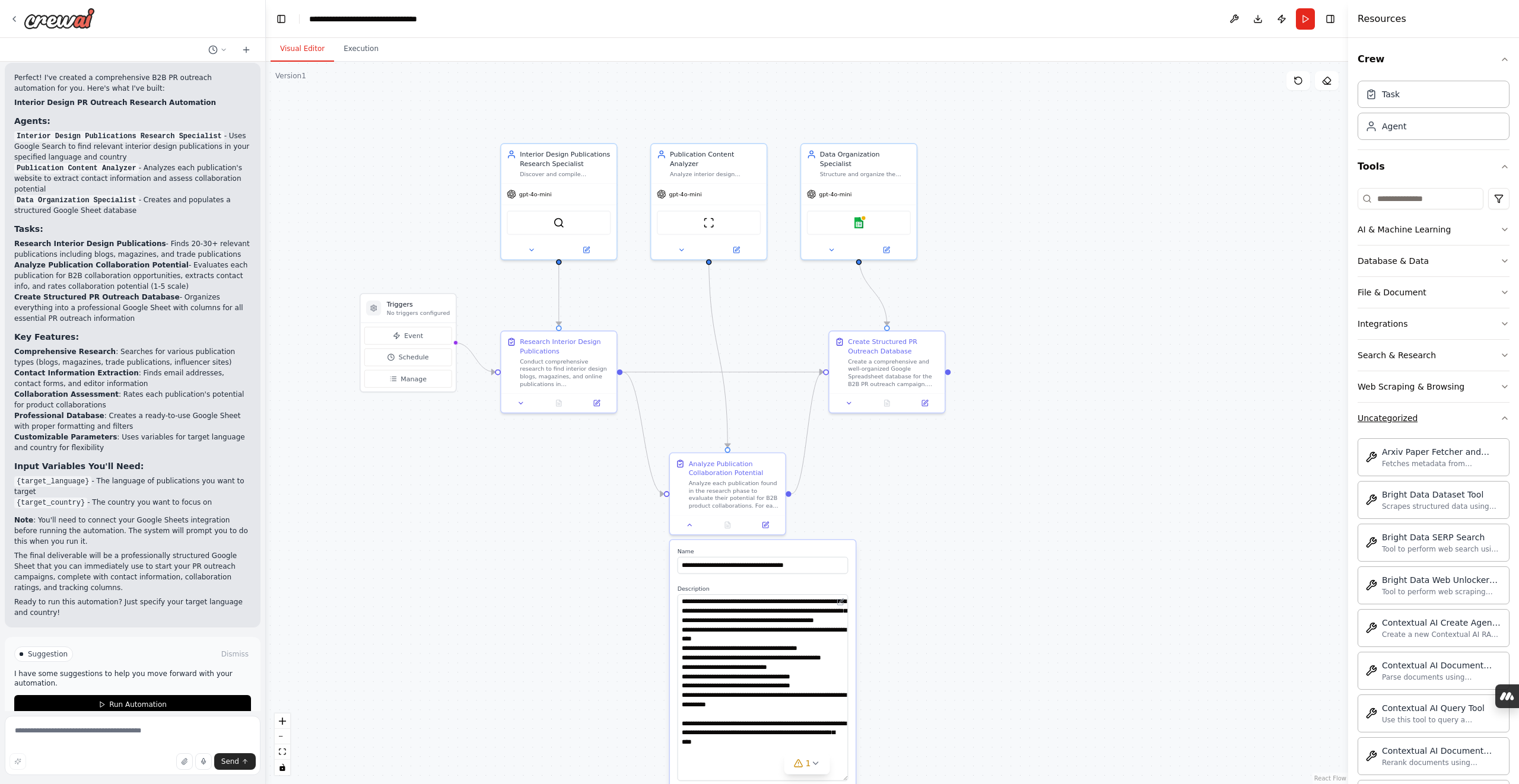
click at [1504, 417] on icon "button" at bounding box center [1505, 418] width 9 height 9
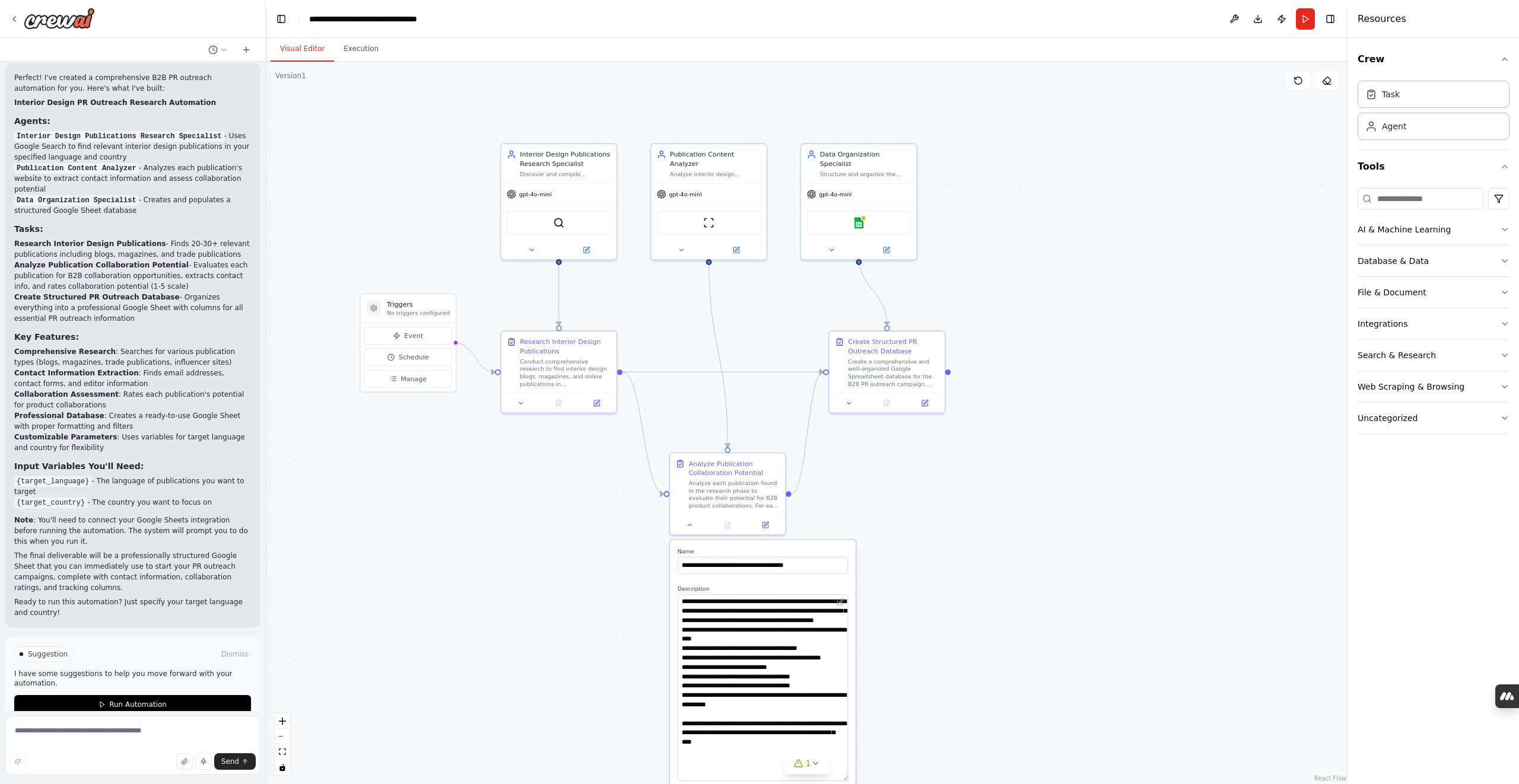
click at [1221, 448] on div ".deletable-edge-delete-btn { width: 20px; height: 20px; border: 0px solid #ffff…" at bounding box center [807, 423] width 1082 height 722
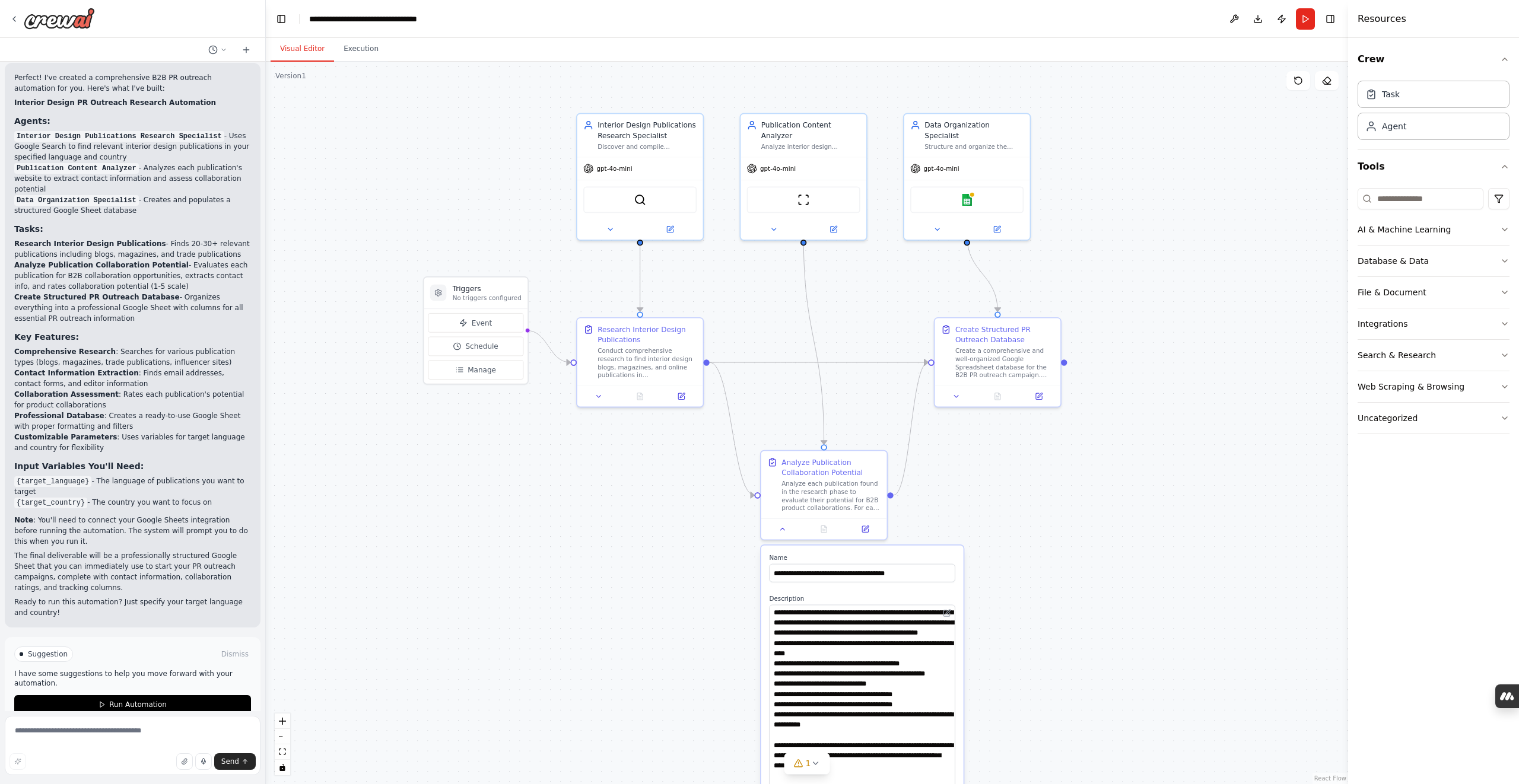
drag, startPoint x: 830, startPoint y: 472, endPoint x: 990, endPoint y: 478, distance: 160.1
click at [990, 478] on div ".deletable-edge-delete-btn { width: 20px; height: 20px; border: 0px solid #ffff…" at bounding box center [807, 423] width 1082 height 722
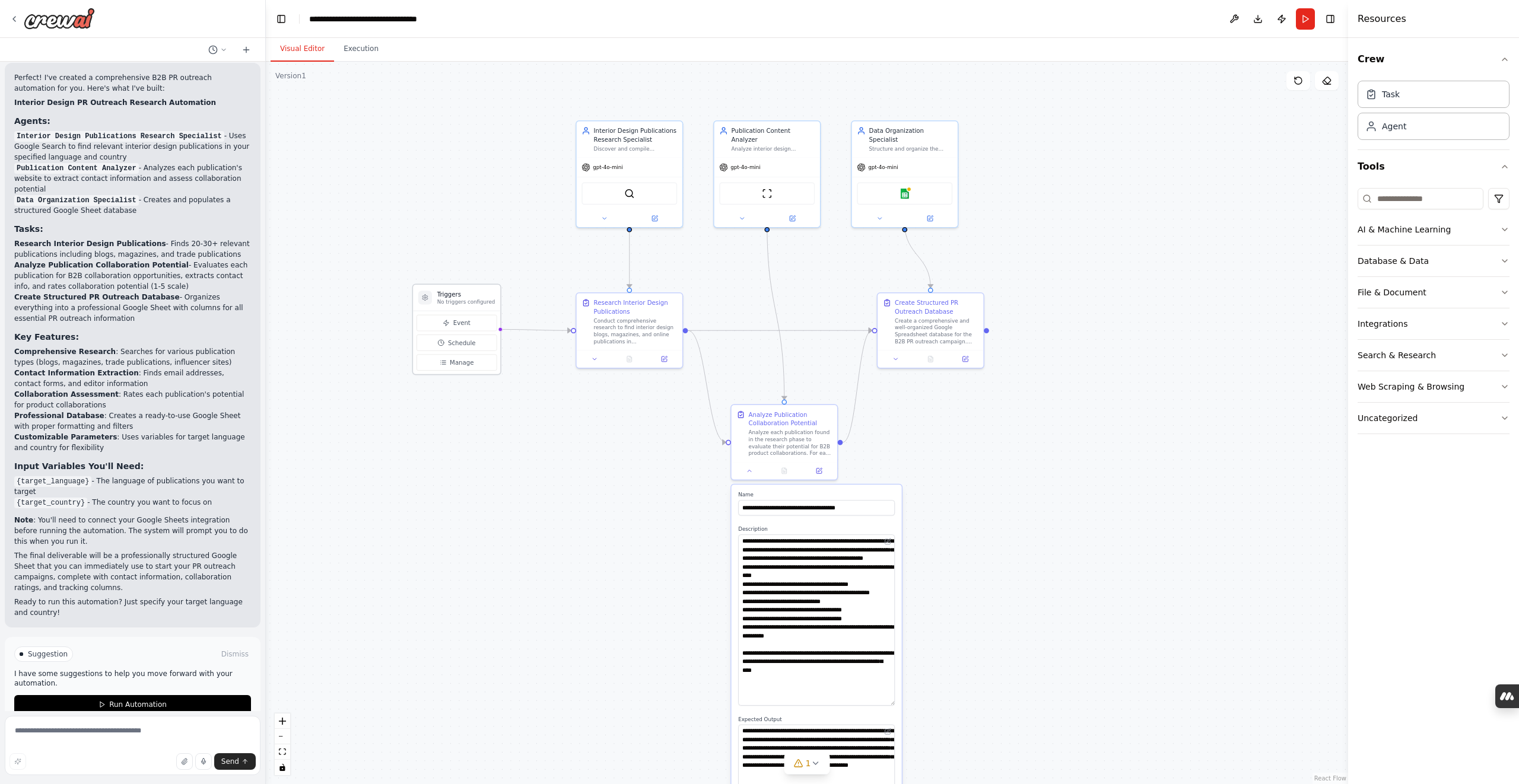
drag, startPoint x: 489, startPoint y: 272, endPoint x: 457, endPoint y: 295, distance: 39.4
click at [457, 295] on div "Triggers No triggers configured" at bounding box center [466, 297] width 58 height 15
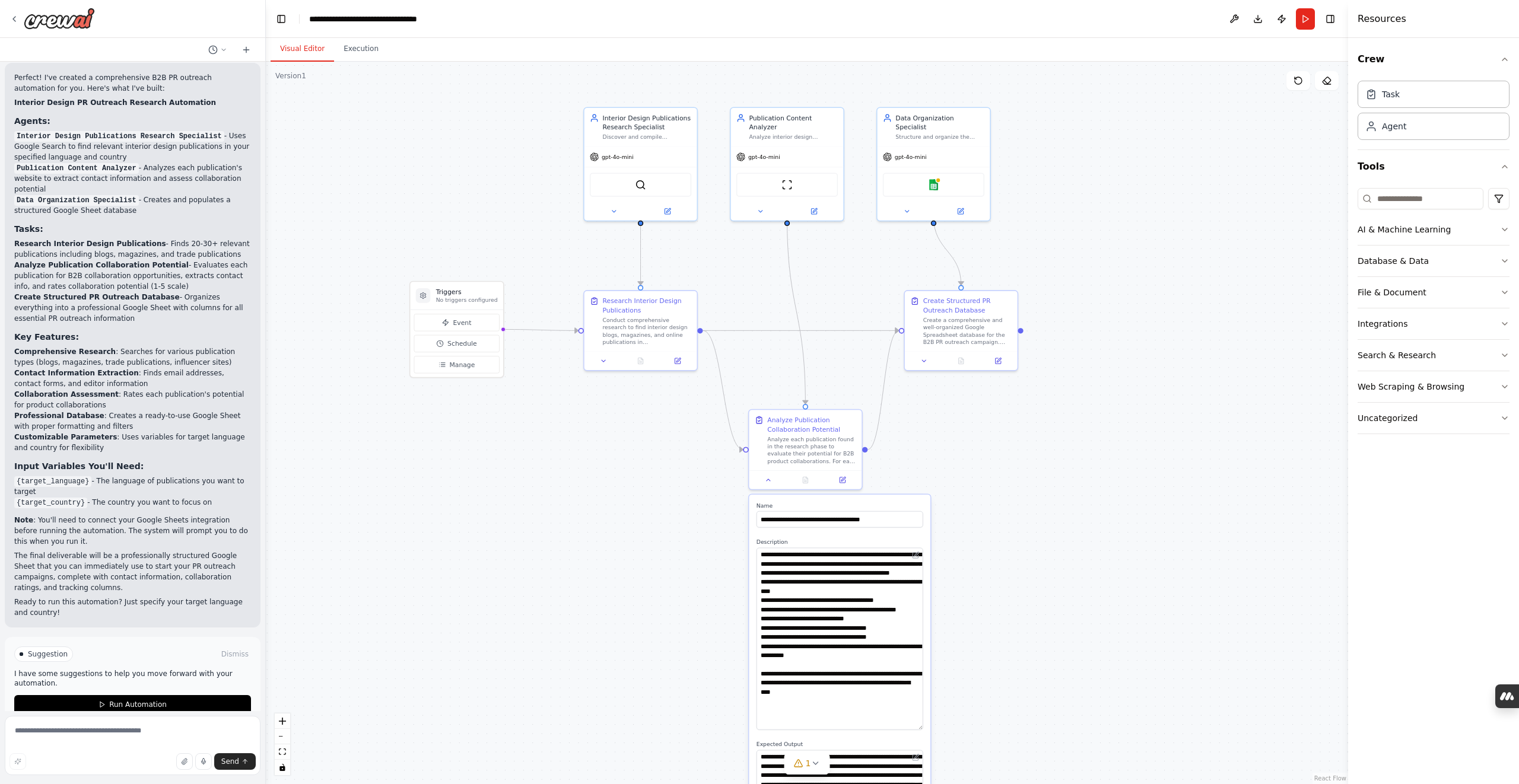
click at [1170, 522] on div ".deletable-edge-delete-btn { width: 20px; height: 20px; border: 0px solid #ffff…" at bounding box center [807, 423] width 1082 height 722
click at [1212, 575] on div ".deletable-edge-delete-btn { width: 20px; height: 20px; border: 0px solid #ffff…" at bounding box center [807, 423] width 1082 height 722
click at [648, 474] on div ".deletable-edge-delete-btn { width: 20px; height: 20px; border: 0px solid #ffff…" at bounding box center [807, 423] width 1082 height 722
click at [457, 295] on h3 "Triggers" at bounding box center [467, 291] width 62 height 9
click at [463, 320] on span "Event" at bounding box center [461, 322] width 18 height 9
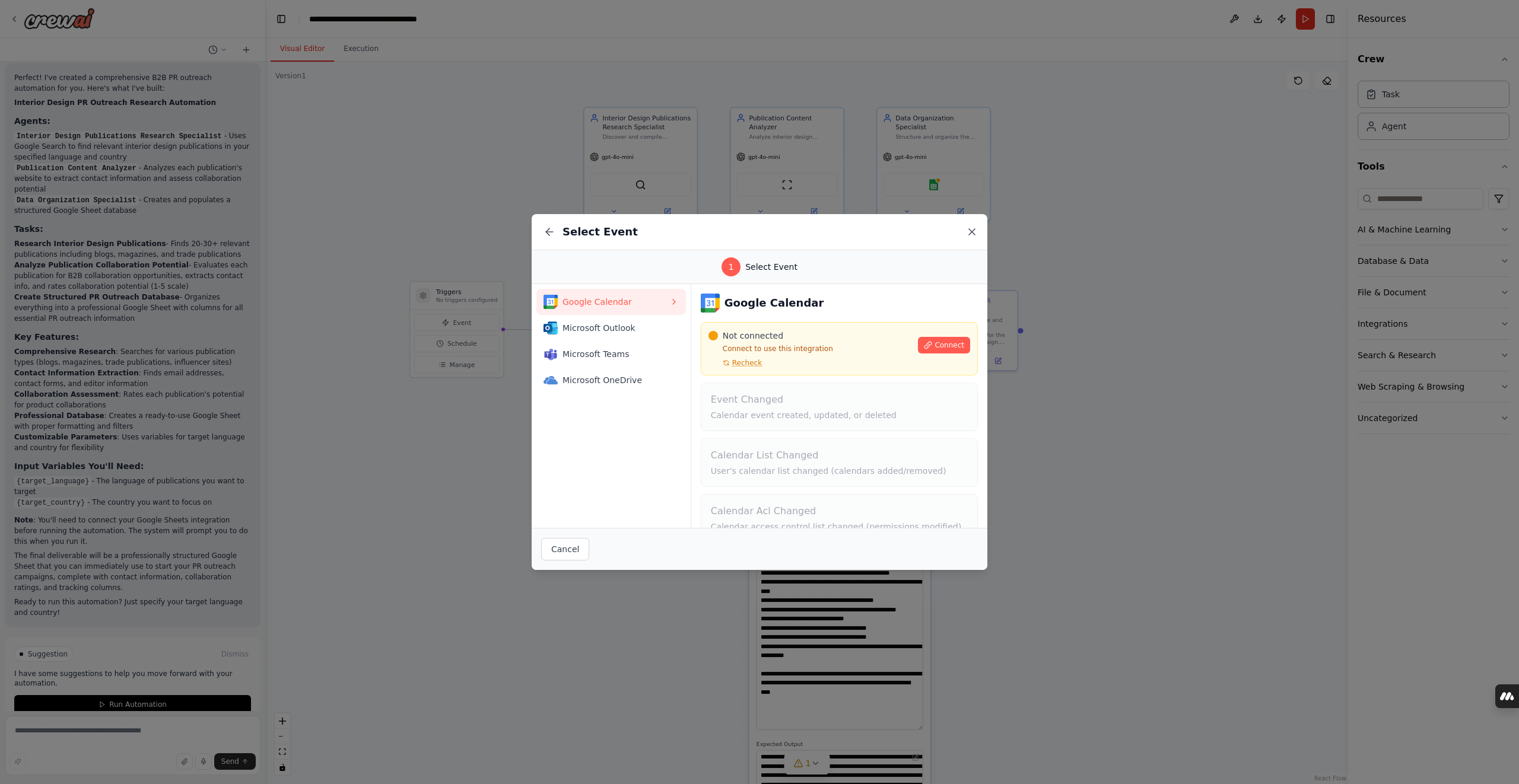
click at [970, 231] on icon at bounding box center [972, 232] width 12 height 12
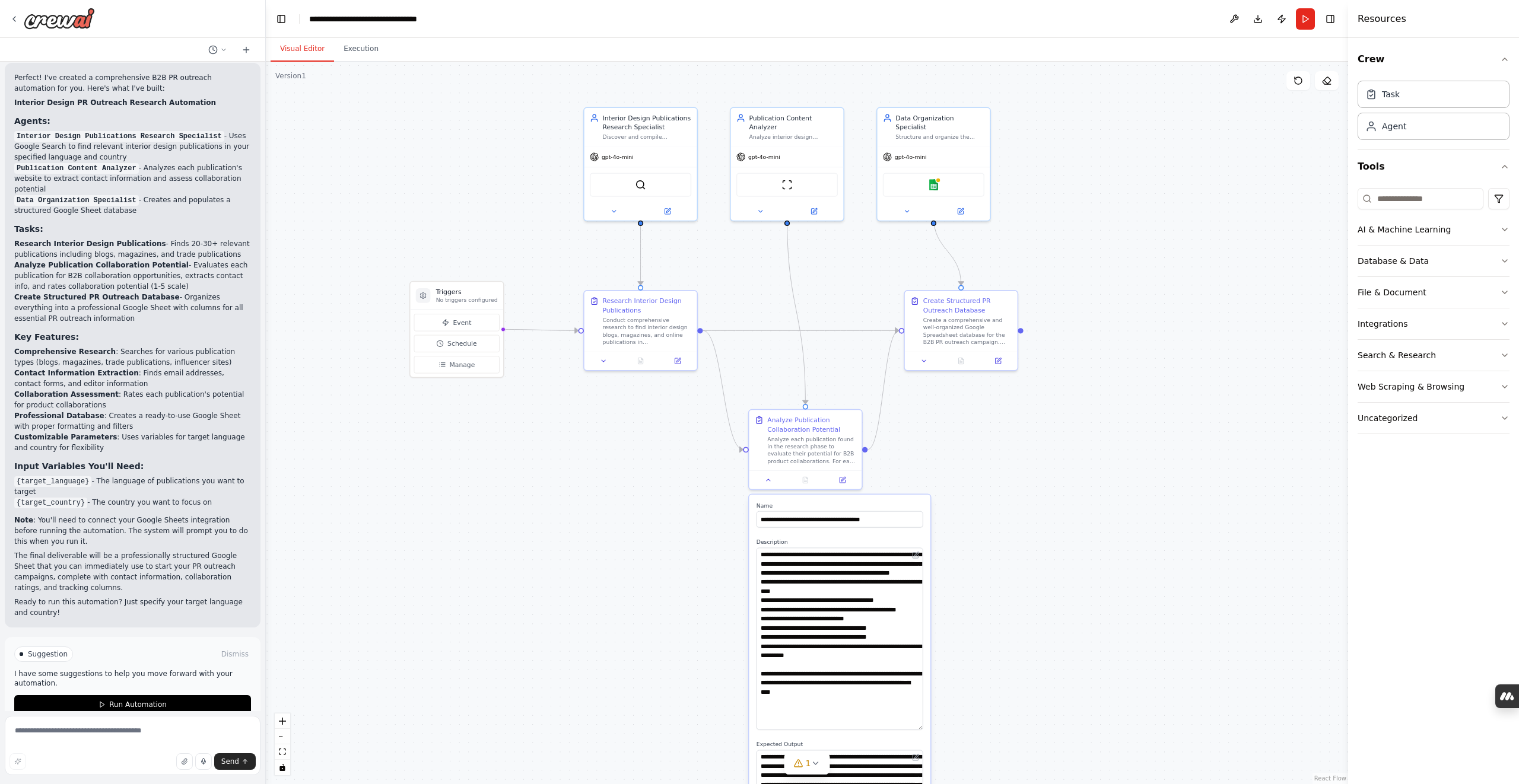
click at [507, 417] on div ".deletable-edge-delete-btn { width: 20px; height: 20px; border: 0px solid #ffff…" at bounding box center [807, 423] width 1082 height 722
click at [449, 342] on span "Schedule" at bounding box center [462, 343] width 30 height 9
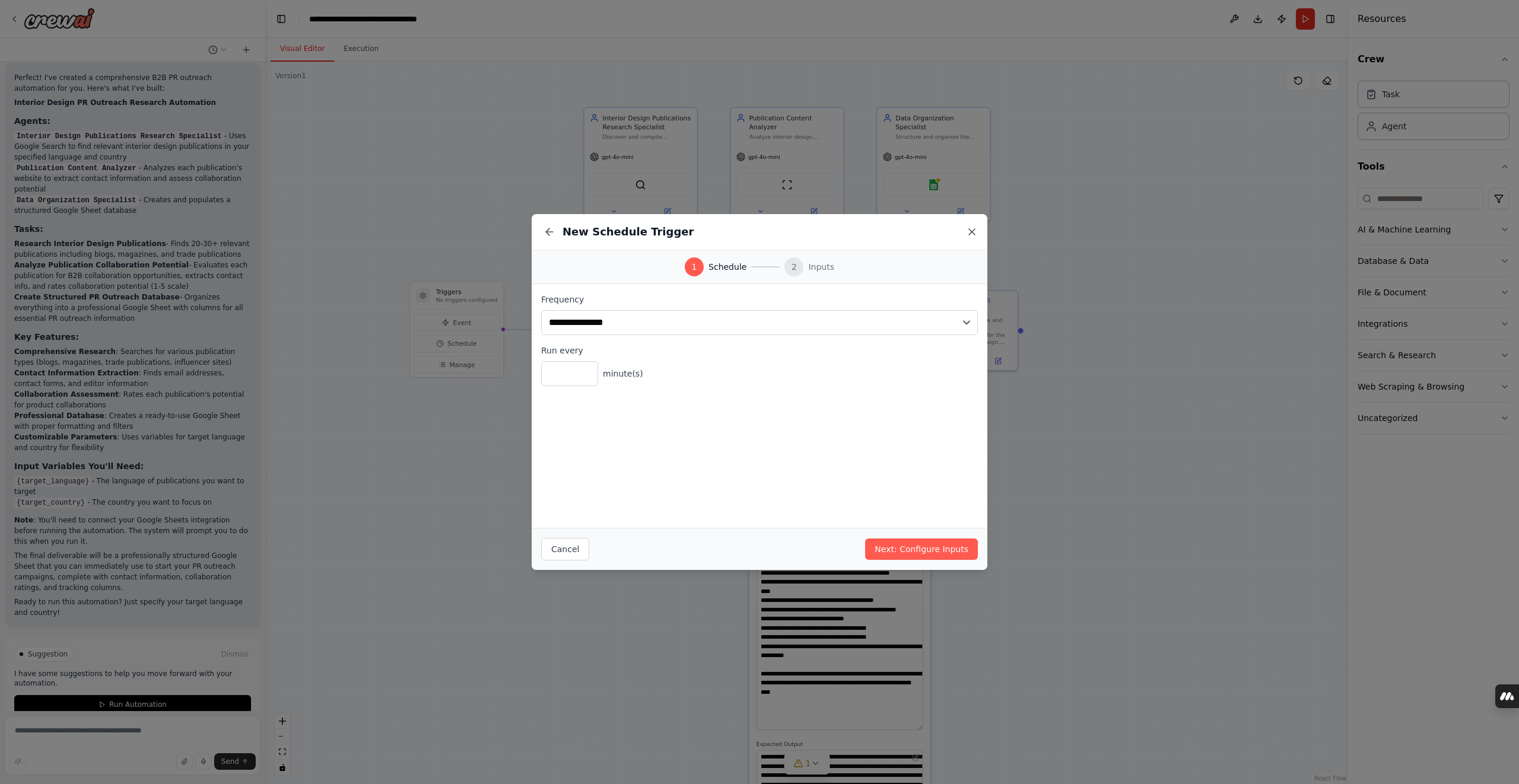
click at [970, 234] on icon at bounding box center [972, 231] width 6 height 6
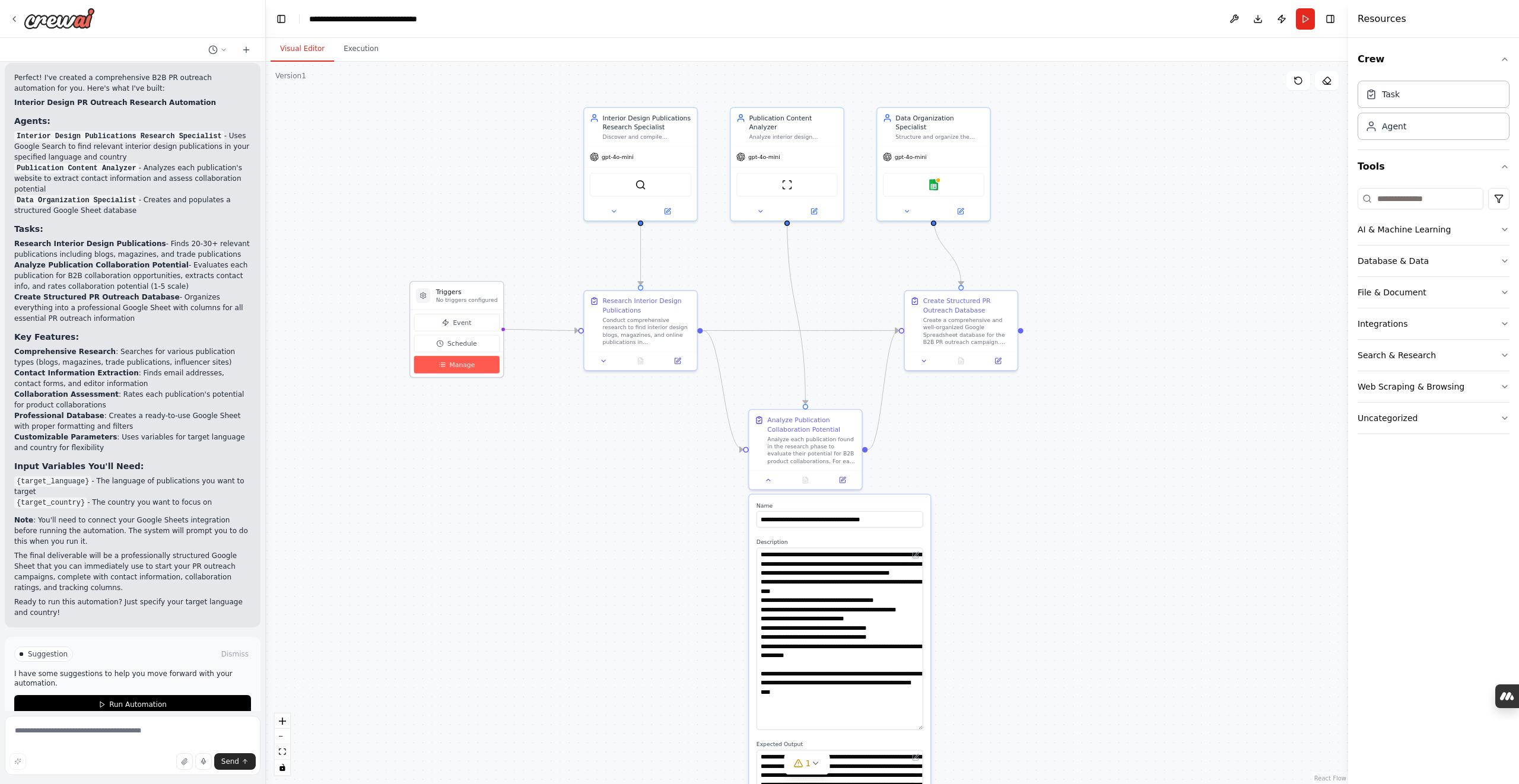
click at [468, 366] on span "Manage" at bounding box center [462, 364] width 26 height 9
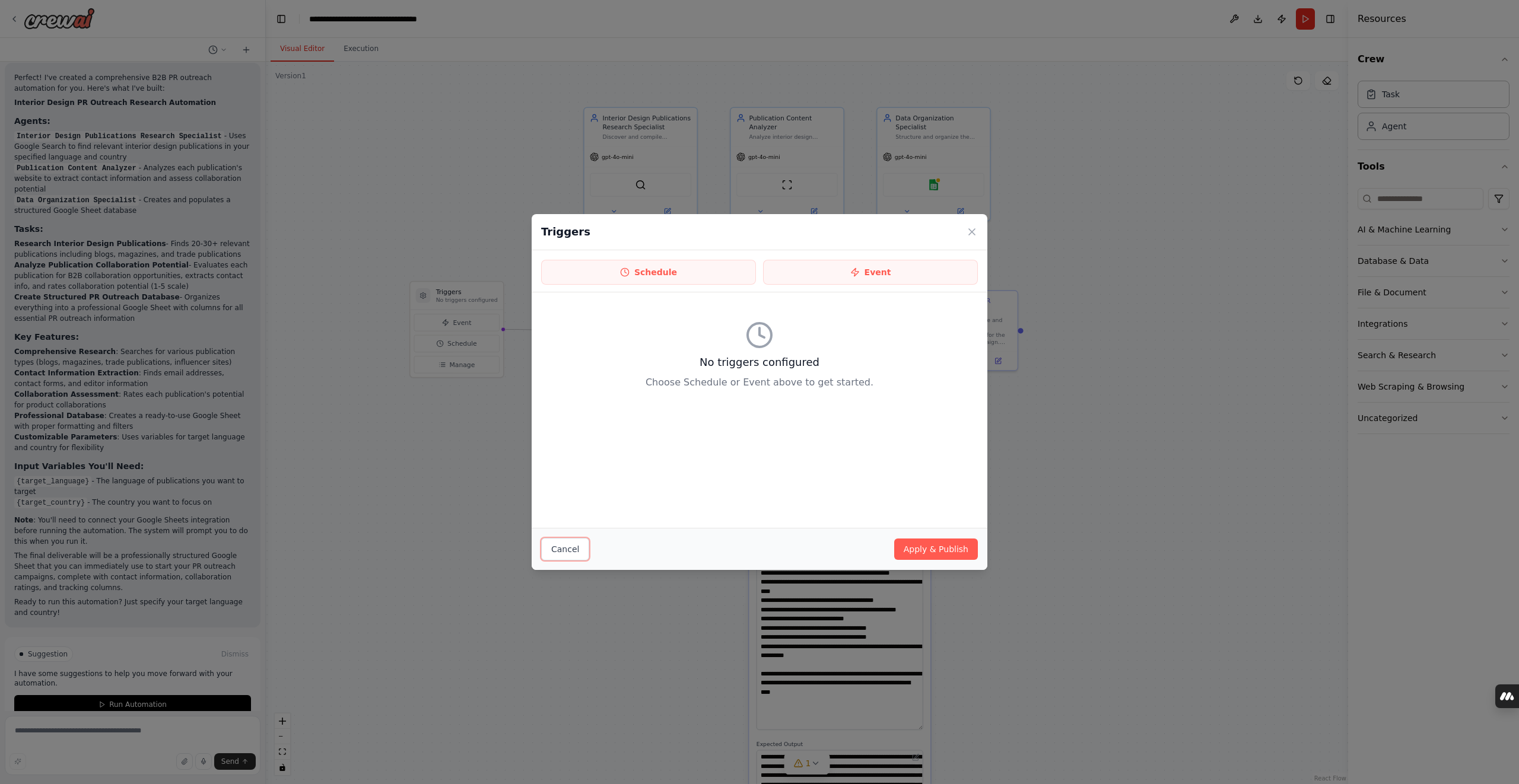
click at [567, 548] on button "Cancel" at bounding box center [565, 548] width 48 height 22
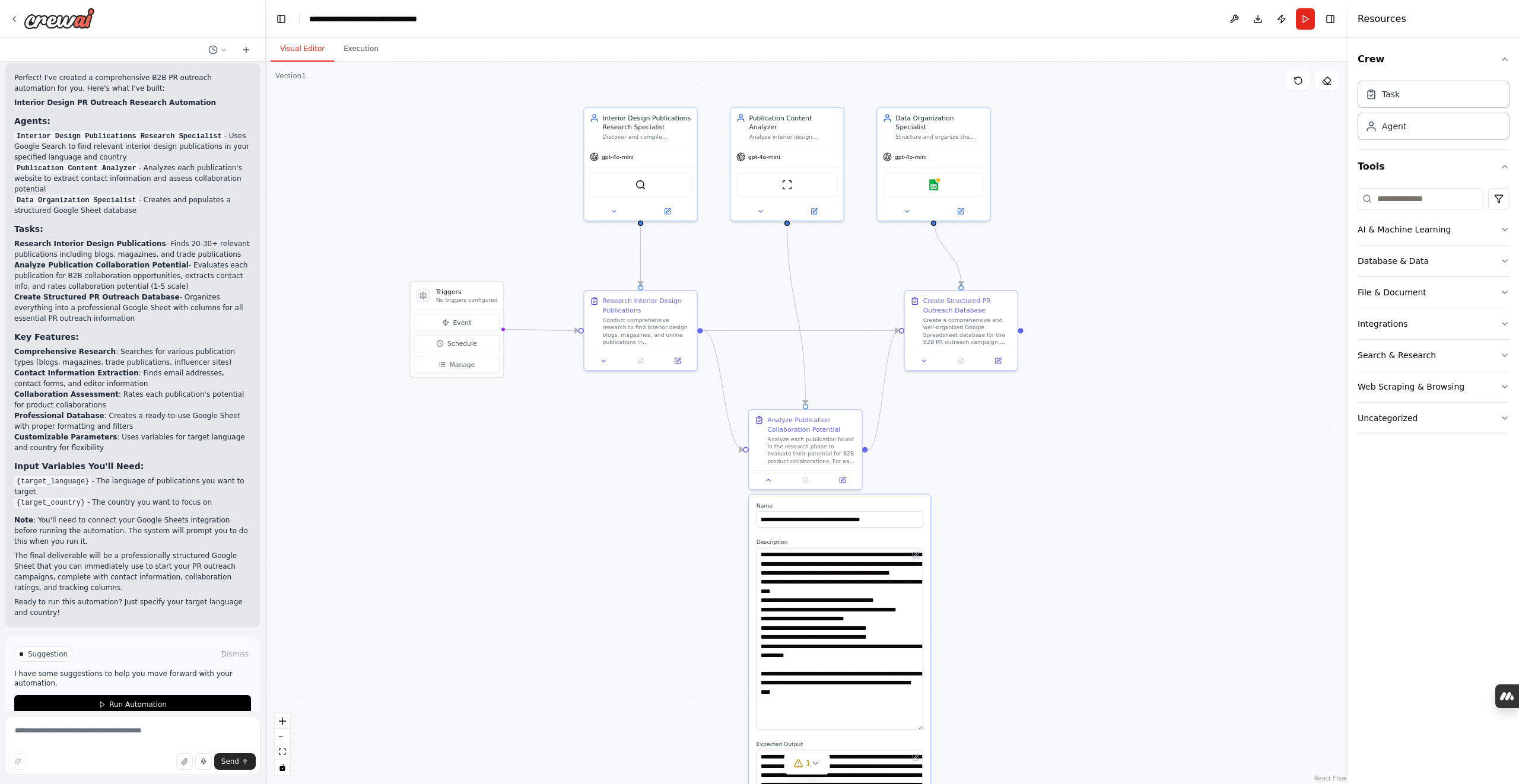
click at [564, 553] on div ".deletable-edge-delete-btn { width: 20px; height: 20px; border: 0px solid #ffff…" at bounding box center [807, 423] width 1082 height 722
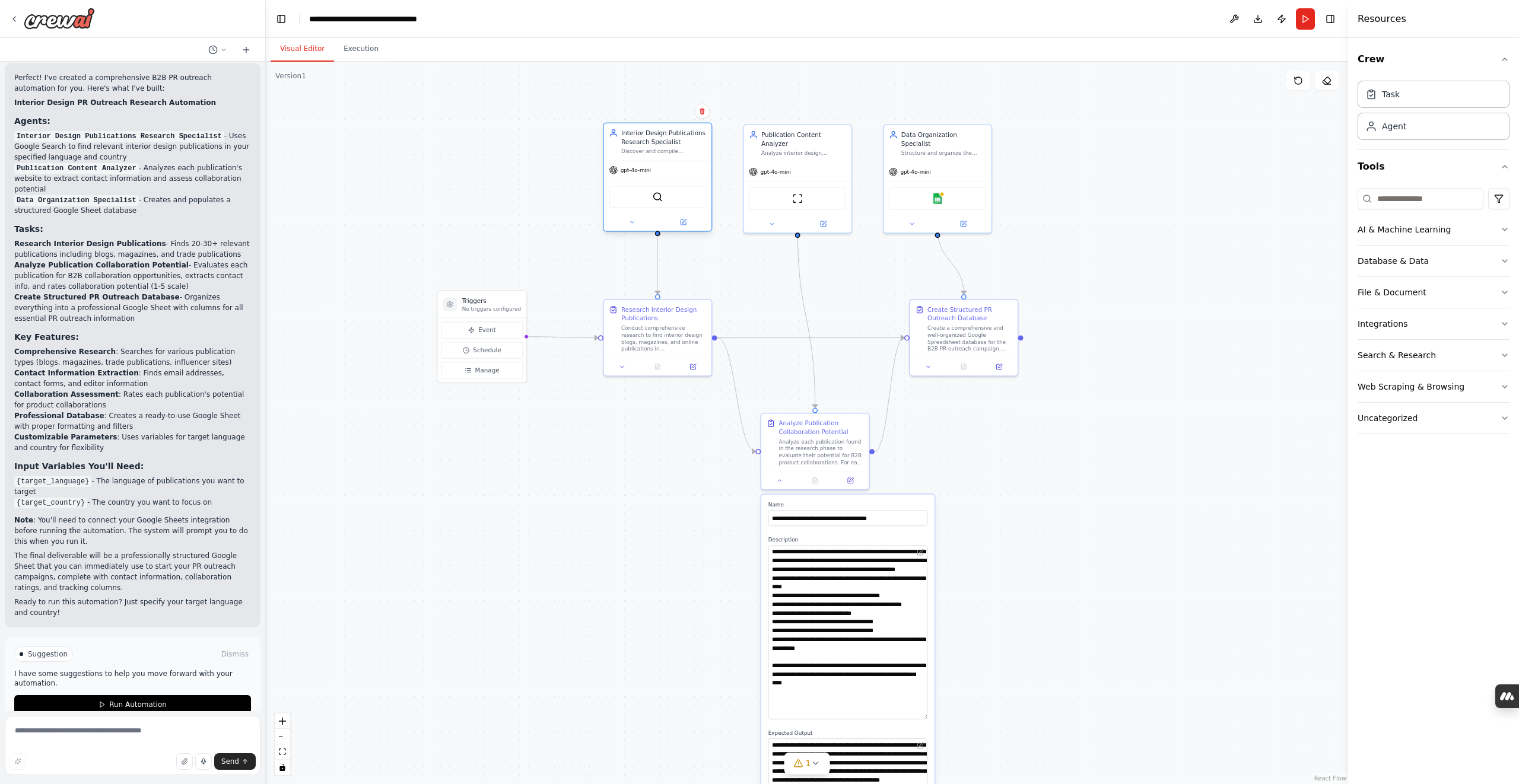
click at [669, 133] on div "Interior Design Publications Research Specialist" at bounding box center [664, 137] width 85 height 17
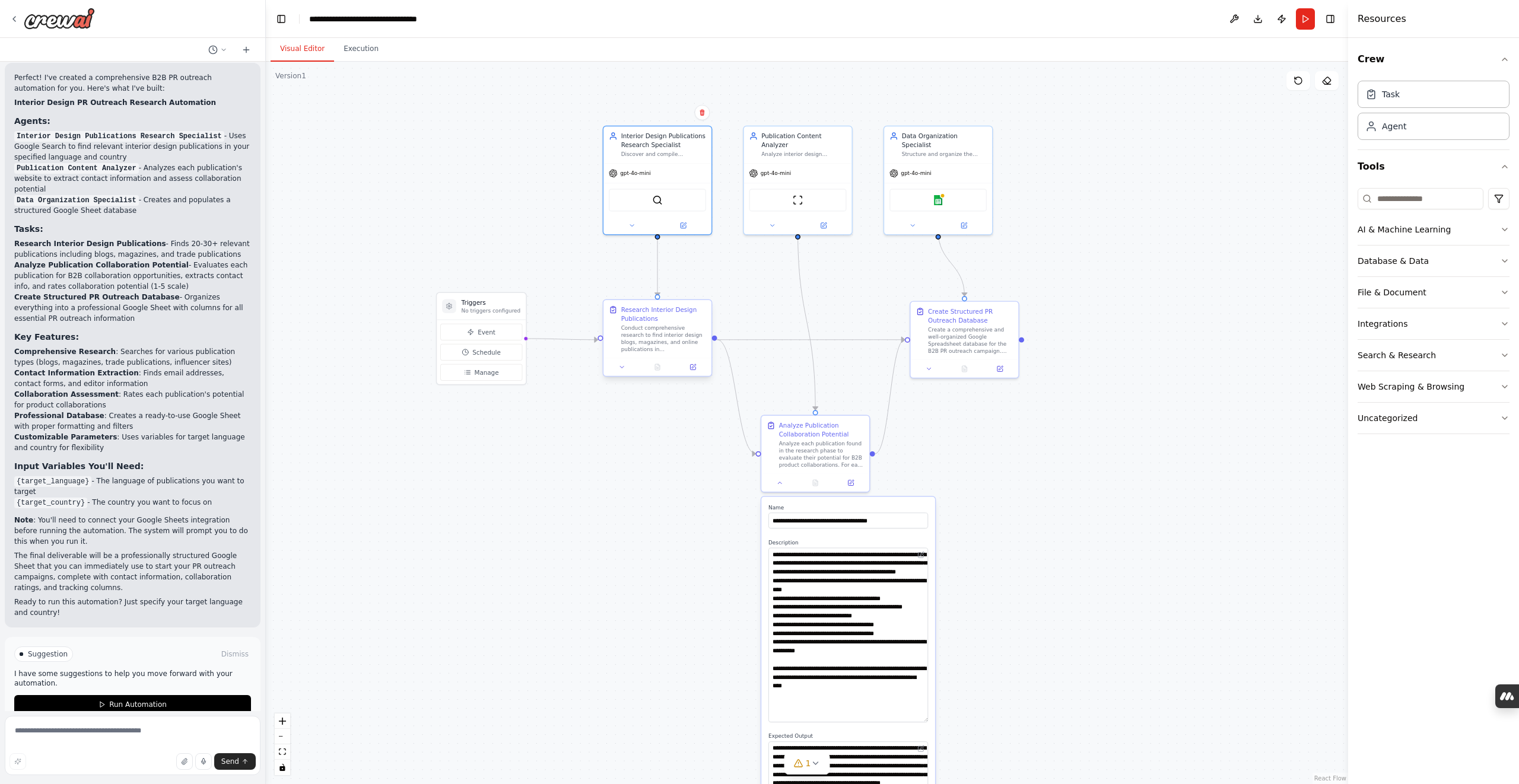
click at [658, 331] on div "Conduct comprehensive research to find interior design blogs, magazines, and on…" at bounding box center [664, 338] width 85 height 28
click at [796, 162] on div "gpt-4o-mini" at bounding box center [798, 172] width 108 height 20
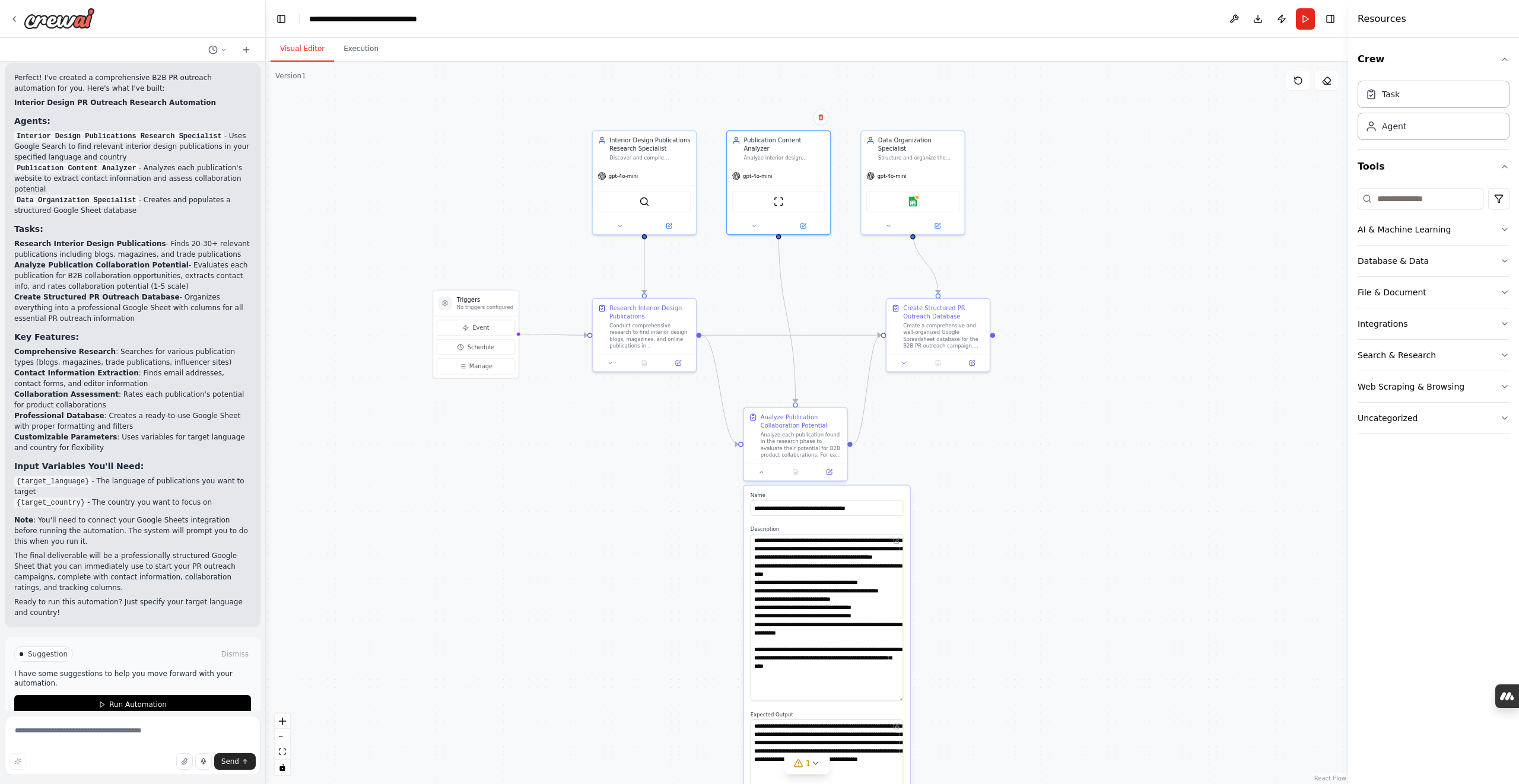
click at [516, 562] on div ".deletable-edge-delete-btn { width: 20px; height: 20px; border: 0px solid #ffff…" at bounding box center [807, 423] width 1082 height 722
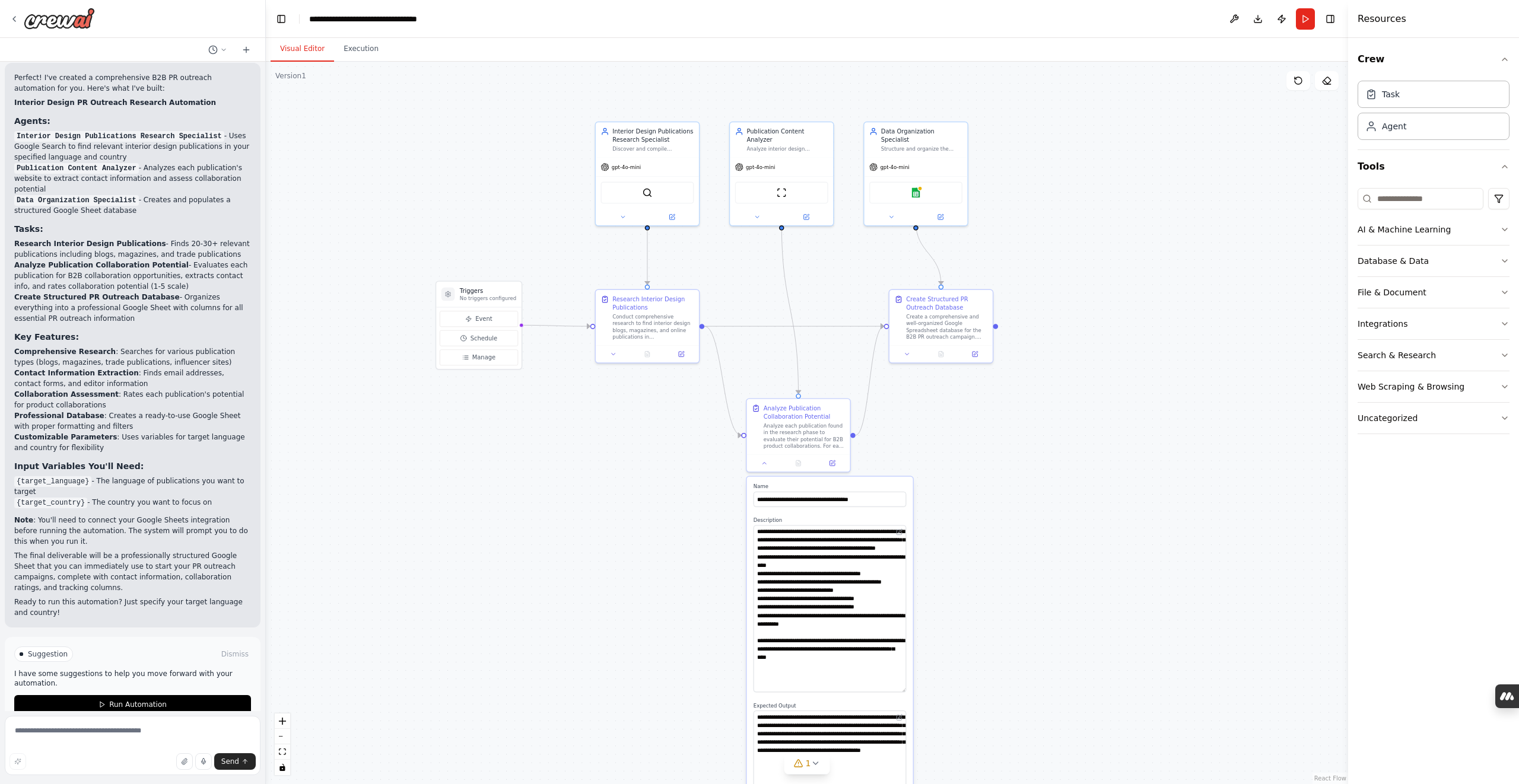
drag, startPoint x: 560, startPoint y: 539, endPoint x: 562, endPoint y: 530, distance: 9.2
click at [562, 530] on div ".deletable-edge-delete-btn { width: 20px; height: 20px; border: 0px solid #ffff…" at bounding box center [807, 423] width 1082 height 722
